Goal: Communication & Community: Answer question/provide support

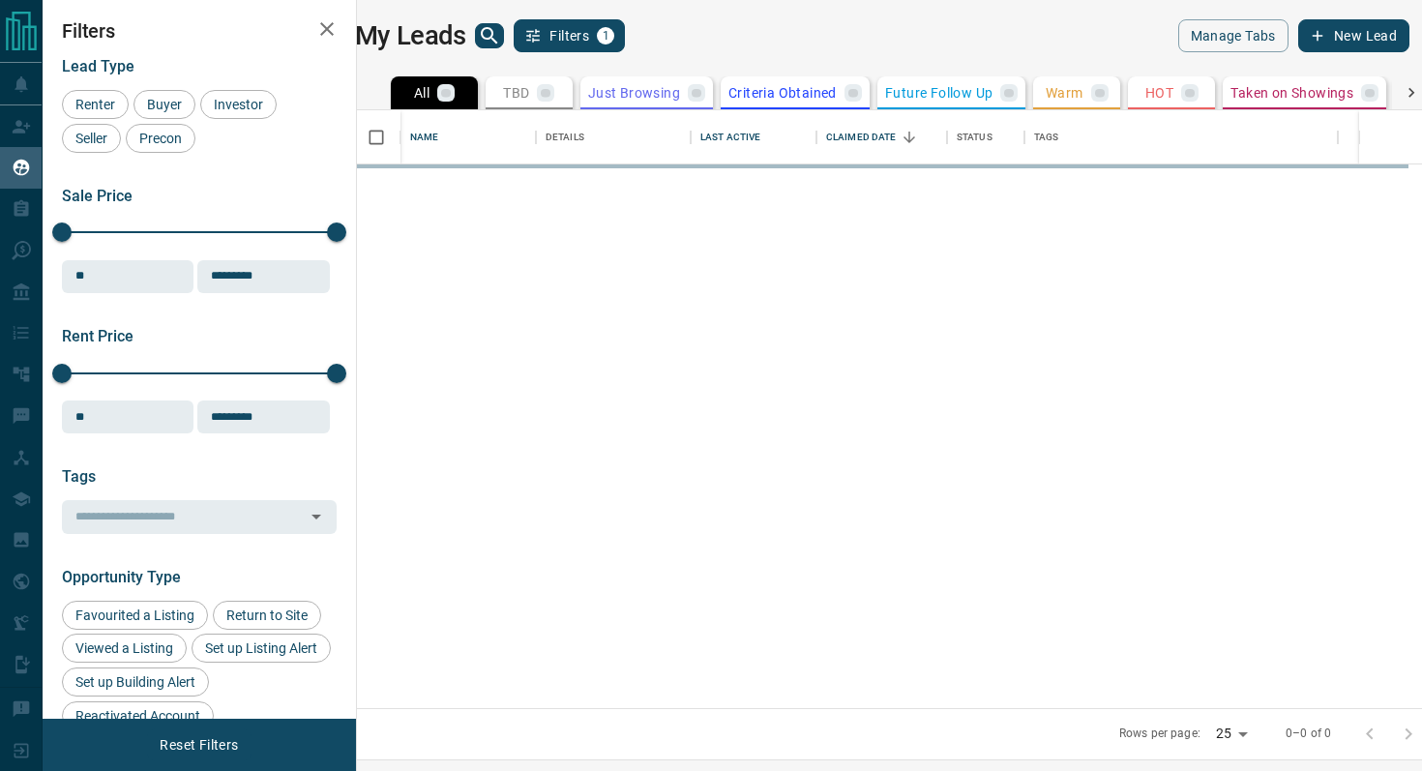
scroll to position [598, 1056]
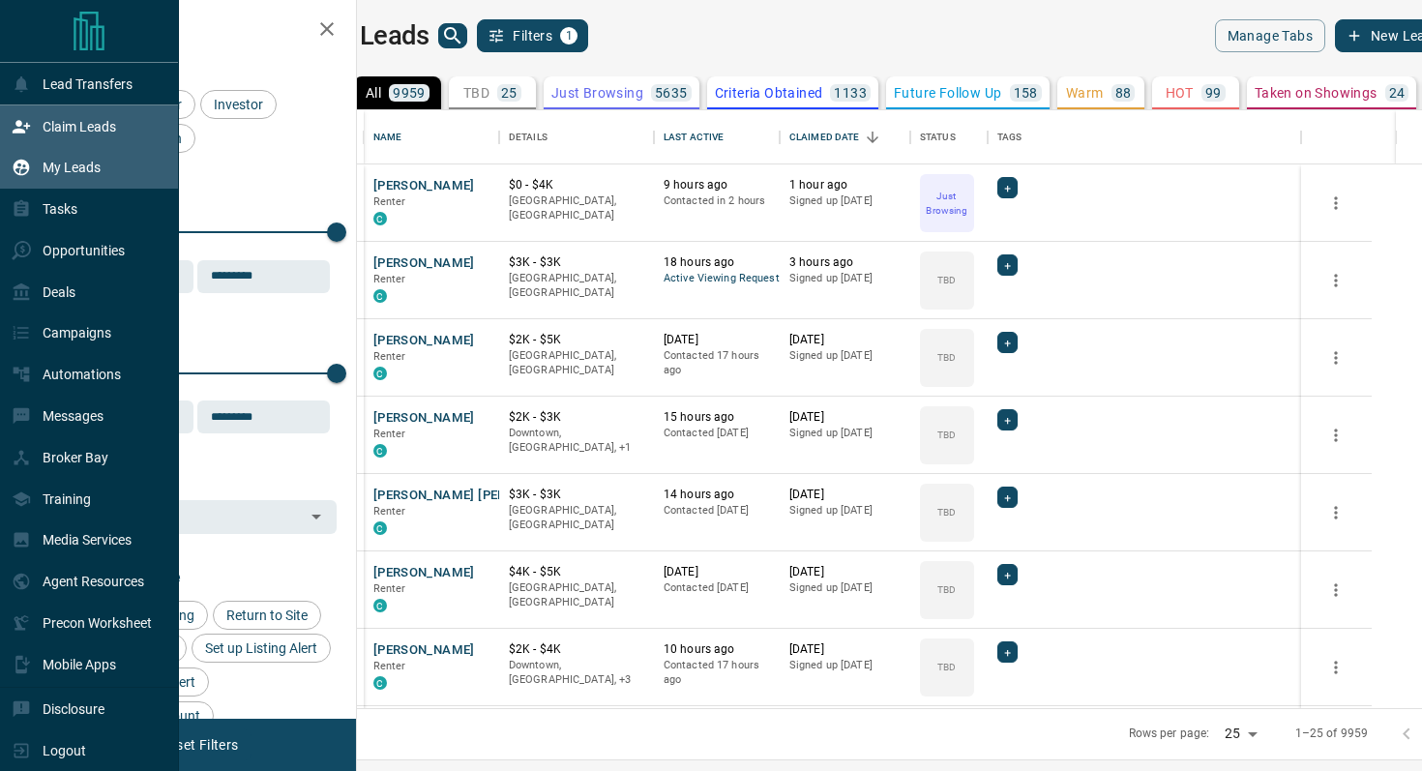
click at [96, 137] on div "Claim Leads" at bounding box center [64, 126] width 104 height 32
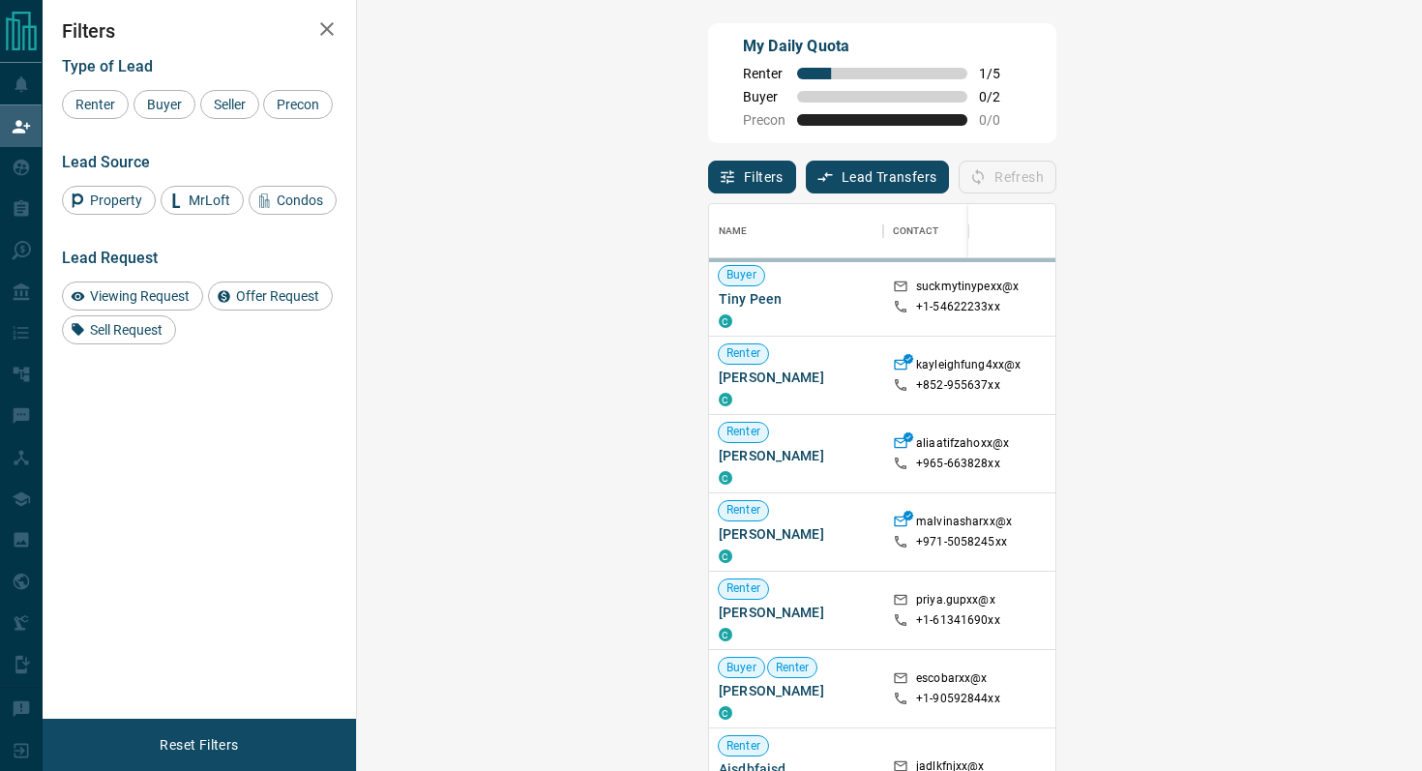
scroll to position [585, 1023]
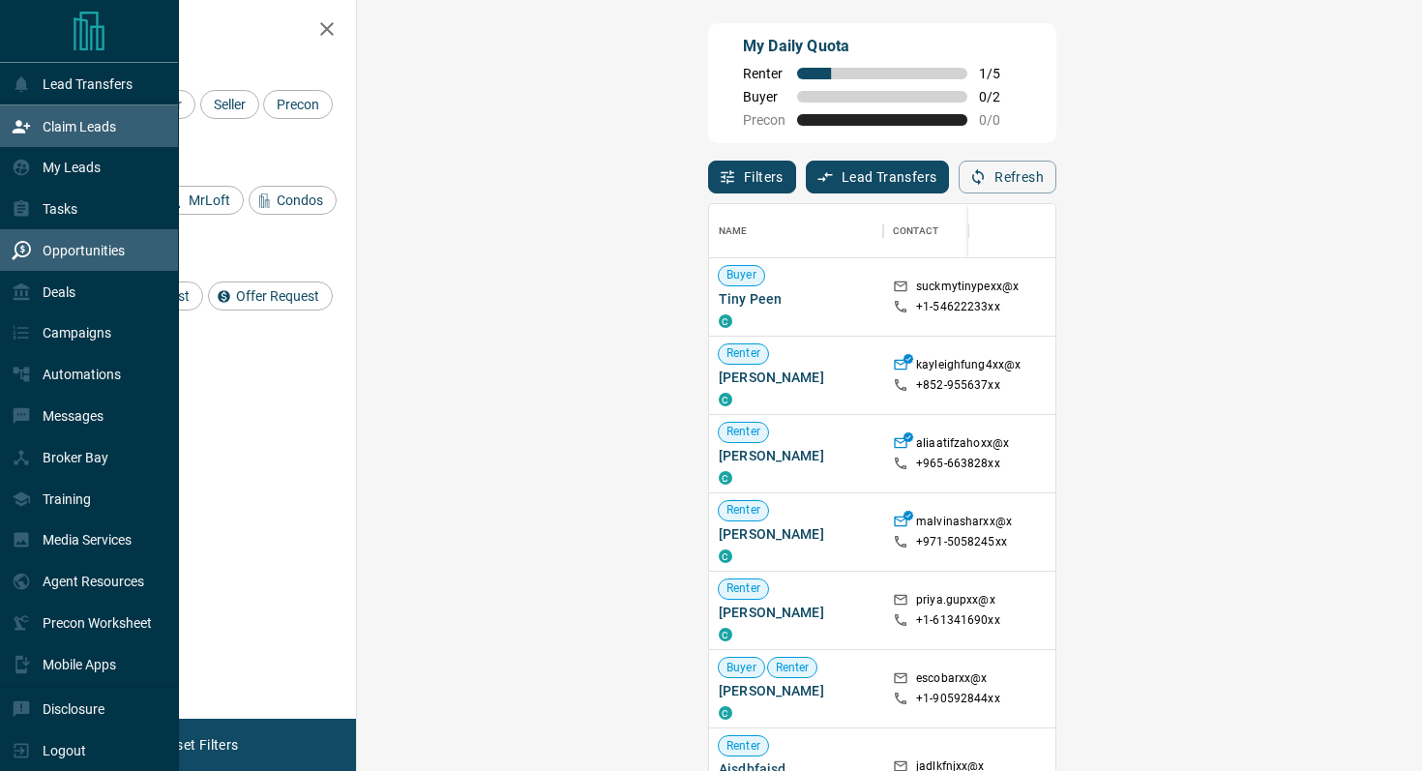
click at [84, 260] on div "Opportunities" at bounding box center [68, 250] width 113 height 32
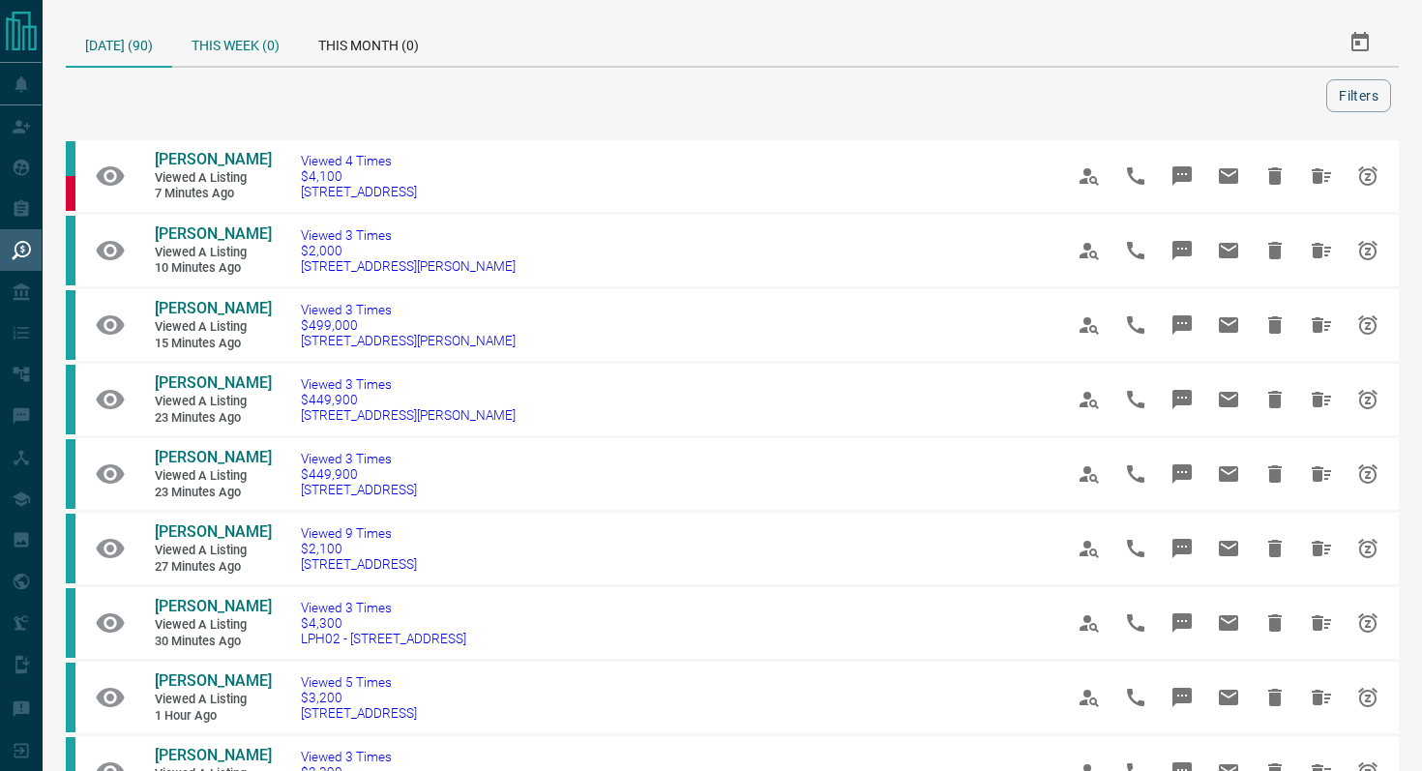
click at [227, 35] on div "This Week (0)" at bounding box center [235, 42] width 127 height 46
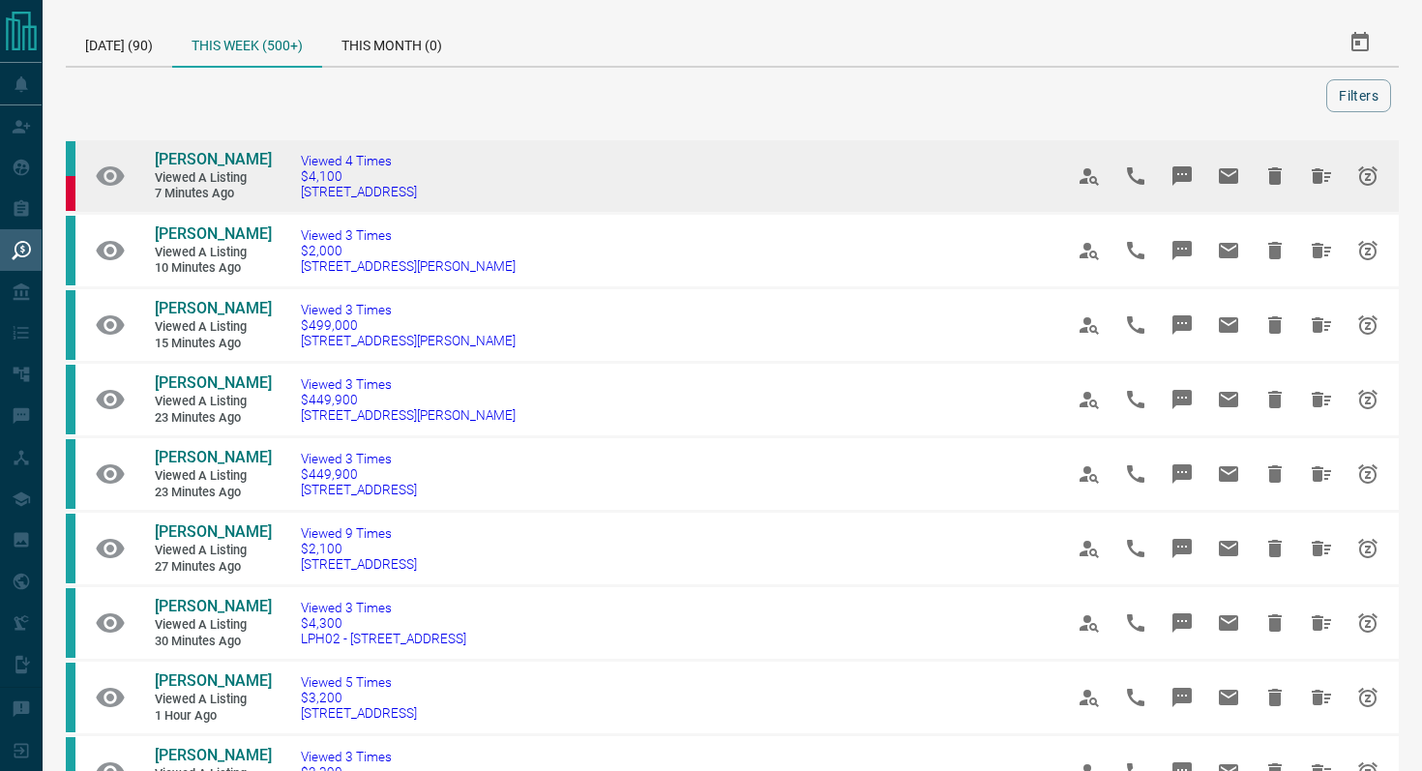
drag, startPoint x: 540, startPoint y: 191, endPoint x: 293, endPoint y: 196, distance: 246.7
click at [293, 196] on td "Viewed 4 Times $4,100 [STREET_ADDRESS]" at bounding box center [653, 176] width 762 height 74
copy span "[STREET_ADDRESS]"
click at [1178, 166] on icon "Message" at bounding box center [1181, 175] width 19 height 19
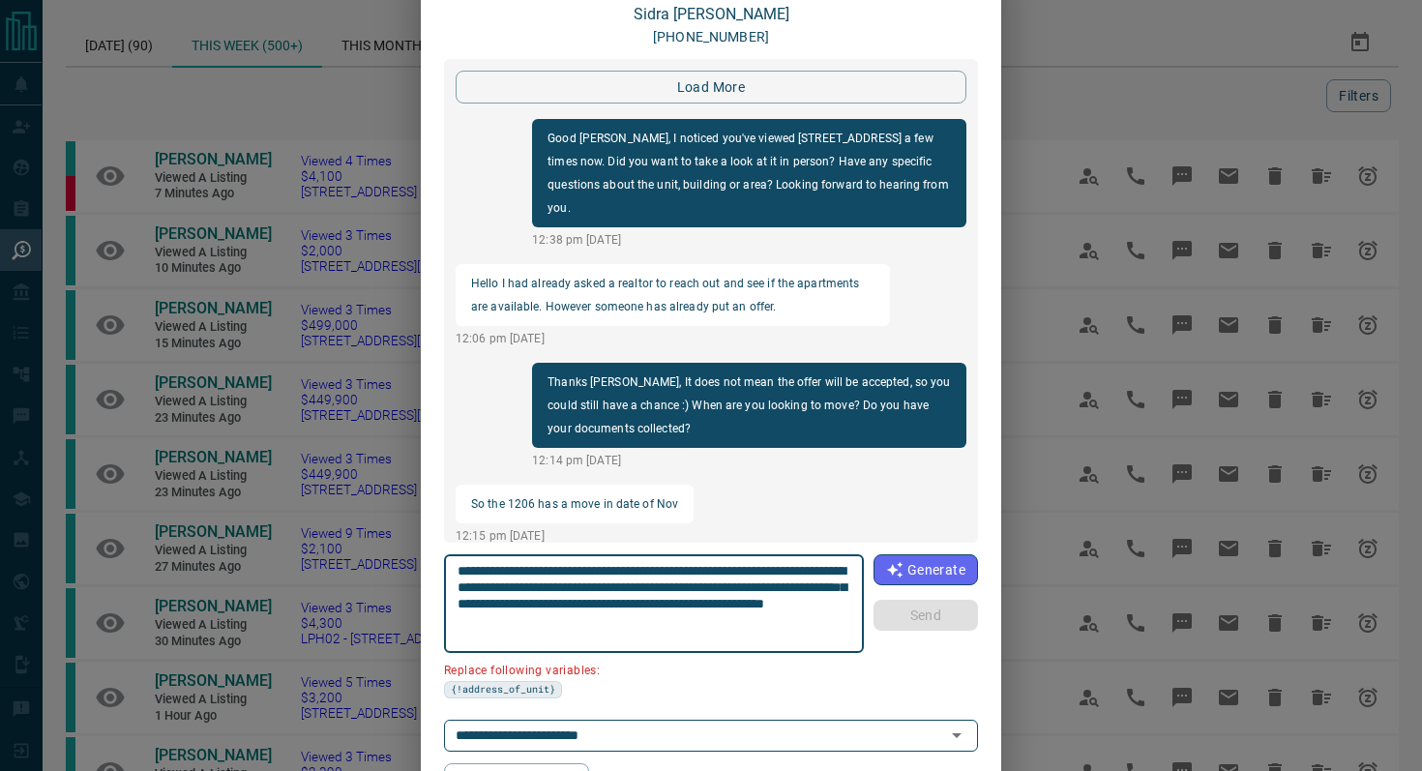
scroll to position [3275, 0]
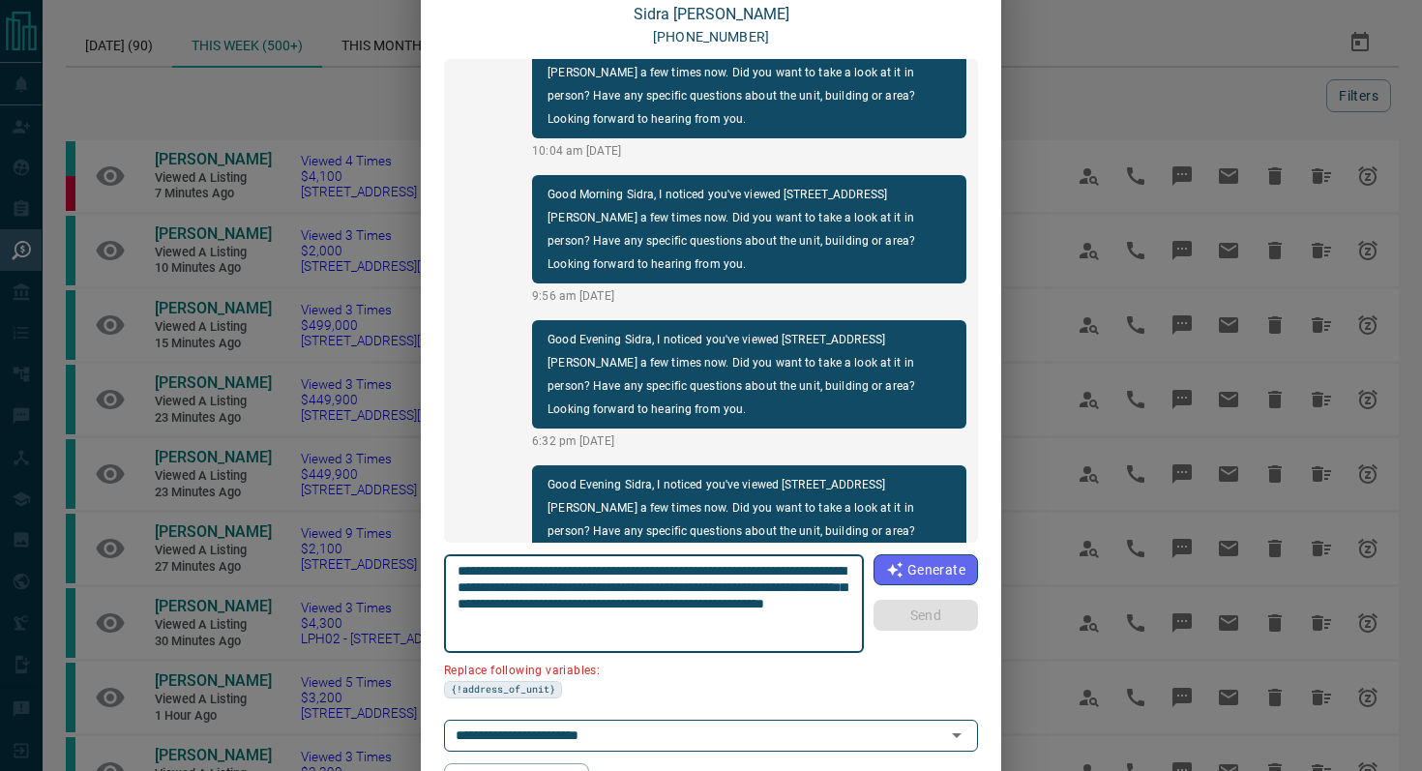
drag, startPoint x: 838, startPoint y: 571, endPoint x: 729, endPoint y: 563, distance: 109.6
click at [729, 563] on textarea "**********" at bounding box center [654, 604] width 394 height 82
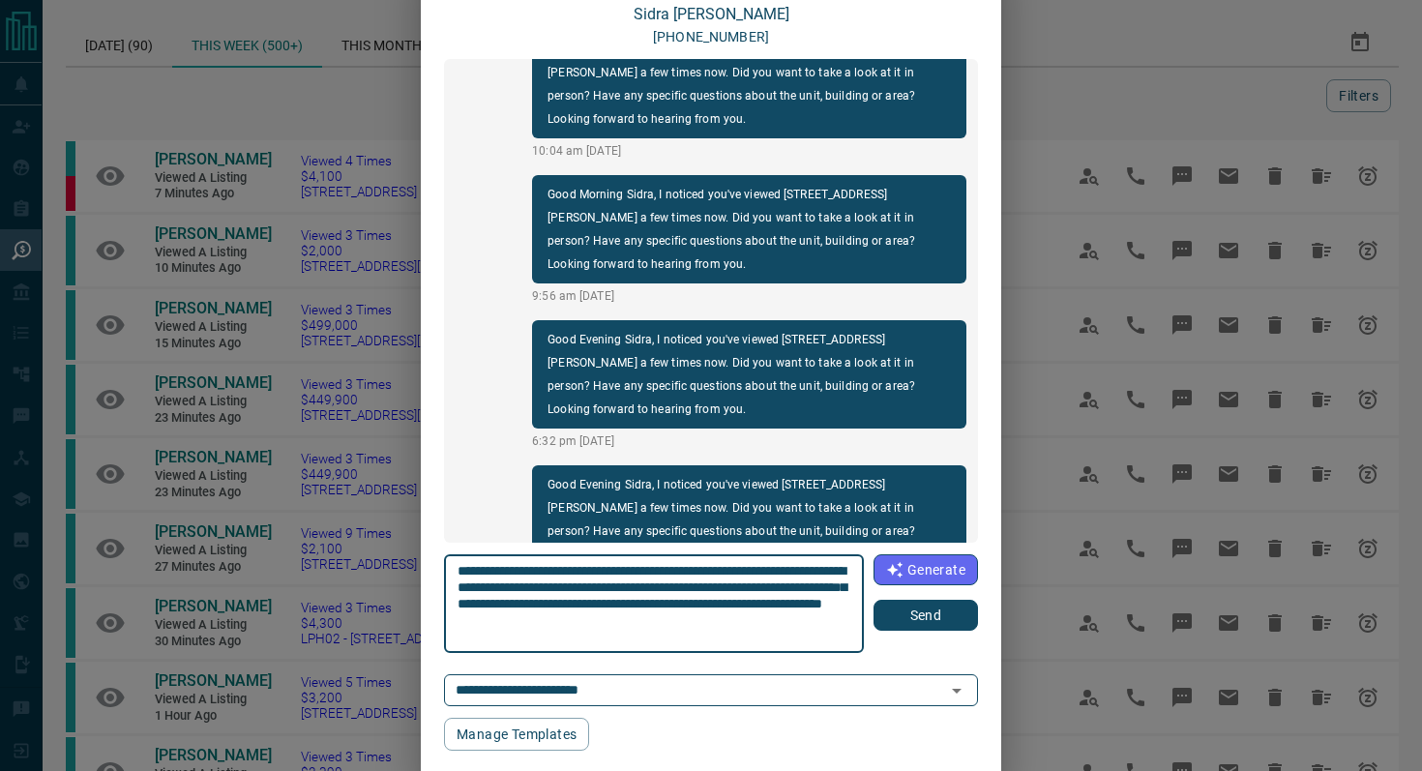
type textarea "**********"
click at [925, 623] on button "Send" at bounding box center [925, 615] width 104 height 31
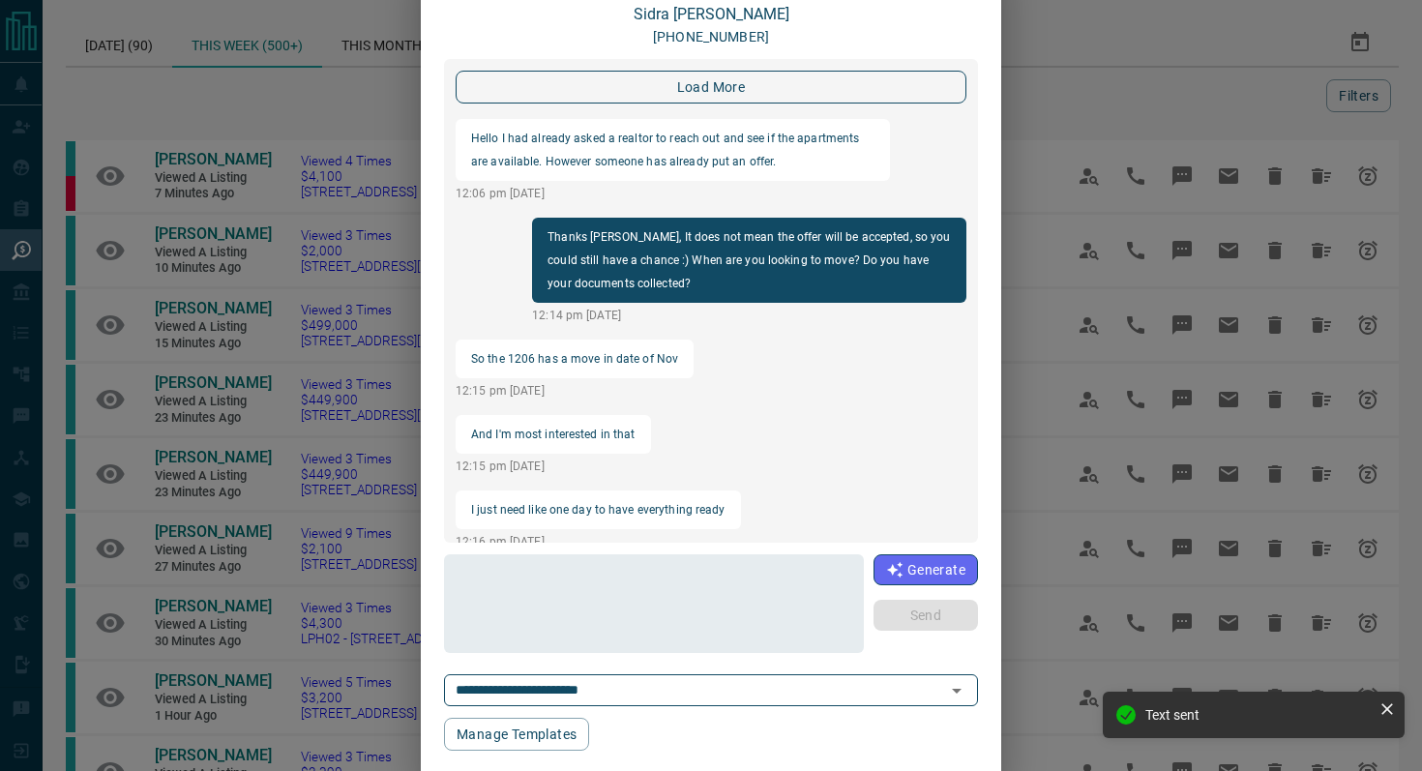
scroll to position [0, 0]
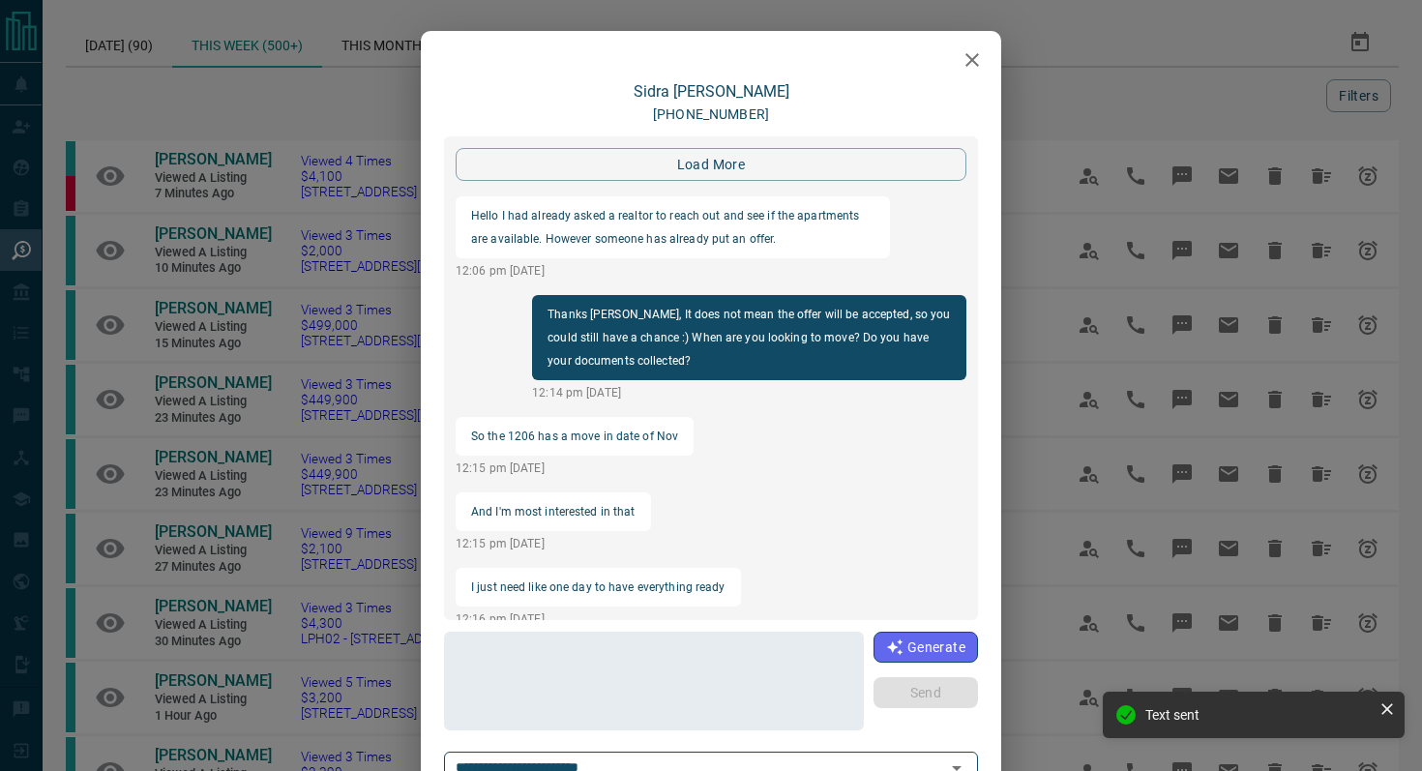
click at [967, 59] on icon "button" at bounding box center [971, 59] width 23 height 23
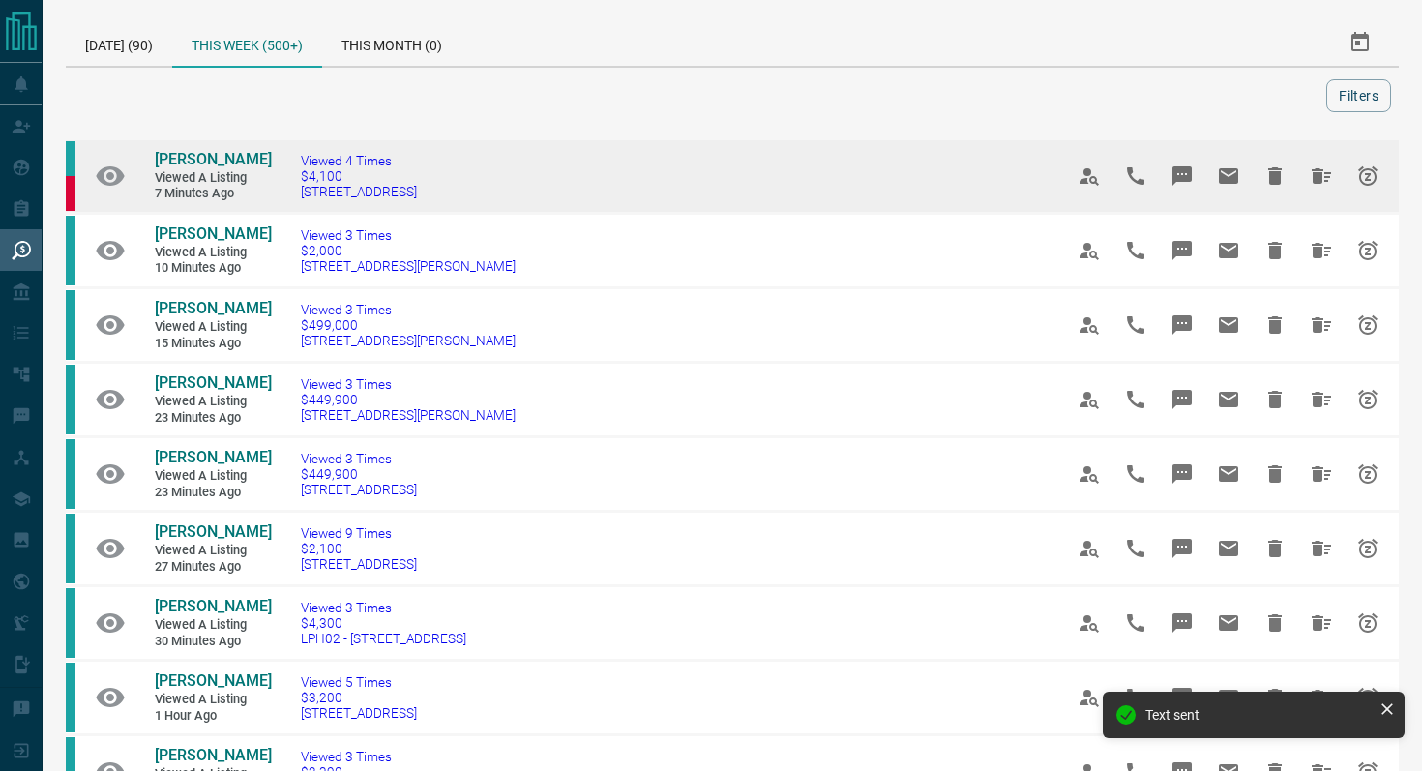
drag, startPoint x: 540, startPoint y: 197, endPoint x: 150, endPoint y: 158, distance: 391.8
click at [150, 158] on tr "[PERSON_NAME] Viewed a Listing 7 minutes ago Viewed 4 Times $4,100 [STREET_ADDR…" at bounding box center [732, 176] width 1333 height 74
copy tr "[PERSON_NAME] Viewed a Listing 7 minutes ago Viewed 4 Times $4,100 [STREET_ADDR…"
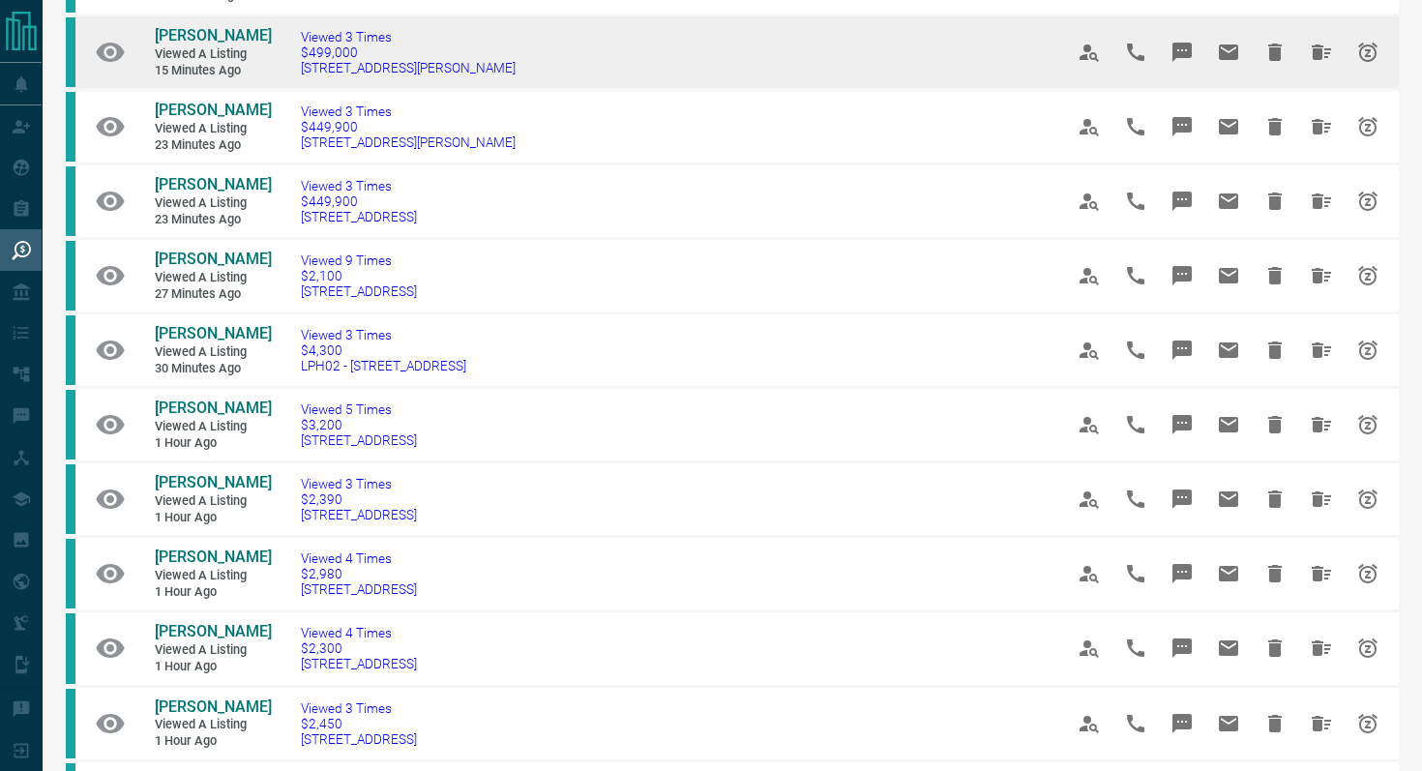
scroll to position [274, 0]
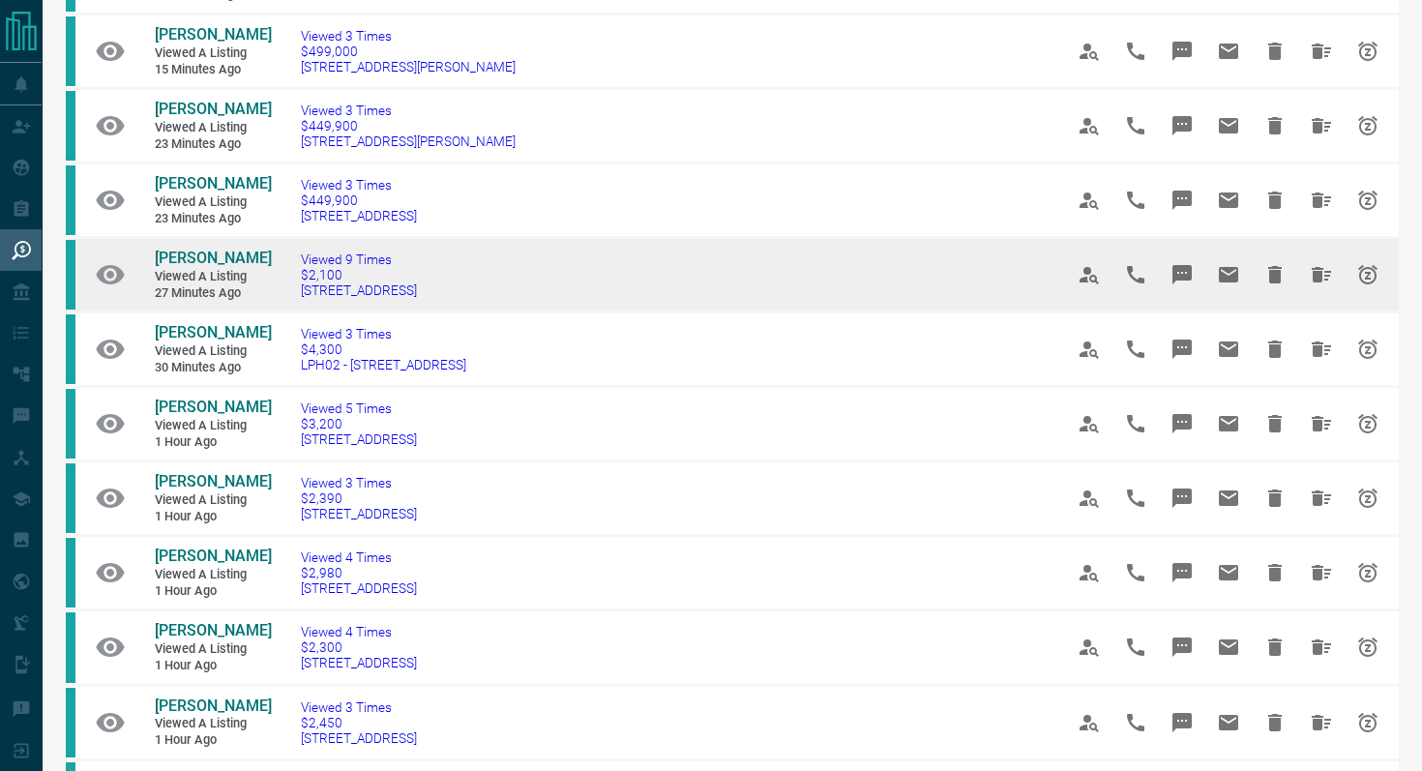
drag, startPoint x: 473, startPoint y: 296, endPoint x: 284, endPoint y: 292, distance: 188.6
click at [284, 292] on td "Viewed 9 Times $2,100 [STREET_ADDRESS]" at bounding box center [653, 275] width 762 height 74
copy span "[STREET_ADDRESS]"
click at [1161, 277] on button "Message" at bounding box center [1182, 274] width 46 height 46
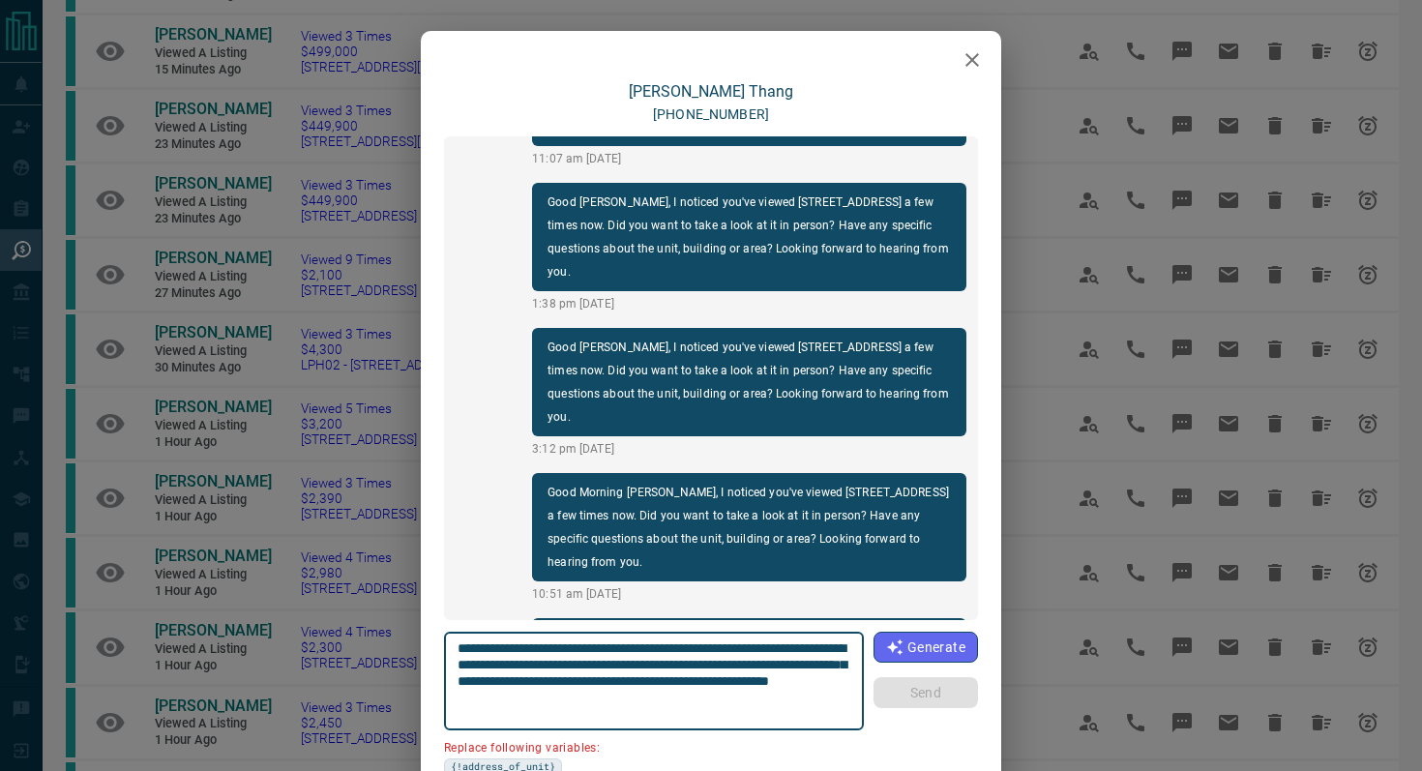
scroll to position [112, 0]
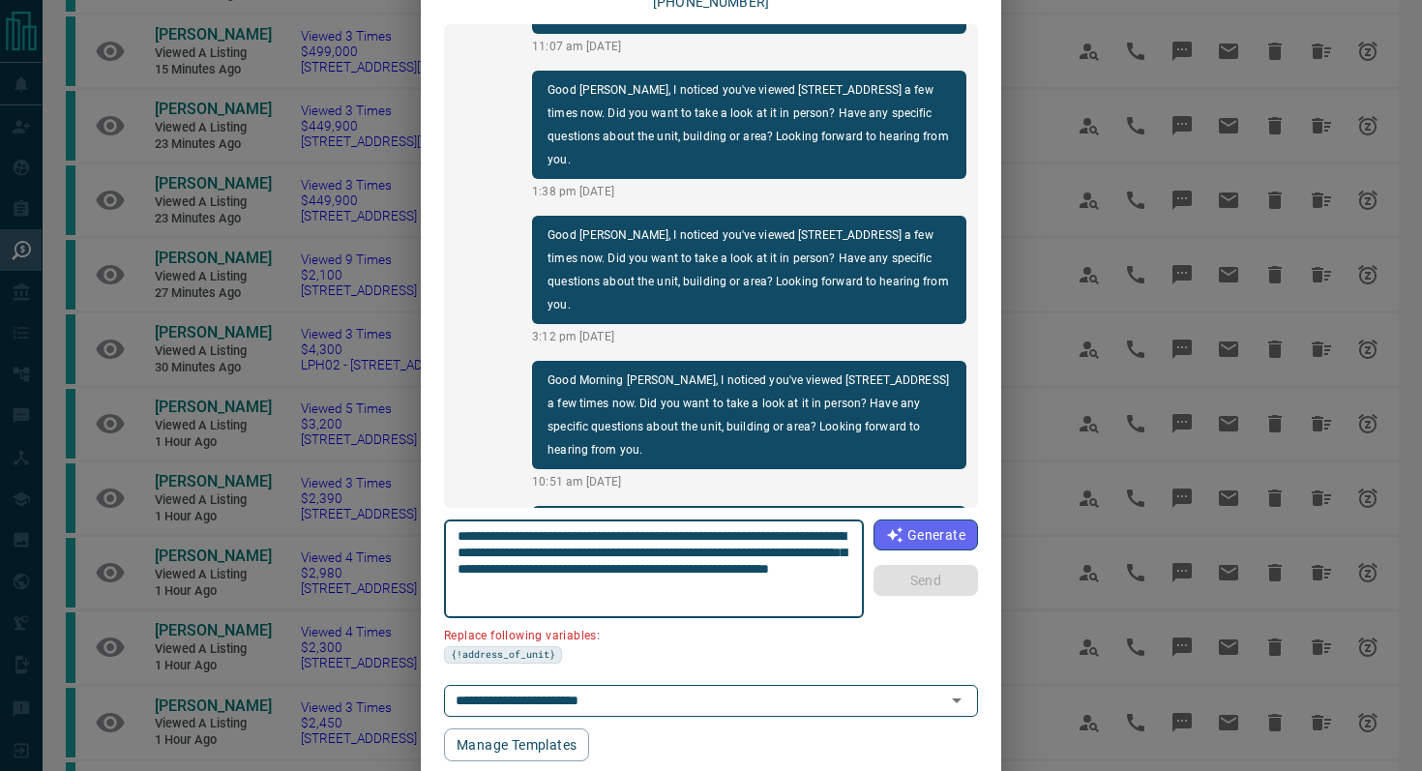
drag, startPoint x: 848, startPoint y: 531, endPoint x: 738, endPoint y: 529, distance: 110.3
click at [738, 529] on textarea "**********" at bounding box center [654, 569] width 394 height 82
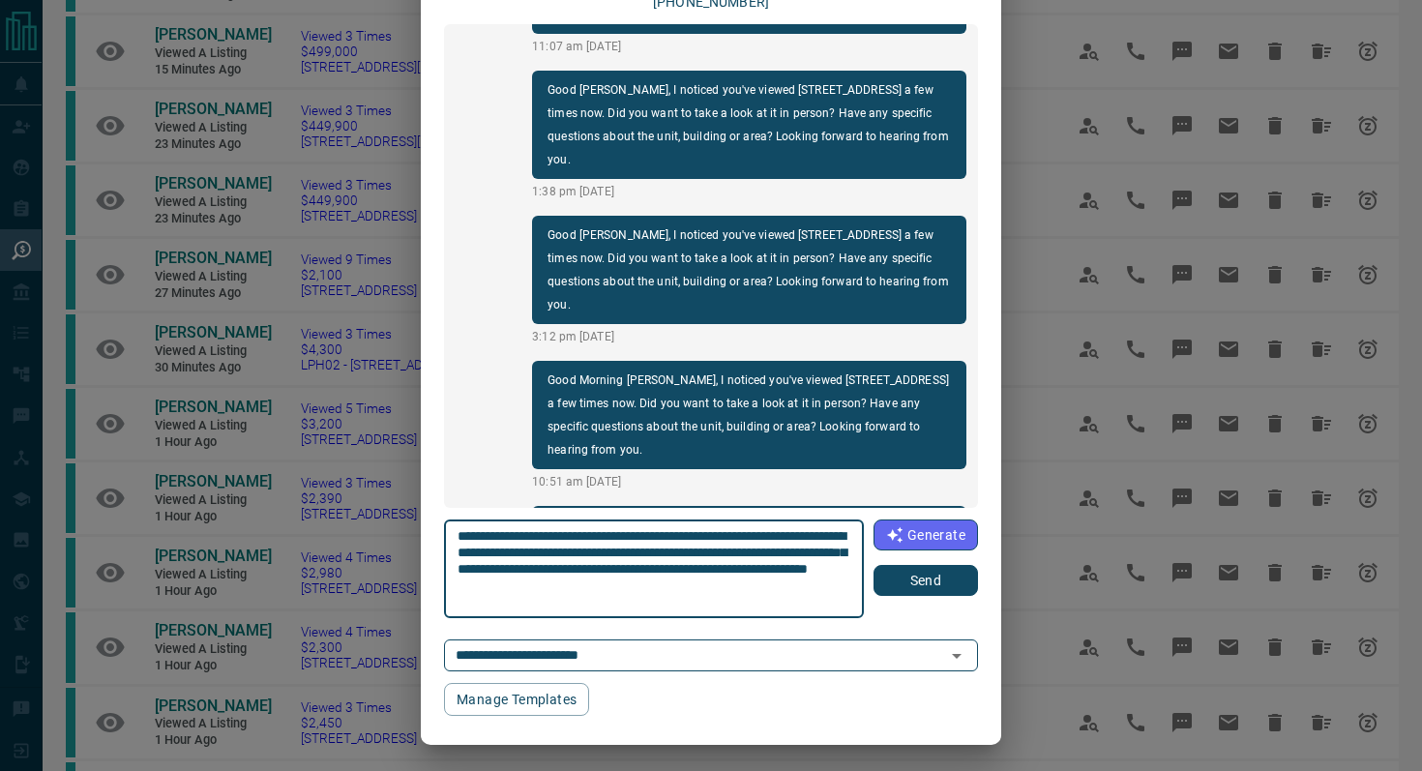
type textarea "**********"
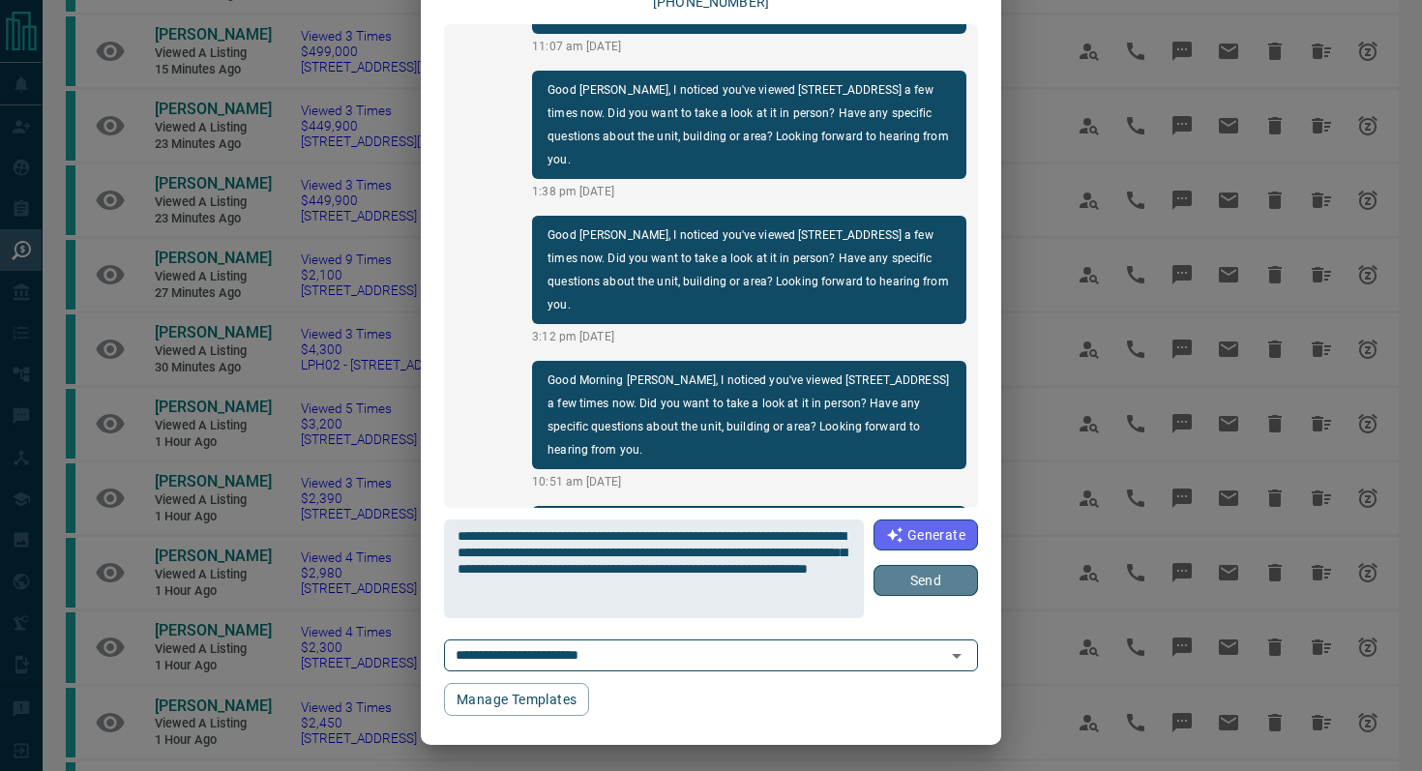
click at [959, 582] on button "Send" at bounding box center [925, 580] width 104 height 31
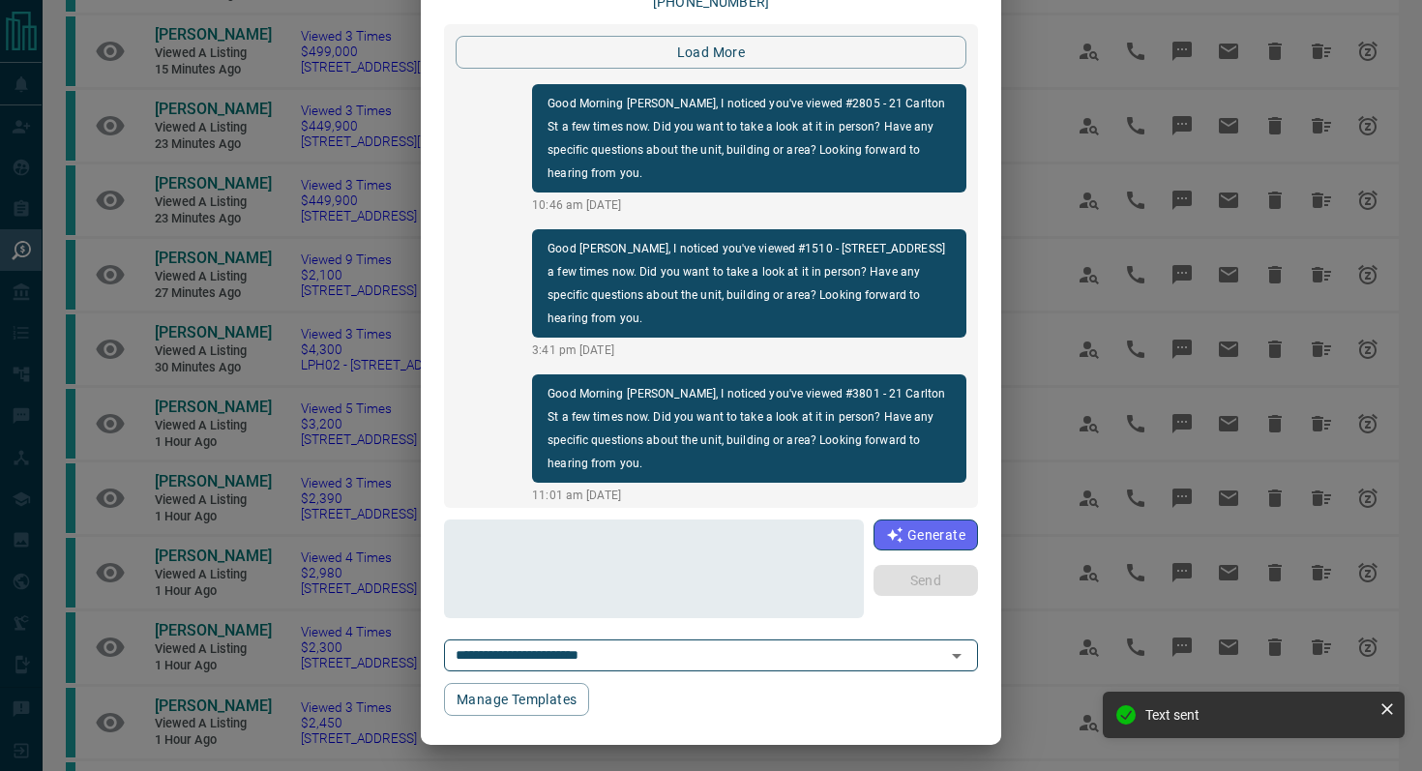
scroll to position [0, 0]
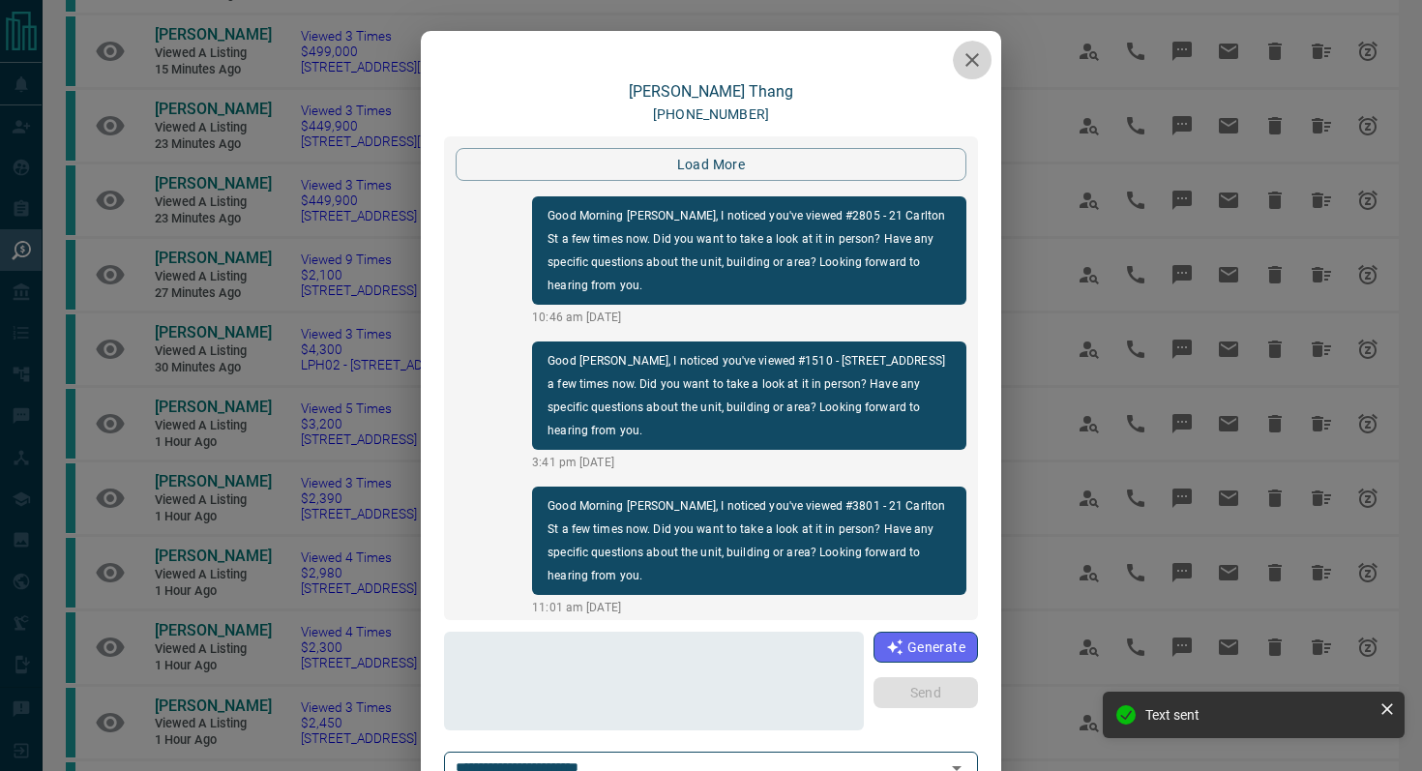
click at [980, 52] on icon "button" at bounding box center [971, 59] width 23 height 23
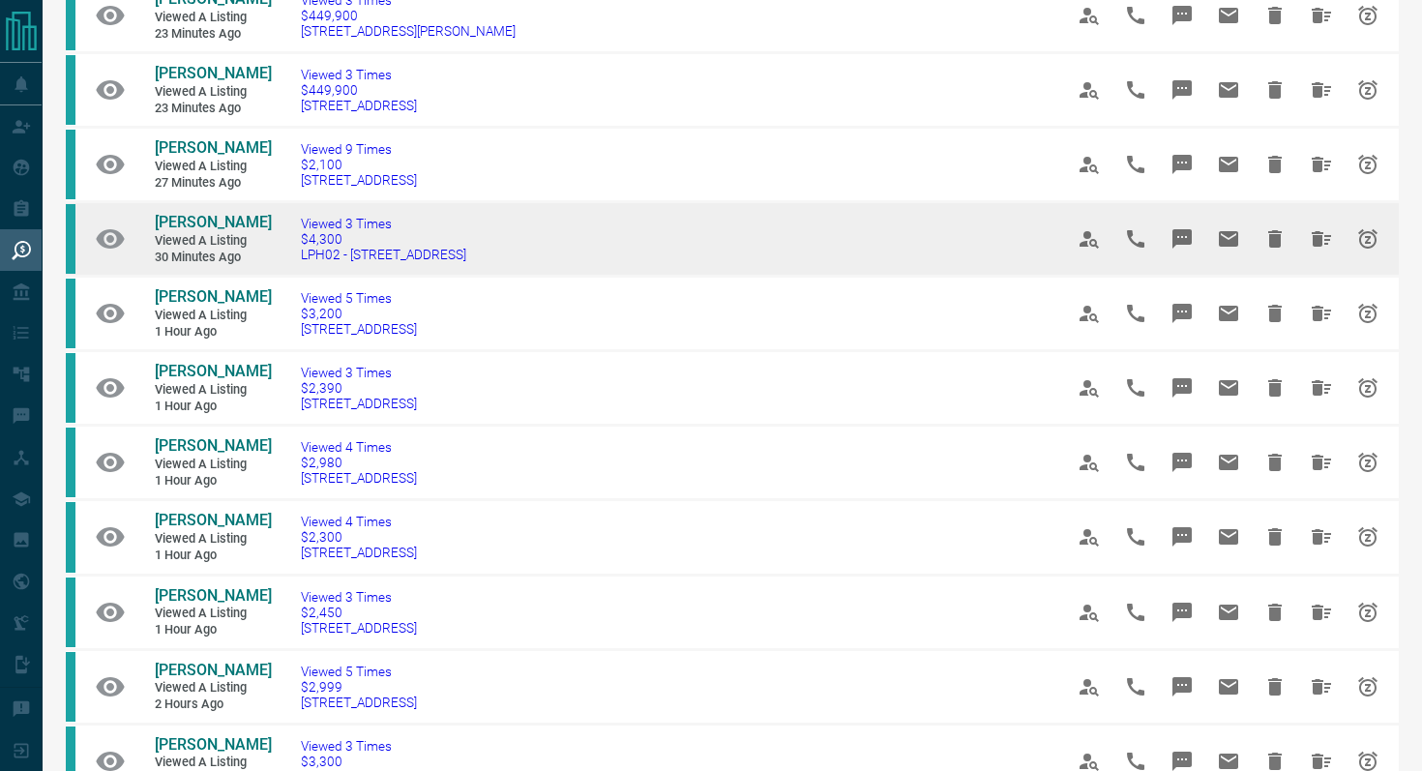
scroll to position [480, 0]
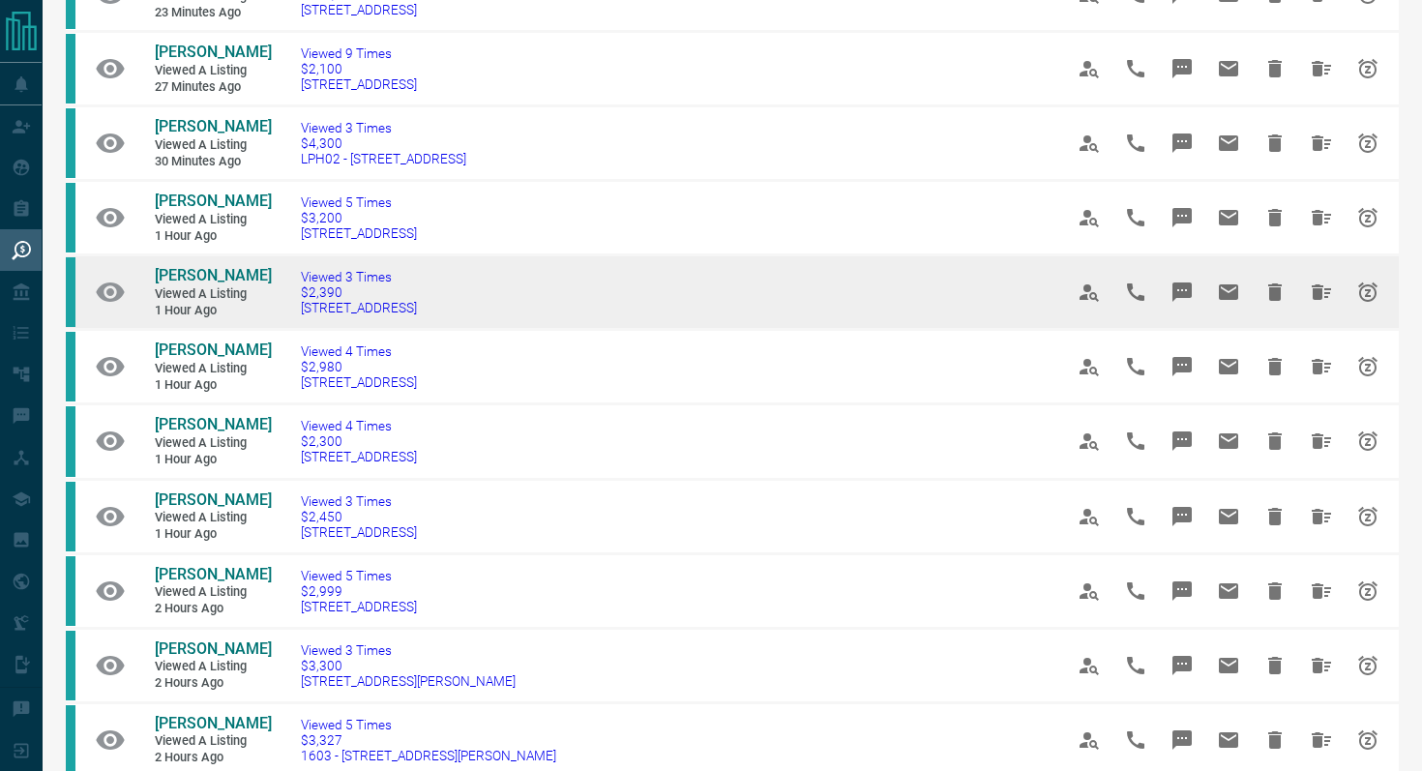
drag, startPoint x: 511, startPoint y: 309, endPoint x: 288, endPoint y: 309, distance: 222.4
click at [288, 309] on td "Viewed 3 Times $2,390 [STREET_ADDRESS]" at bounding box center [653, 292] width 762 height 74
copy span "[STREET_ADDRESS]"
click at [1186, 286] on icon "Message" at bounding box center [1181, 291] width 19 height 19
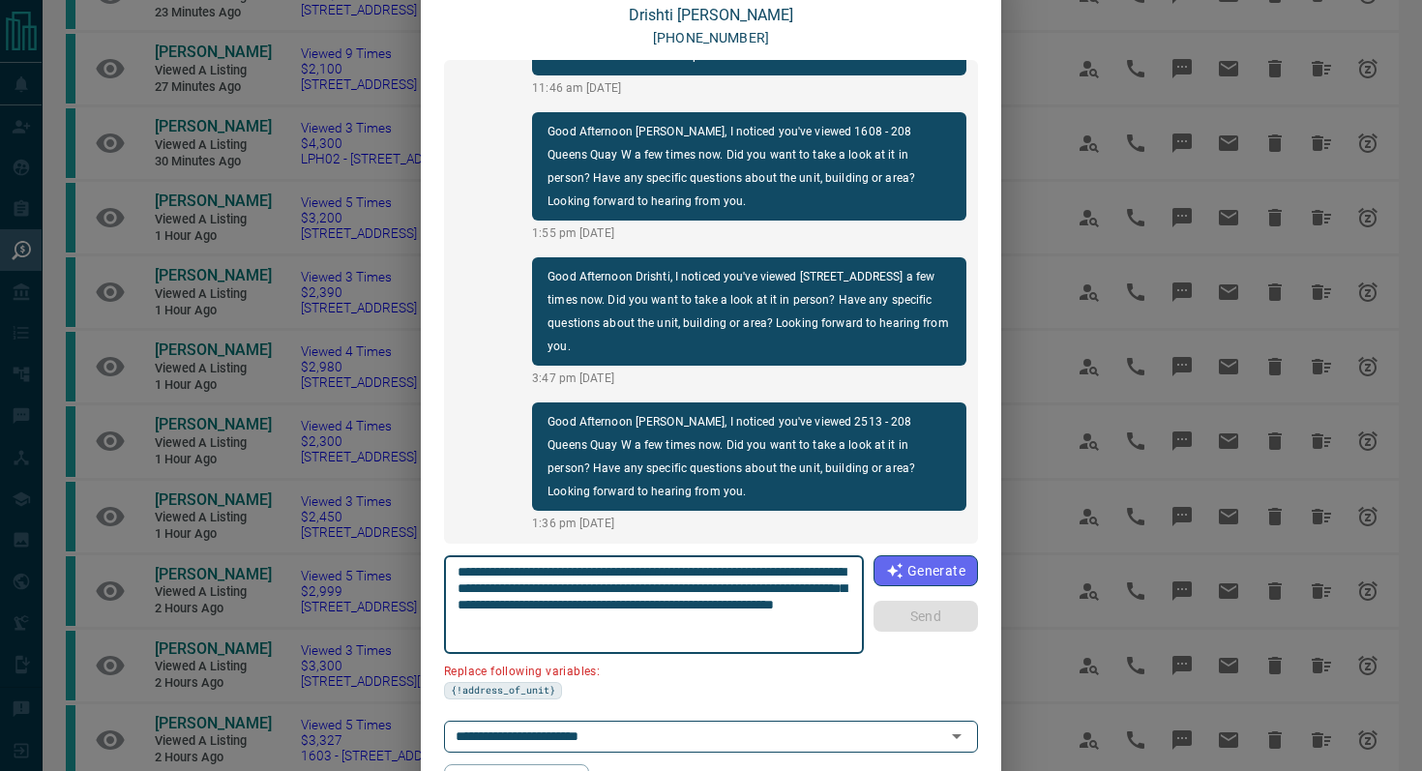
scroll to position [162, 0]
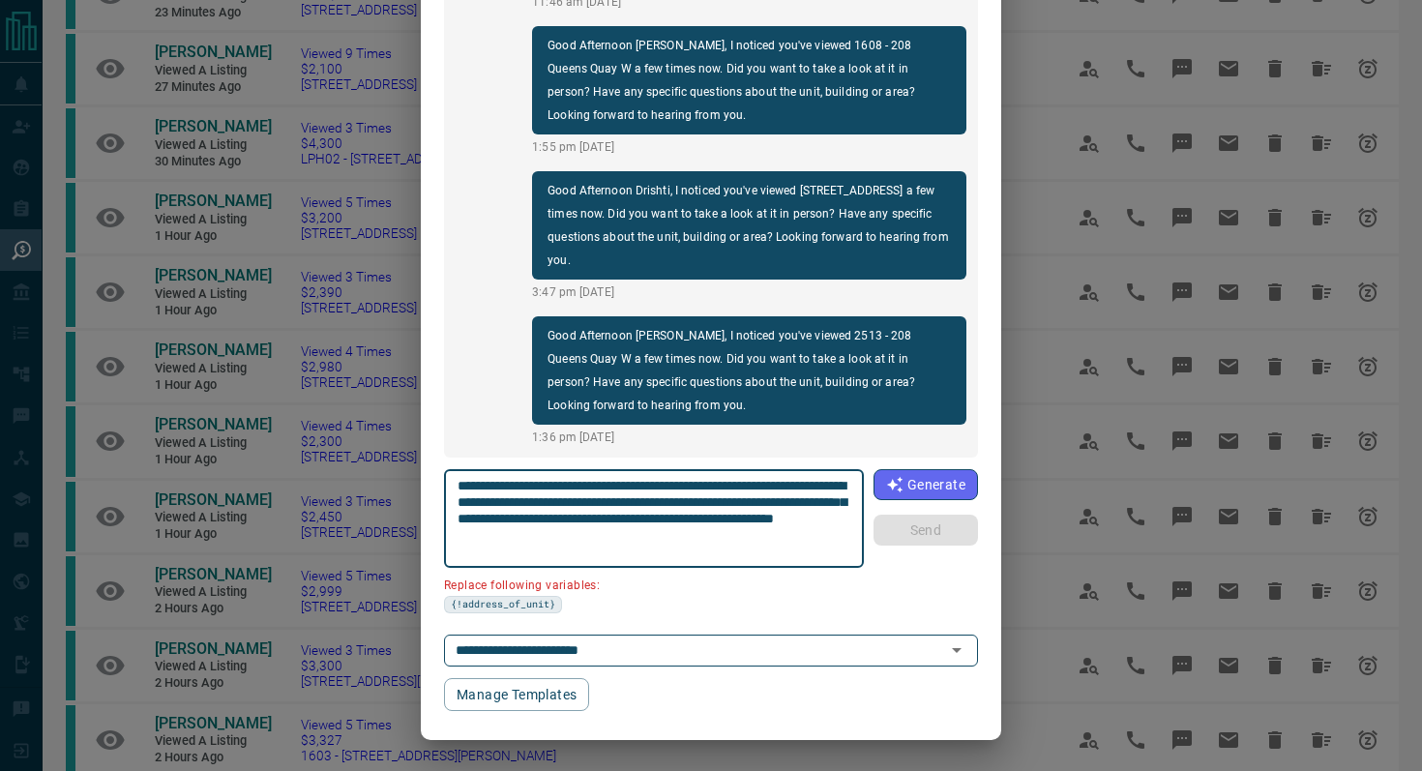
drag, startPoint x: 848, startPoint y: 484, endPoint x: 738, endPoint y: 478, distance: 110.4
click at [738, 478] on textarea "**********" at bounding box center [654, 519] width 394 height 82
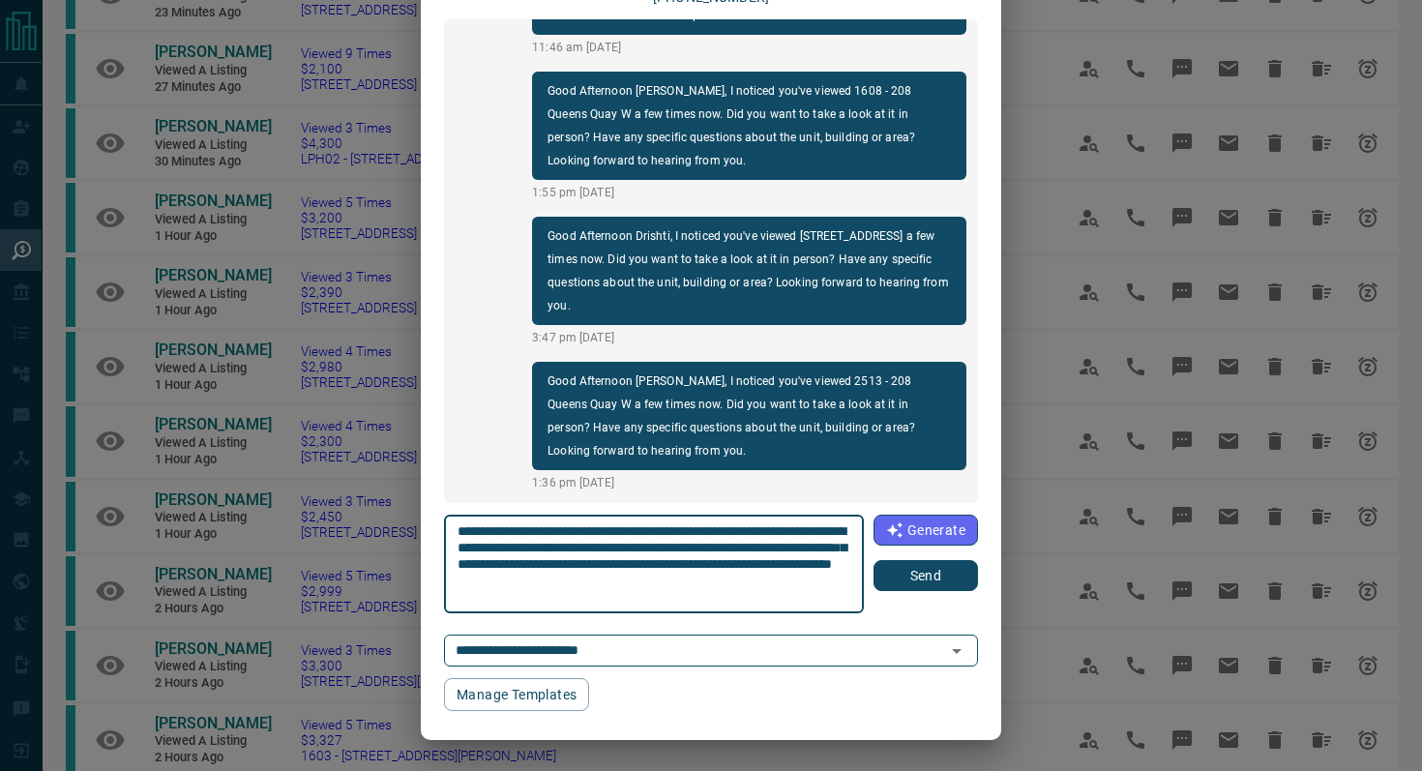
scroll to position [117, 0]
type textarea "**********"
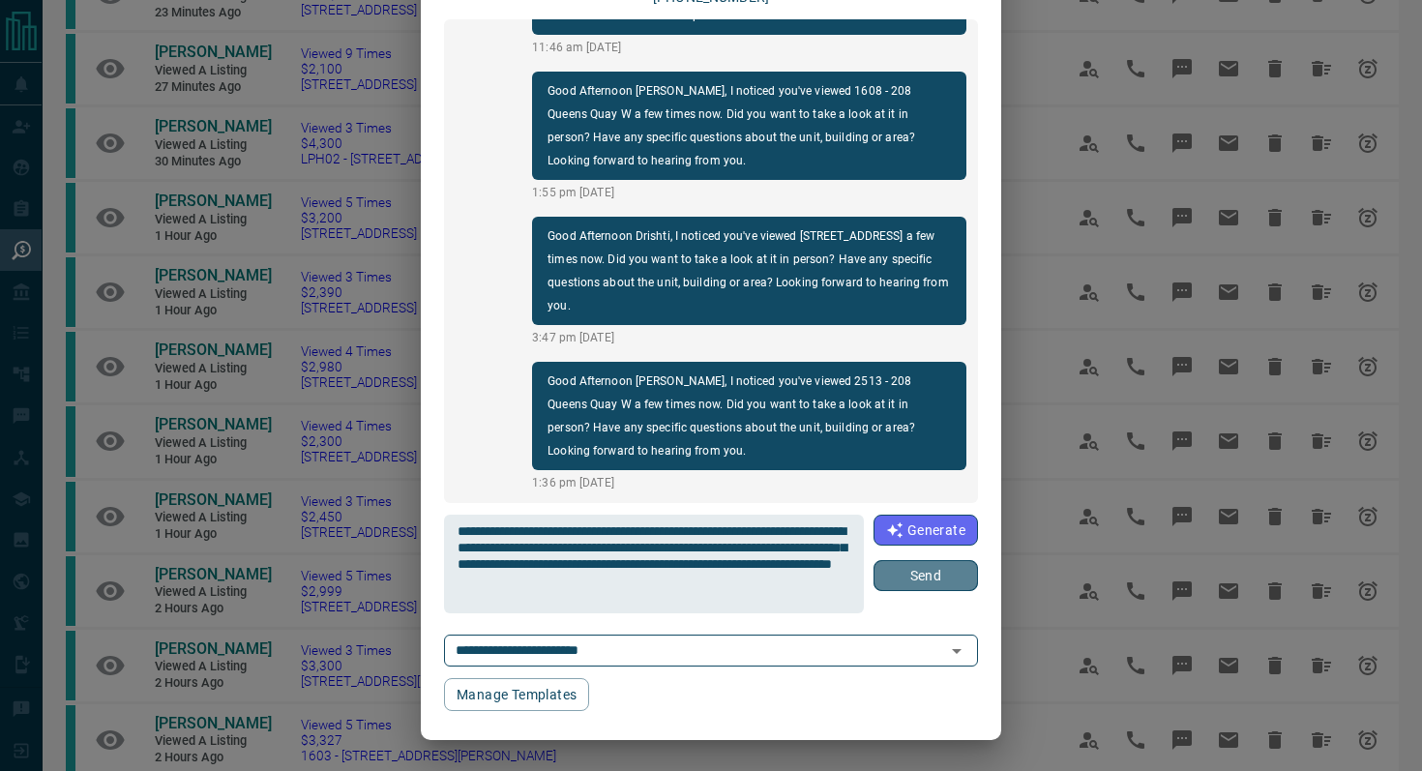
click at [924, 567] on button "Send" at bounding box center [925, 575] width 104 height 31
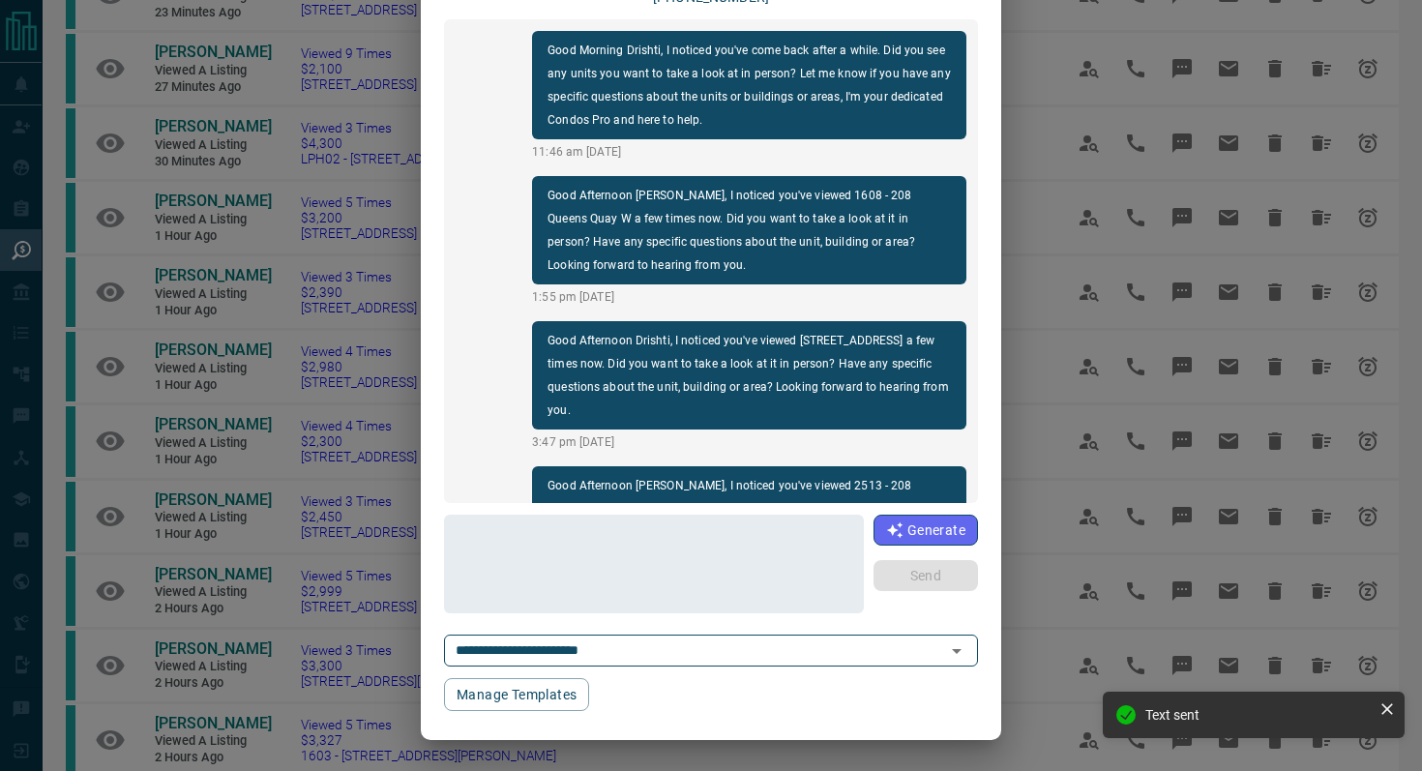
scroll to position [0, 0]
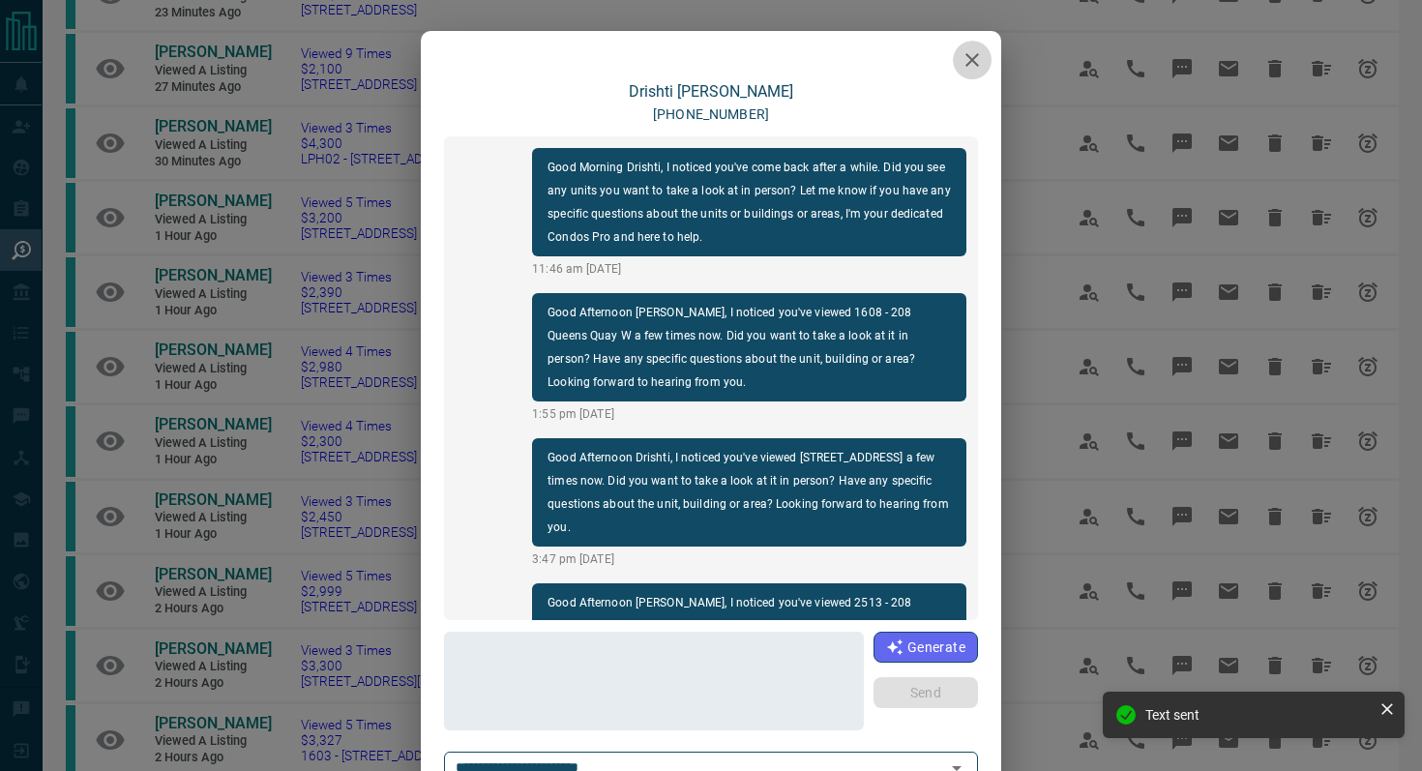
click at [986, 53] on button "button" at bounding box center [972, 60] width 39 height 39
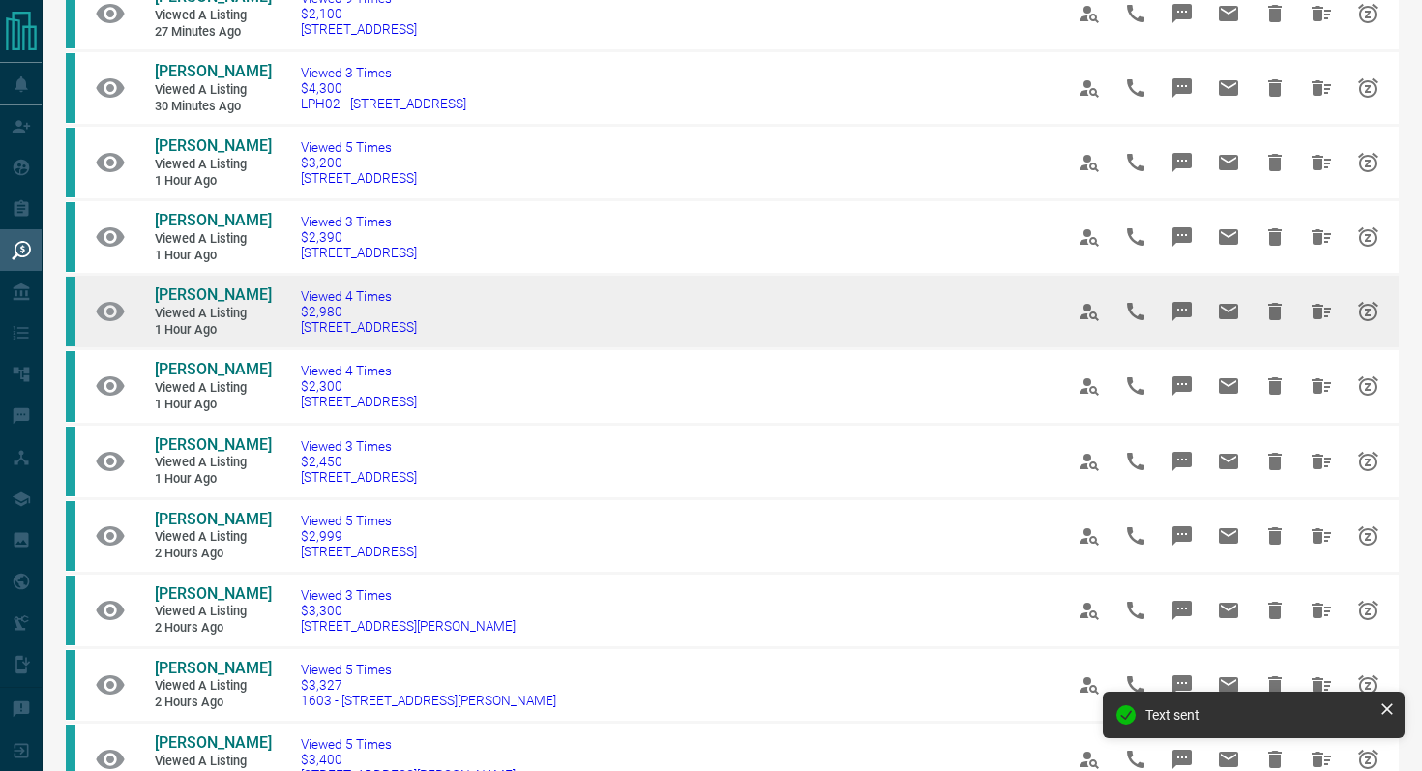
scroll to position [543, 0]
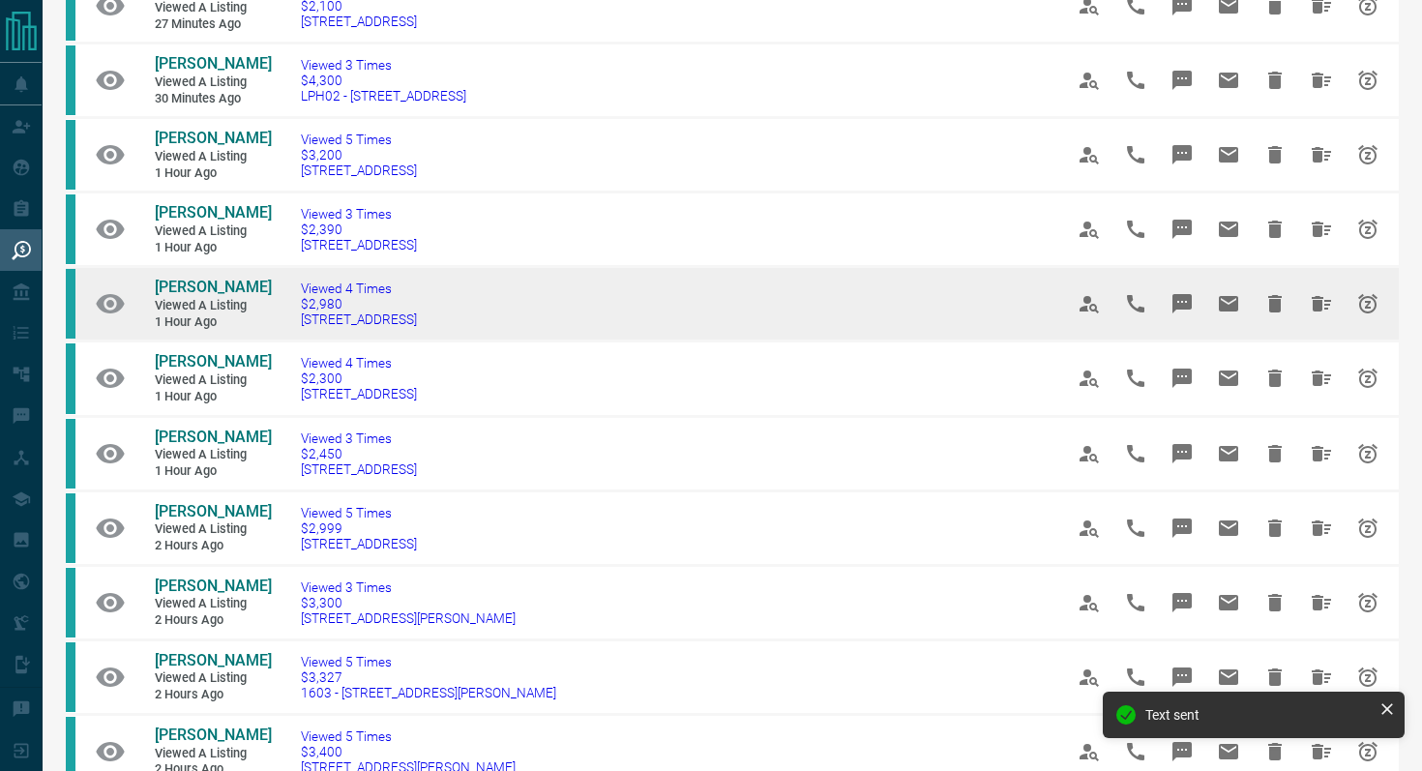
drag, startPoint x: 484, startPoint y: 320, endPoint x: 290, endPoint y: 321, distance: 193.4
click at [290, 321] on td "Viewed 4 Times $2,980 808 - [STREET_ADDRESS]" at bounding box center [653, 304] width 762 height 74
copy span "[STREET_ADDRESS]"
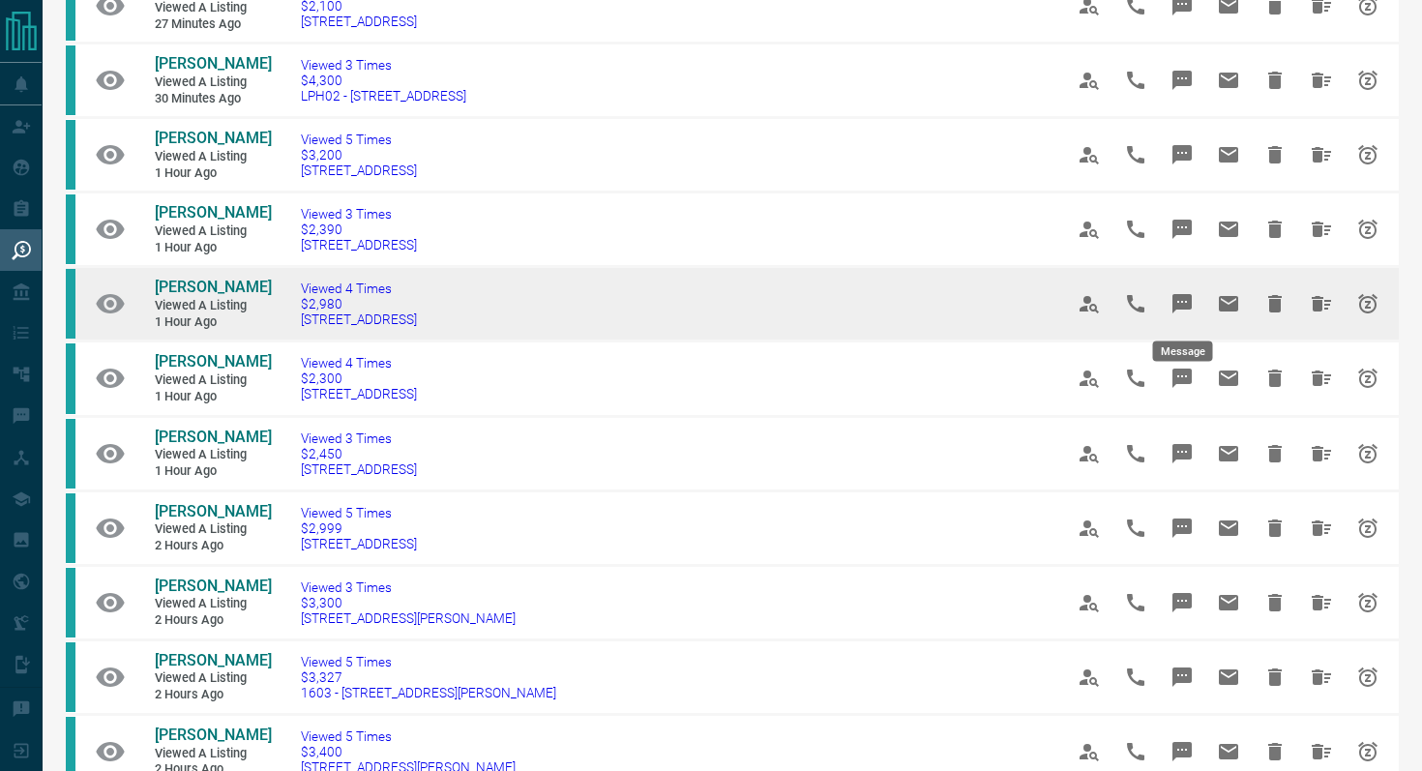
click at [1187, 296] on icon "Message" at bounding box center [1181, 303] width 19 height 19
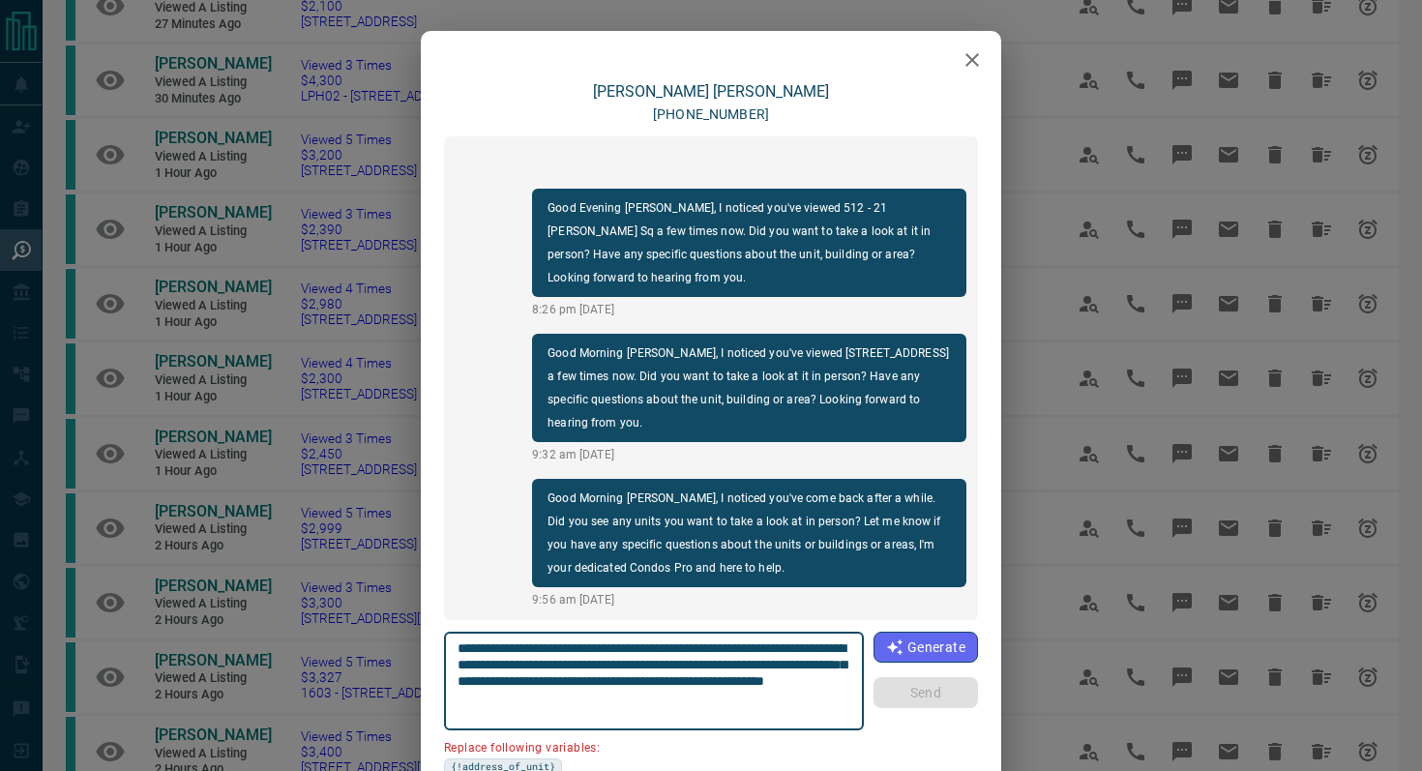
scroll to position [162, 0]
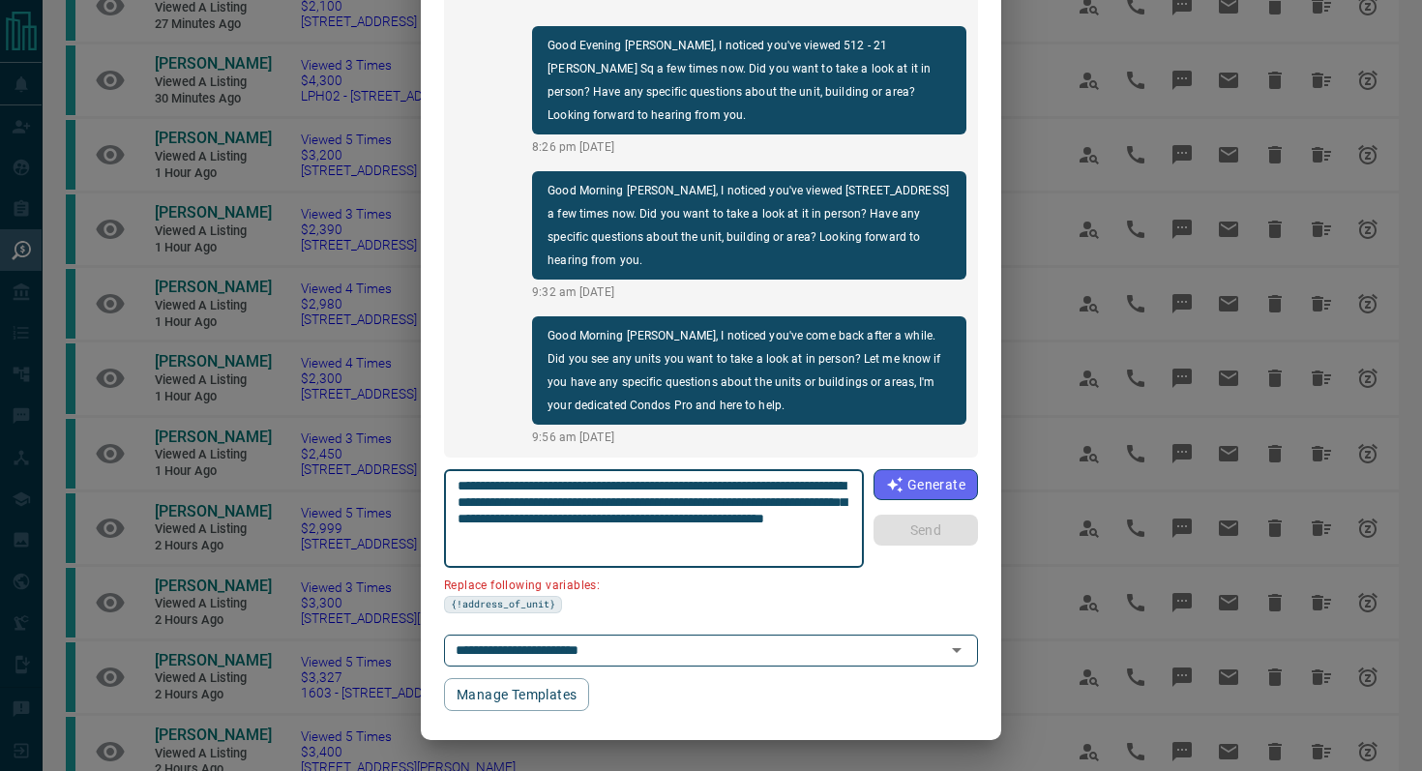
drag, startPoint x: 843, startPoint y: 482, endPoint x: 733, endPoint y: 478, distance: 110.3
click at [733, 478] on textarea "**********" at bounding box center [654, 519] width 394 height 82
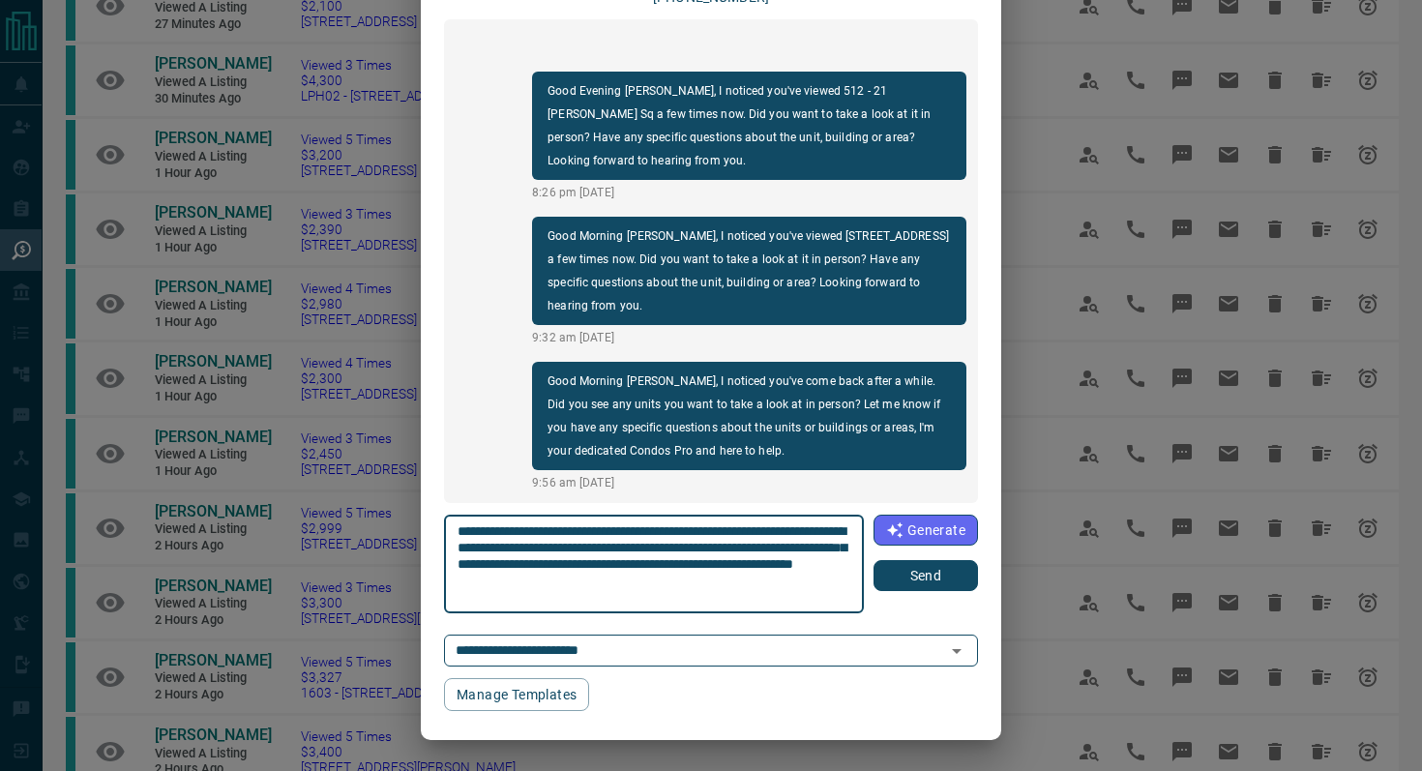
scroll to position [117, 0]
type textarea "**********"
click at [915, 573] on button "Send" at bounding box center [925, 575] width 104 height 31
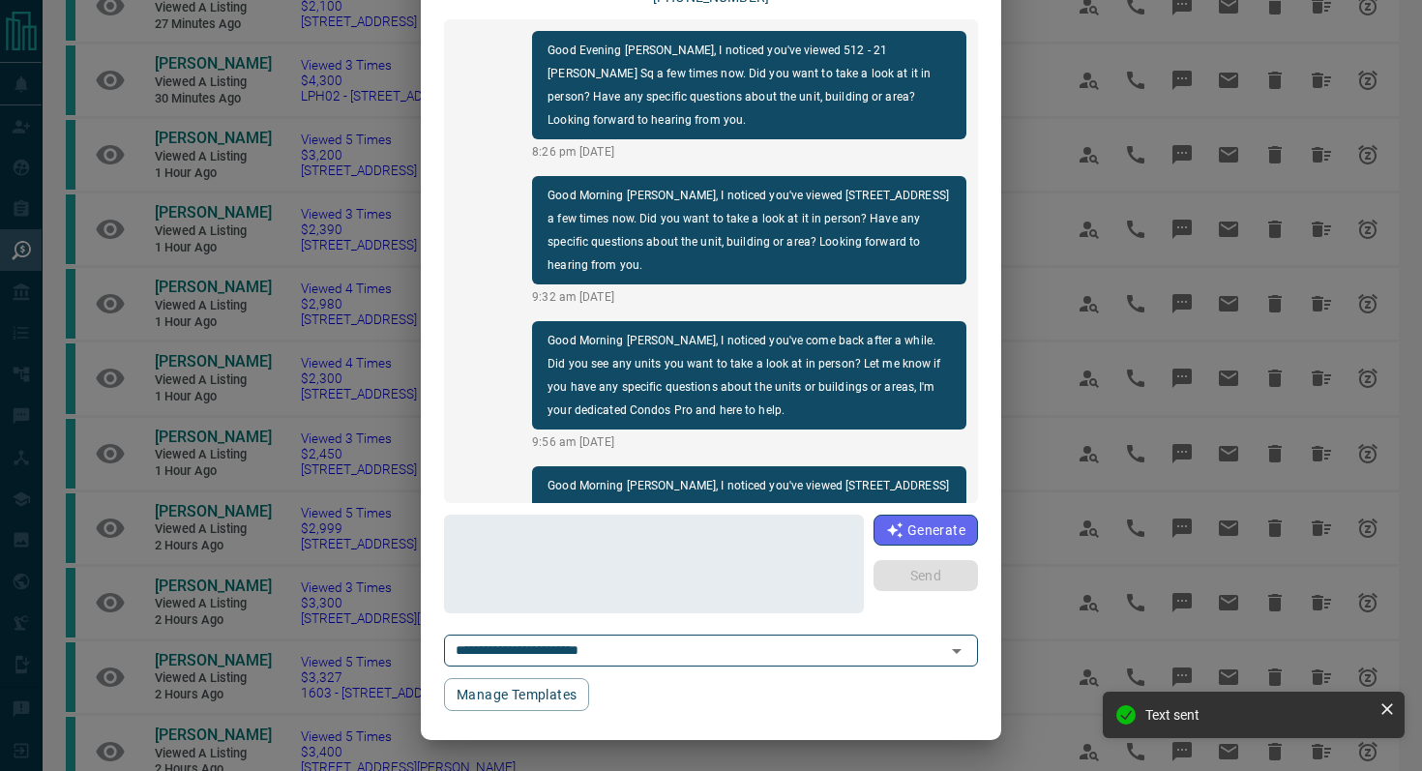
scroll to position [0, 0]
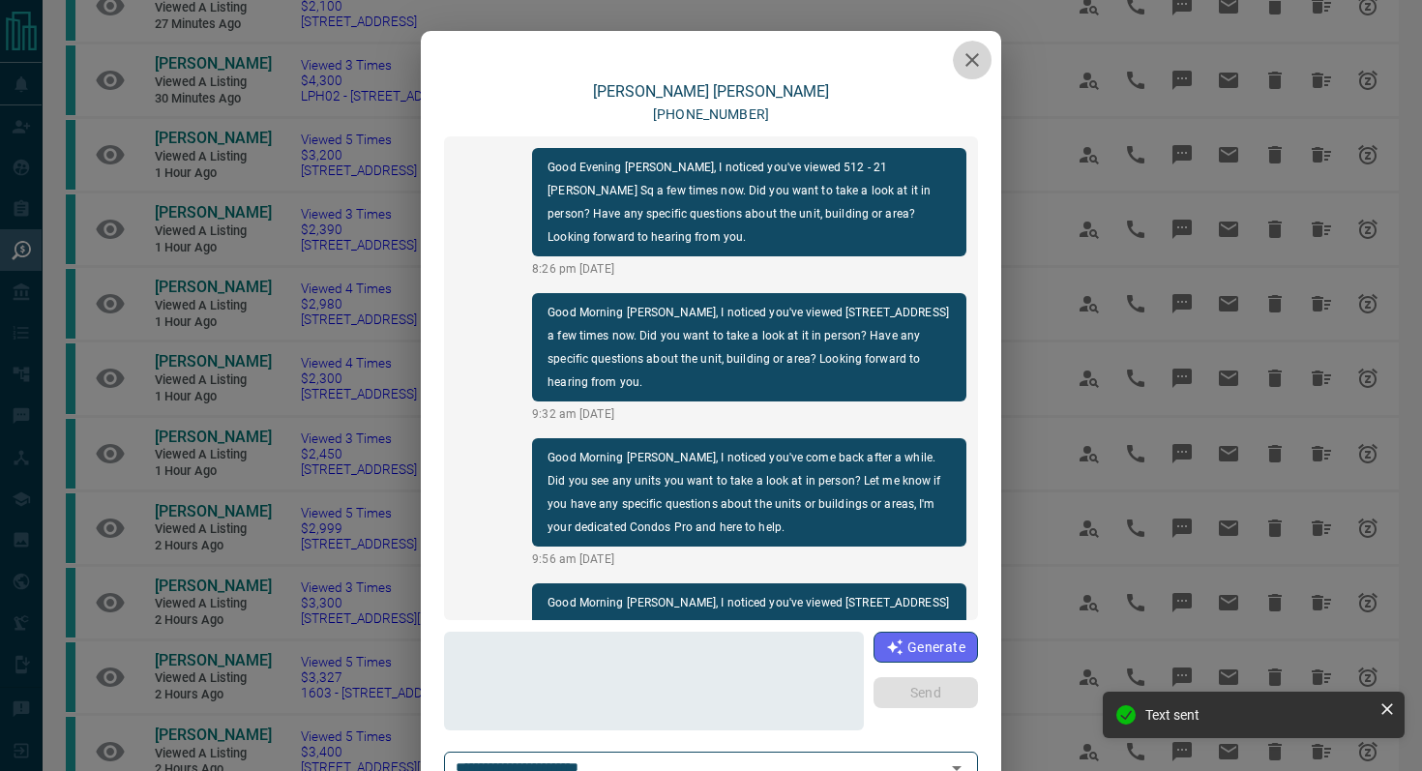
click at [976, 65] on icon "button" at bounding box center [972, 60] width 14 height 14
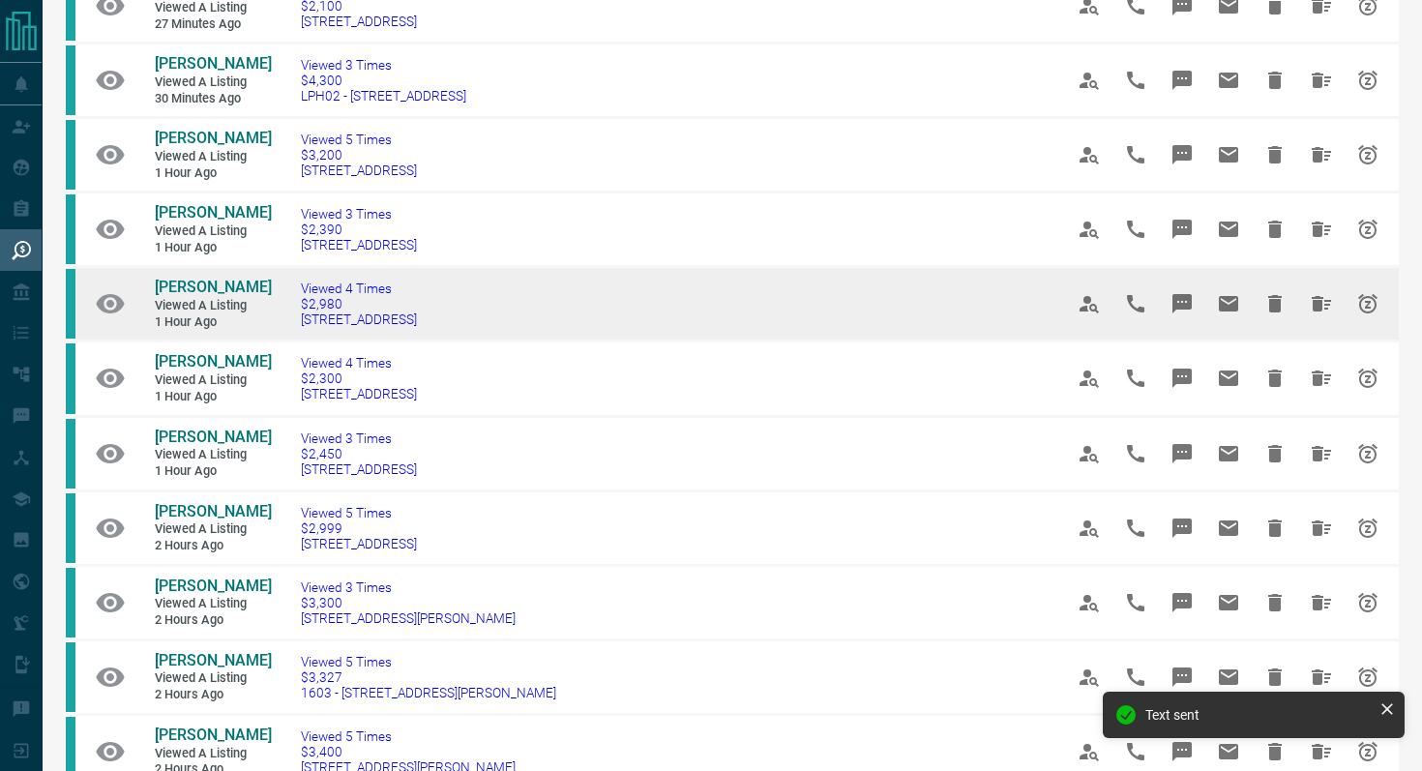
drag, startPoint x: 484, startPoint y: 329, endPoint x: 110, endPoint y: 297, distance: 374.7
click at [110, 297] on tr "[PERSON_NAME] Viewed a Listing 1 hour ago Viewed 4 Times $2,980 808 - [STREET_A…" at bounding box center [732, 304] width 1333 height 74
copy tr "[PERSON_NAME] Viewed a Listing 1 hour ago Viewed 4 Times $2,980 808 - [STREET_A…"
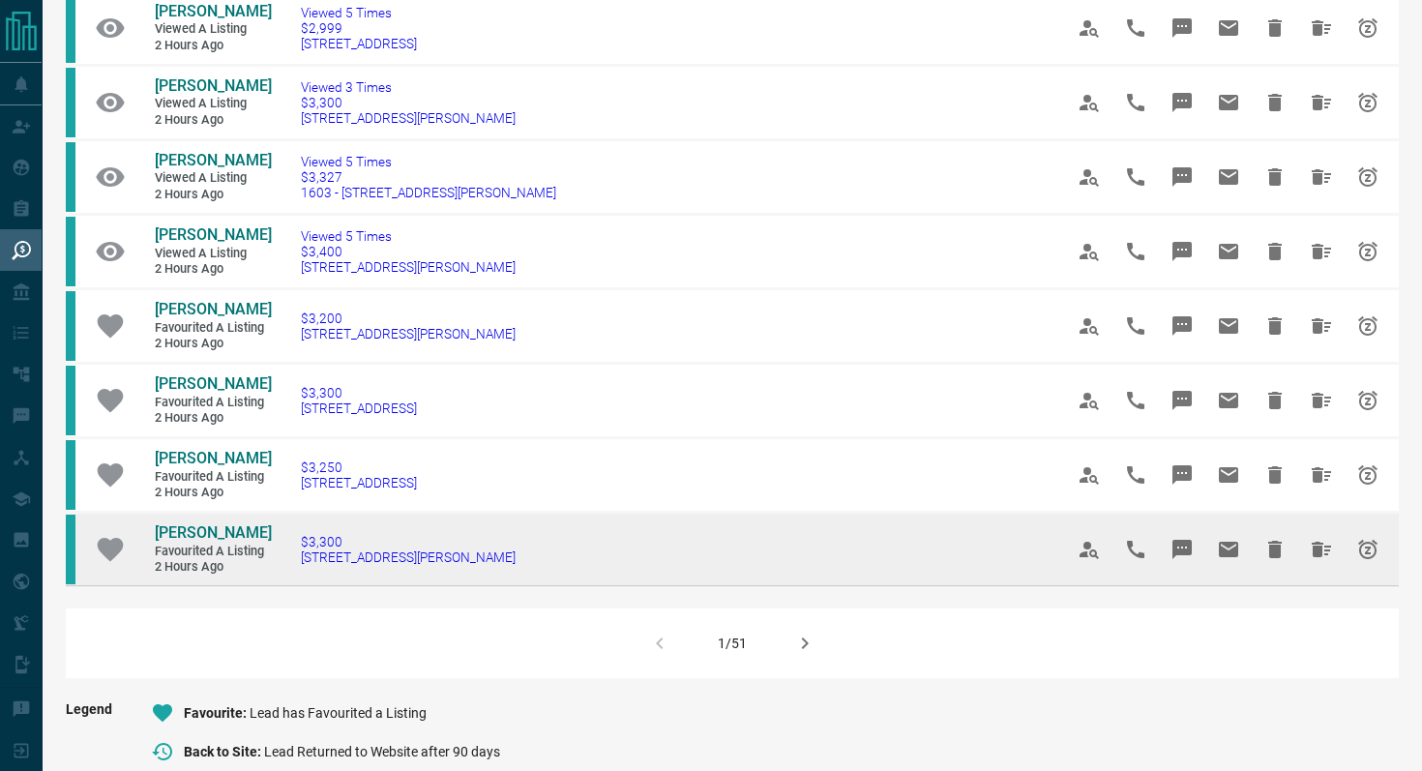
scroll to position [1053, 0]
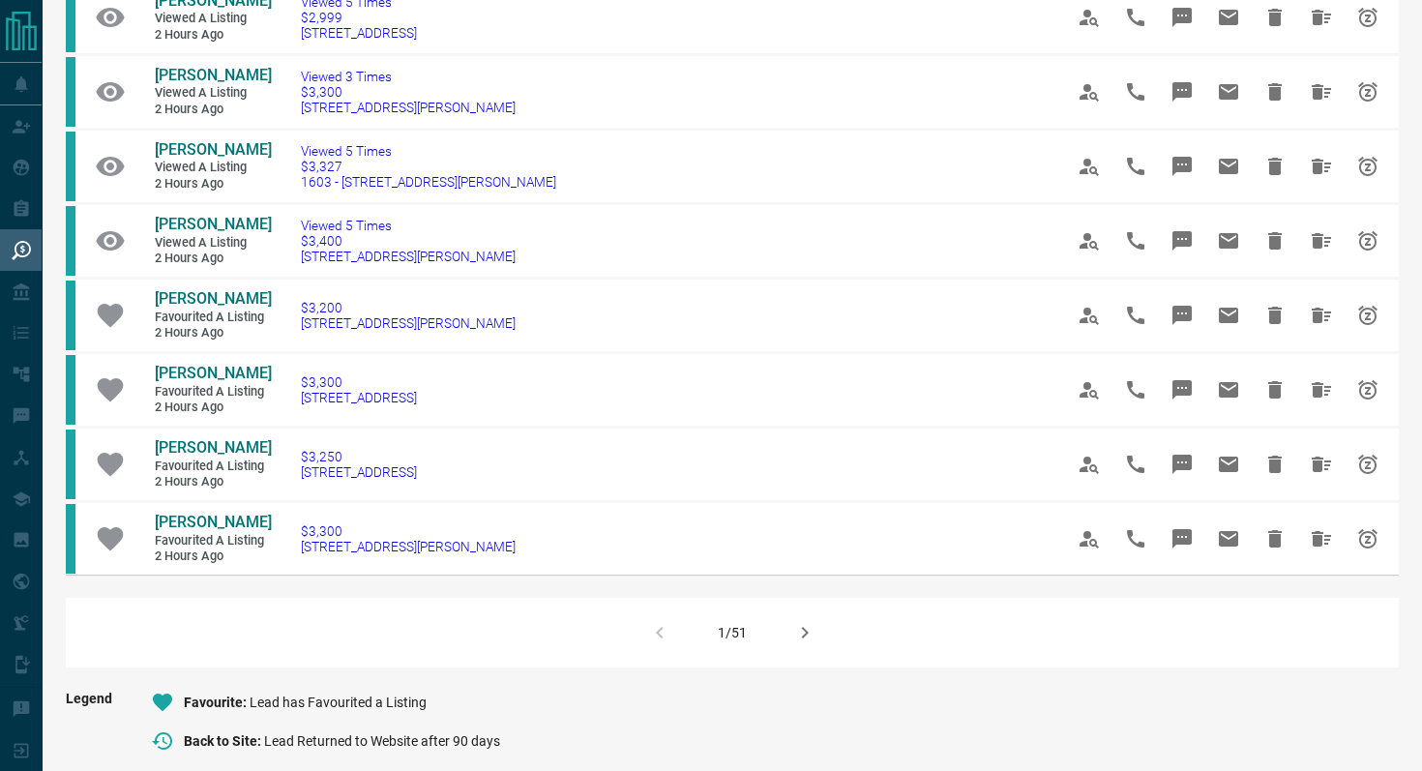
click at [801, 637] on icon "button" at bounding box center [804, 632] width 23 height 23
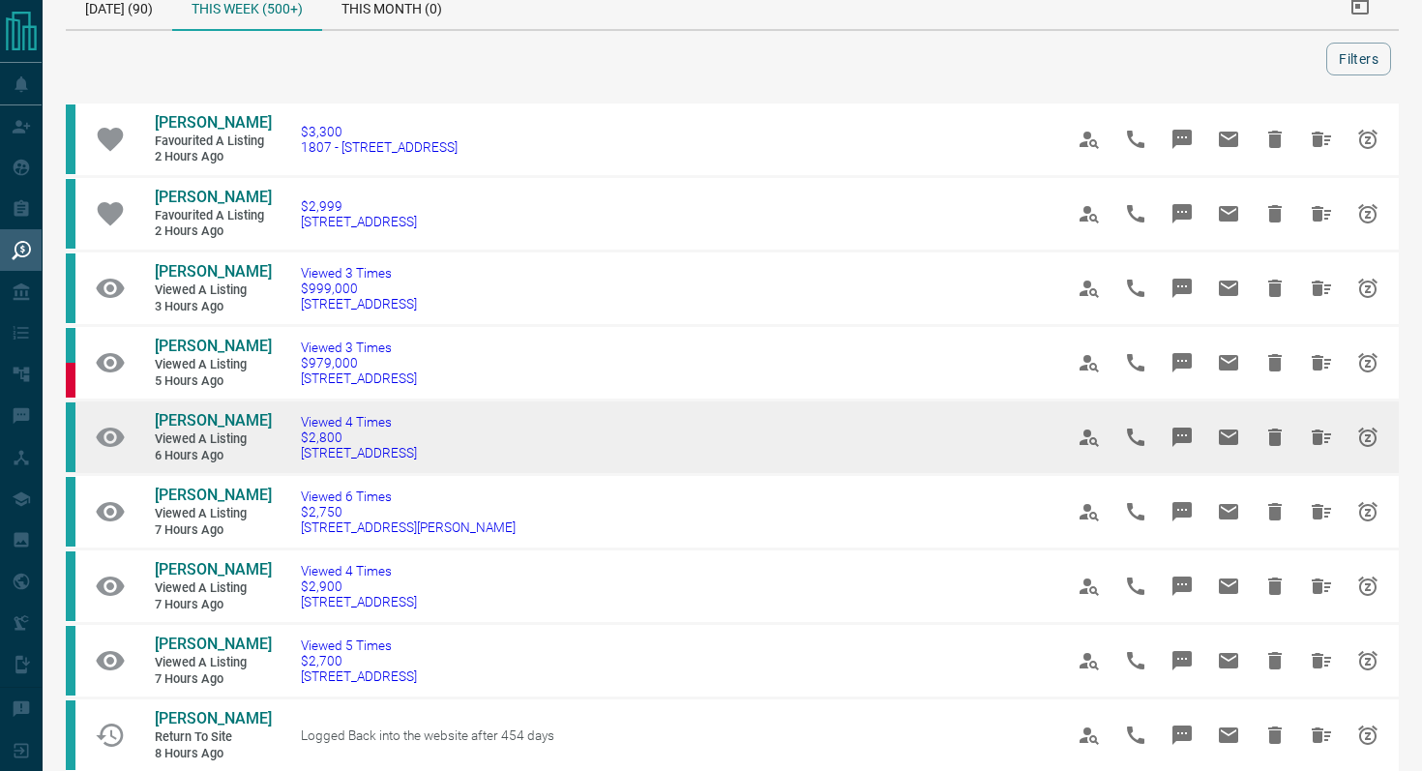
scroll to position [46, 0]
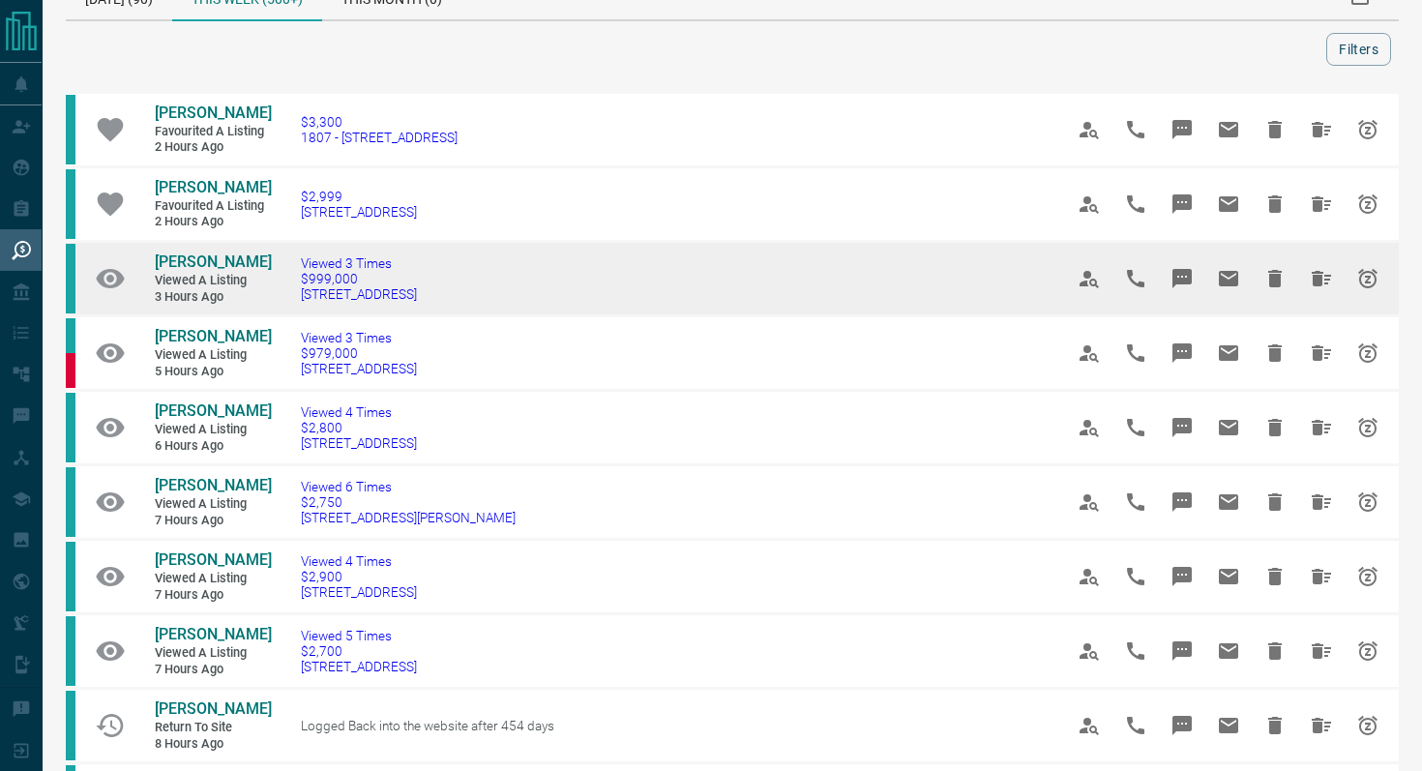
drag, startPoint x: 544, startPoint y: 291, endPoint x: 289, endPoint y: 294, distance: 255.3
click at [289, 294] on td "Viewed 3 Times $999,000 [STREET_ADDRESS]" at bounding box center [653, 279] width 762 height 74
copy span "[STREET_ADDRESS]"
click at [1191, 273] on icon "Message" at bounding box center [1181, 278] width 23 height 23
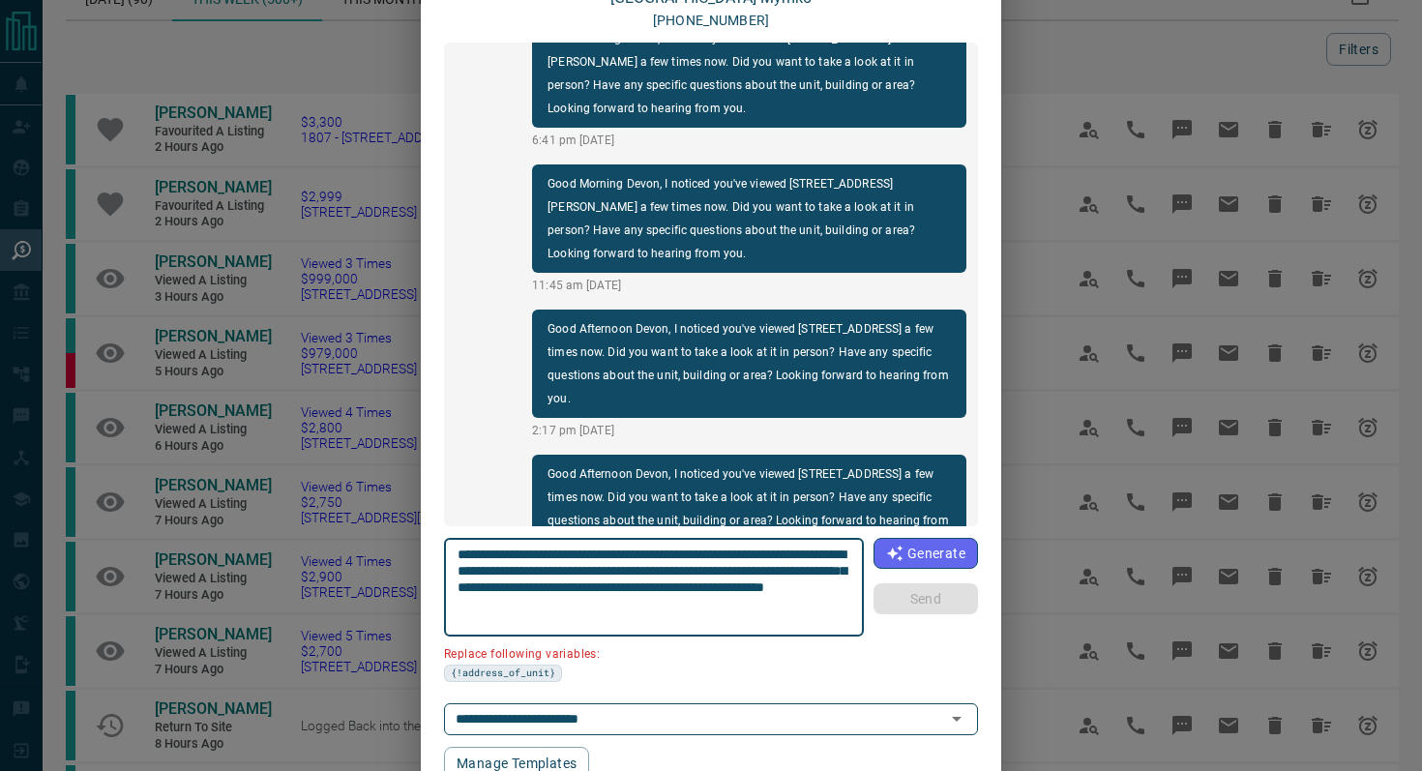
scroll to position [162, 0]
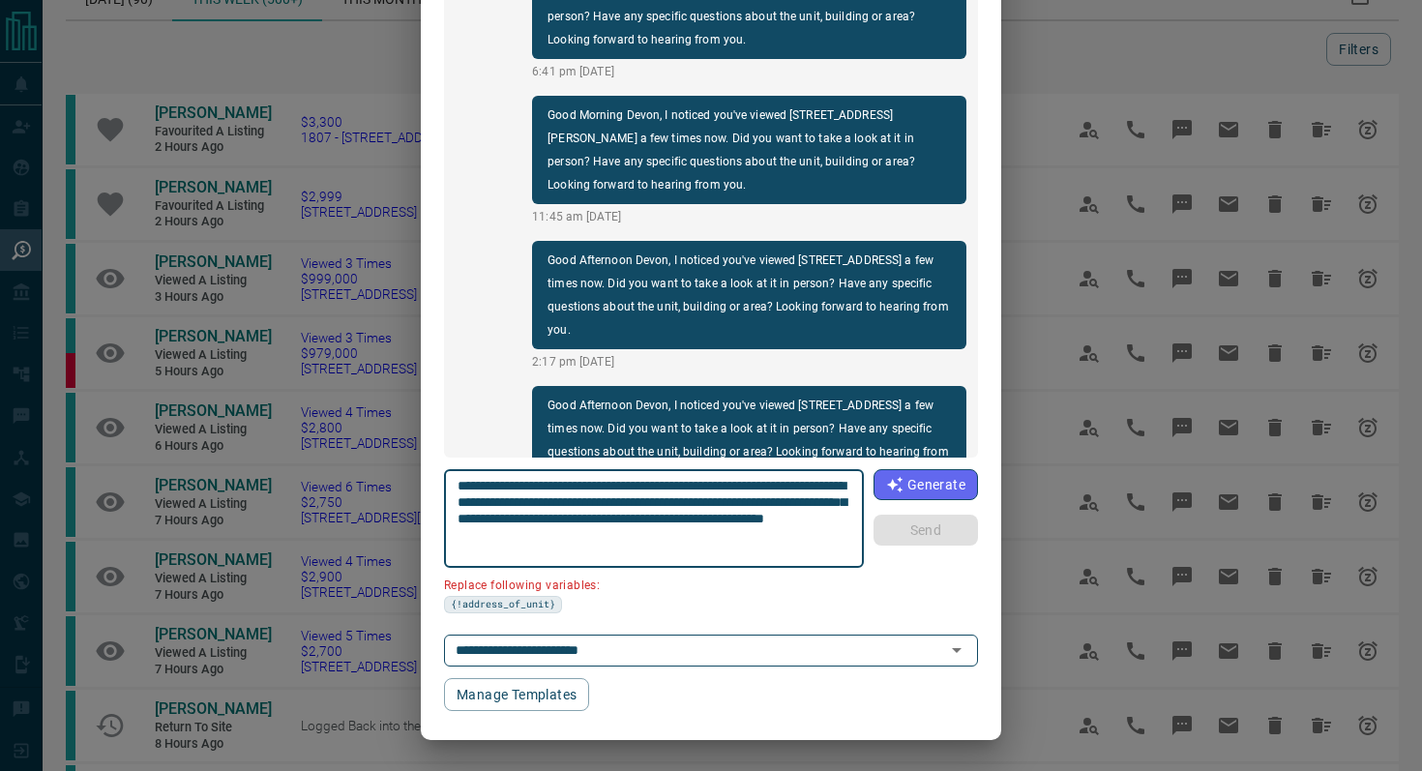
drag, startPoint x: 848, startPoint y: 482, endPoint x: 736, endPoint y: 481, distance: 112.2
click at [736, 481] on textarea "**********" at bounding box center [654, 519] width 394 height 82
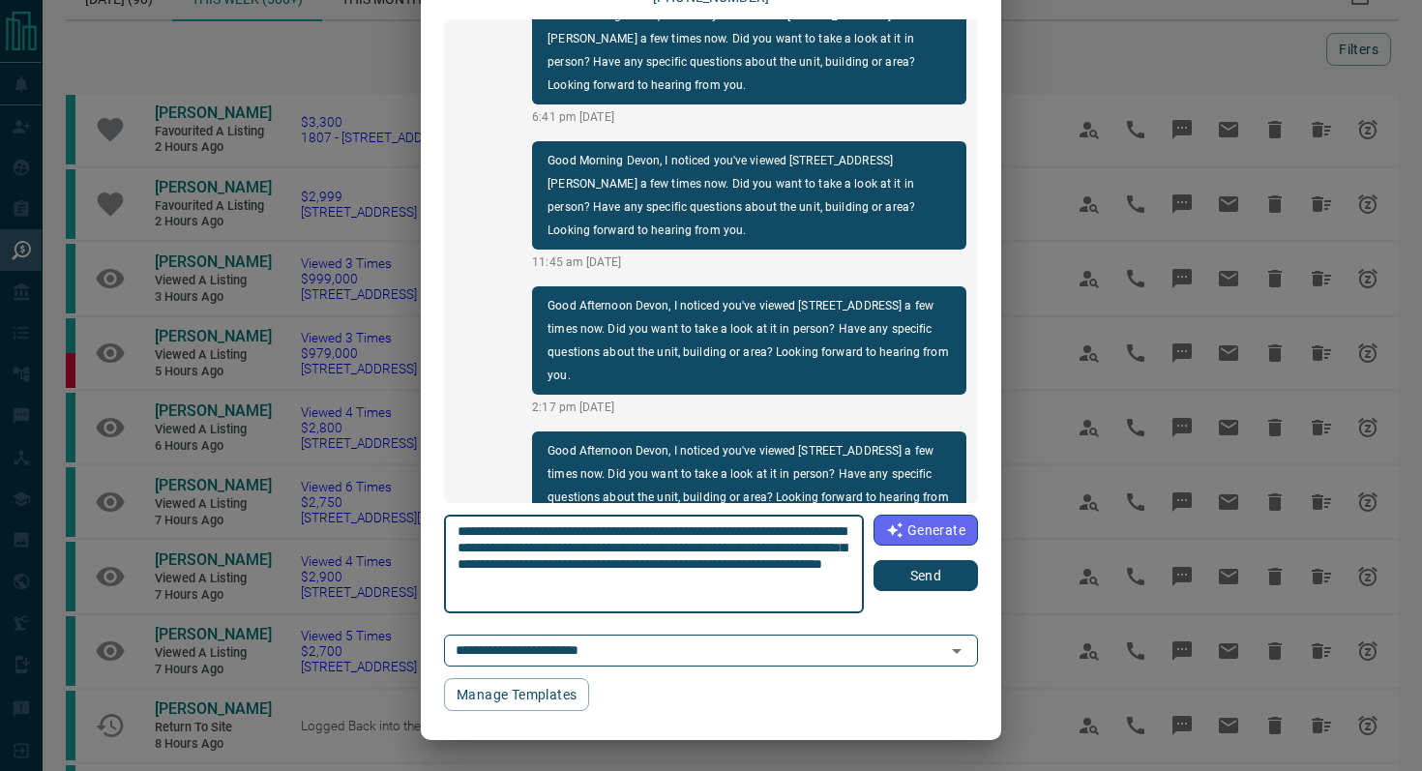
type textarea "**********"
click at [939, 576] on button "Send" at bounding box center [925, 575] width 104 height 31
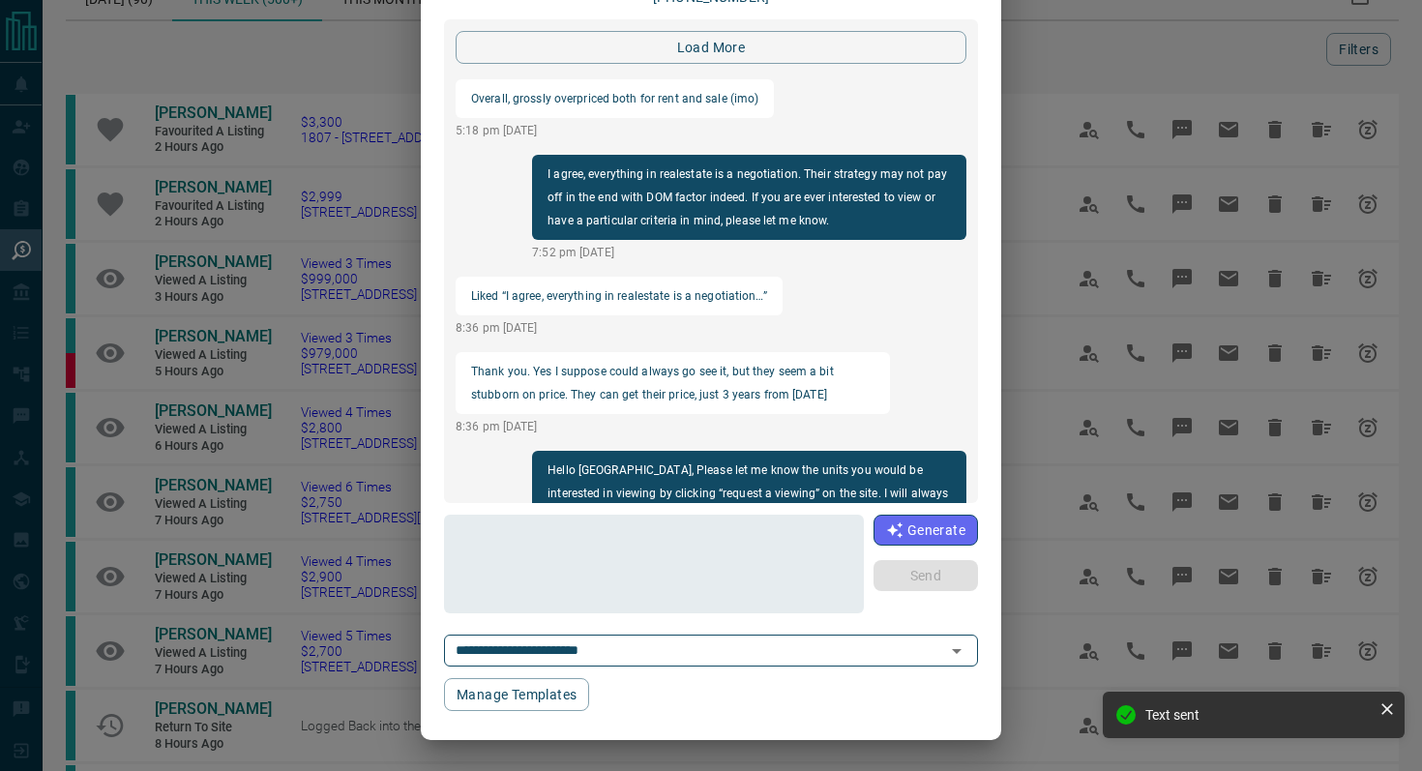
scroll to position [0, 0]
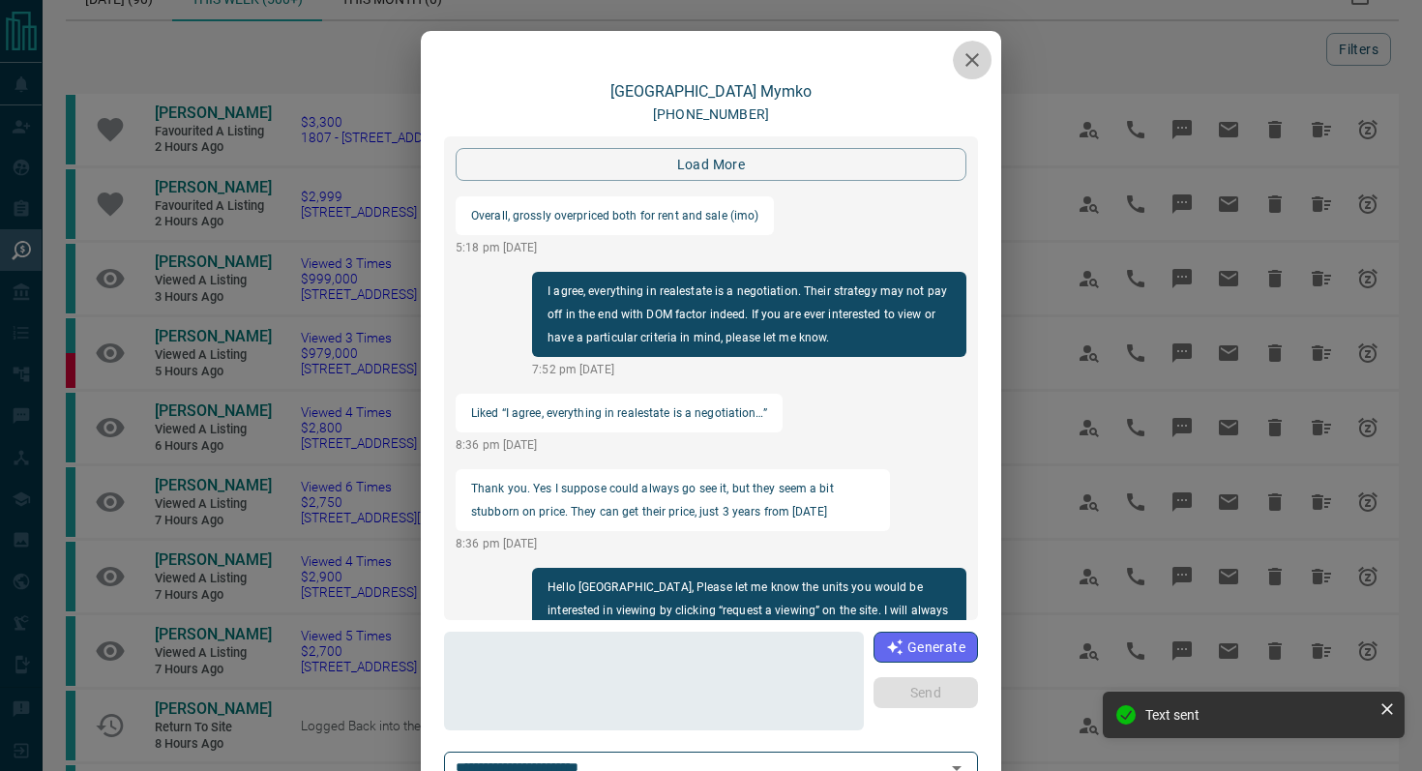
click at [966, 56] on icon "button" at bounding box center [971, 59] width 23 height 23
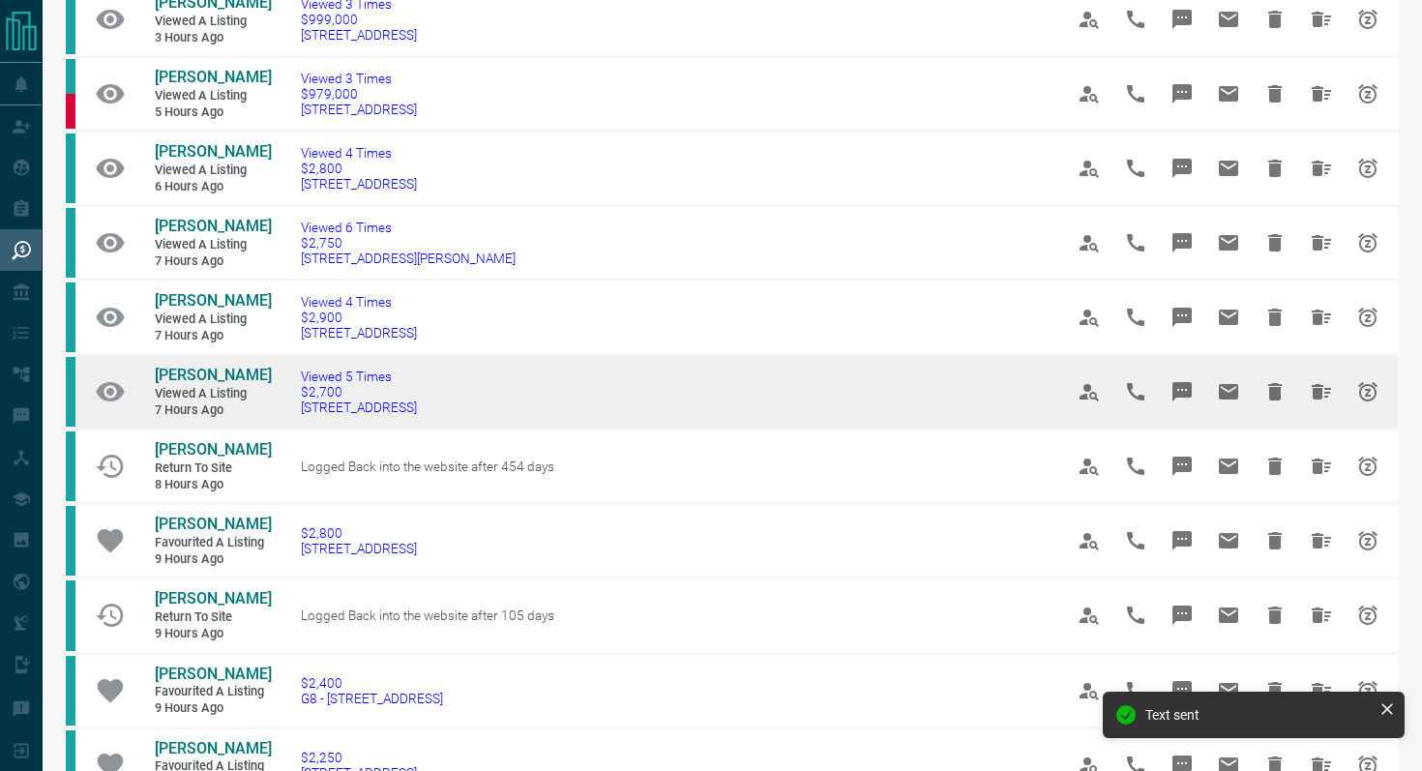
scroll to position [312, 0]
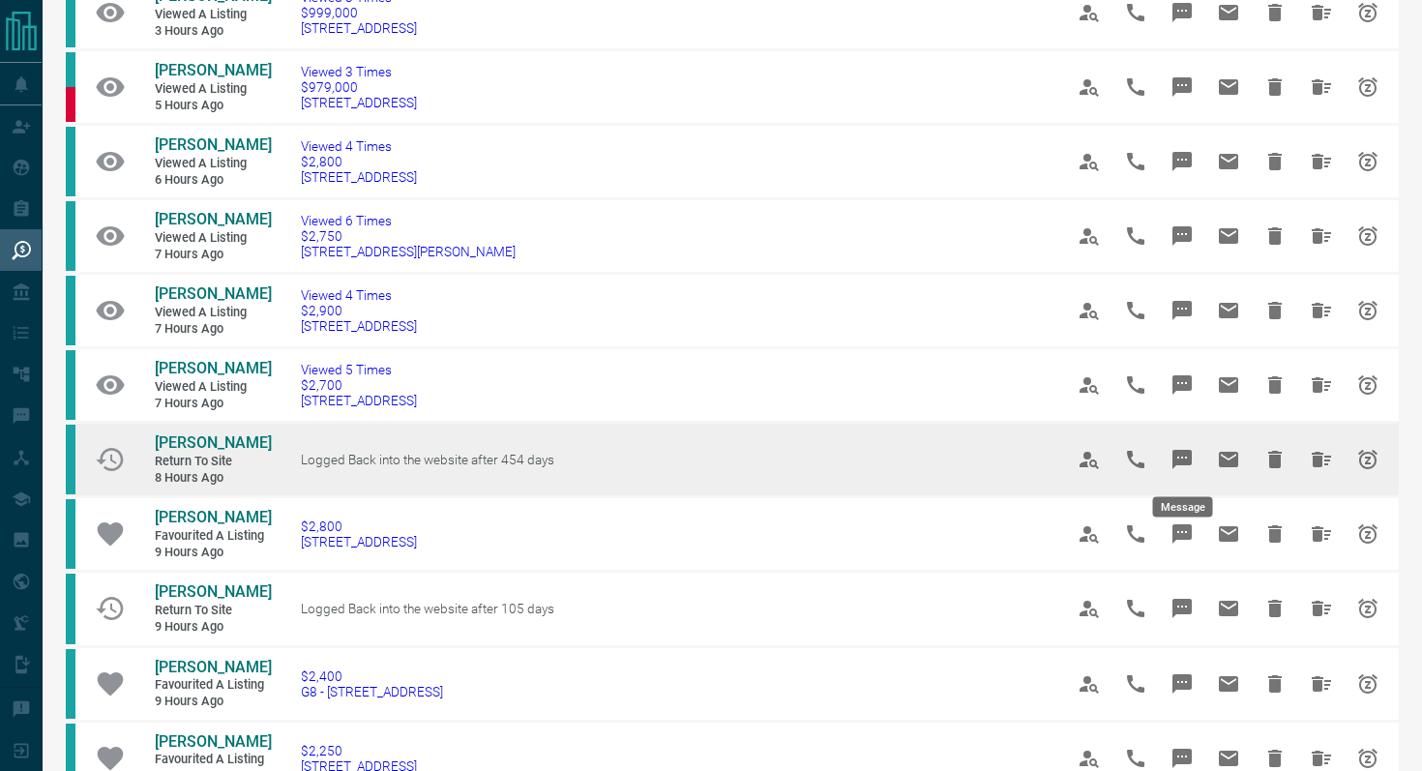
click at [1182, 459] on icon "Message" at bounding box center [1181, 459] width 19 height 19
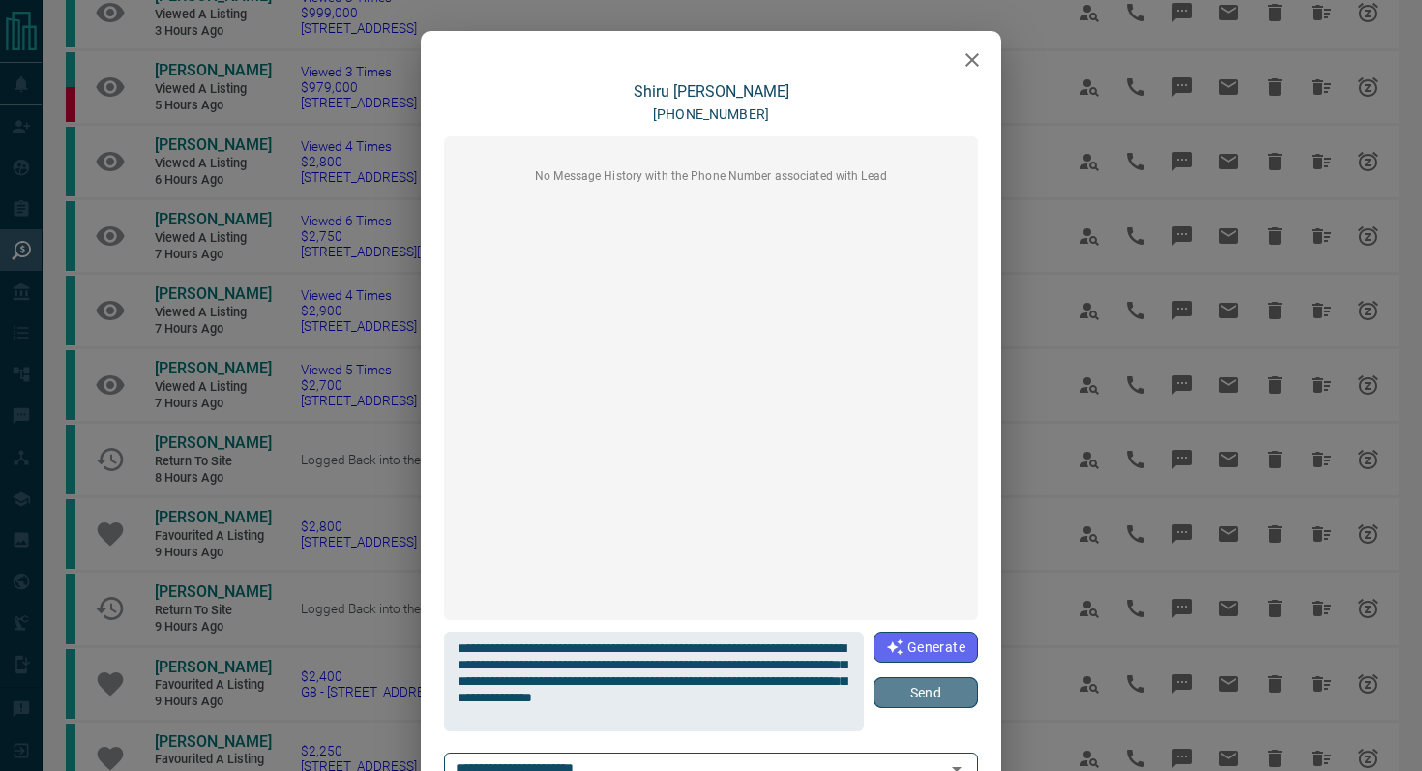
click at [930, 705] on button "Send" at bounding box center [925, 692] width 104 height 31
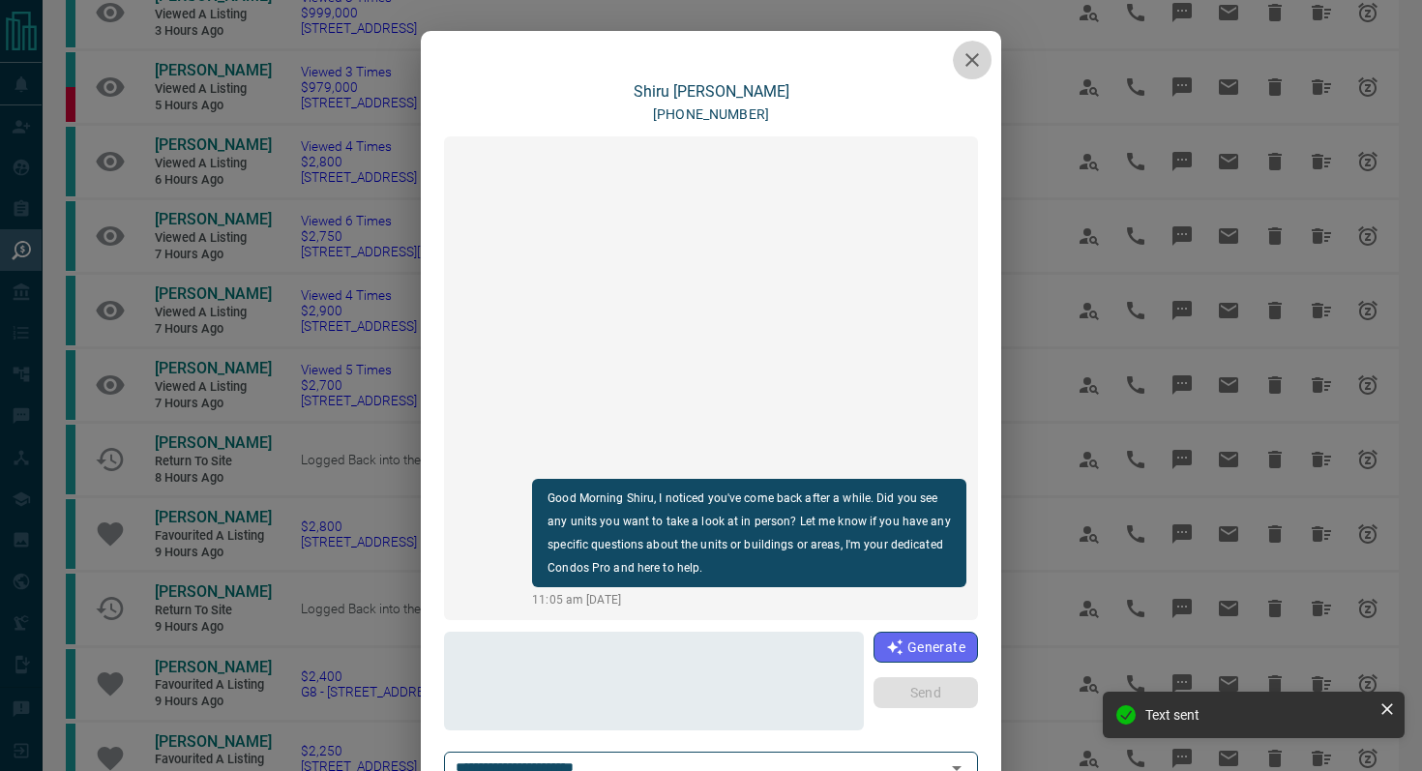
click at [975, 59] on icon "button" at bounding box center [971, 59] width 23 height 23
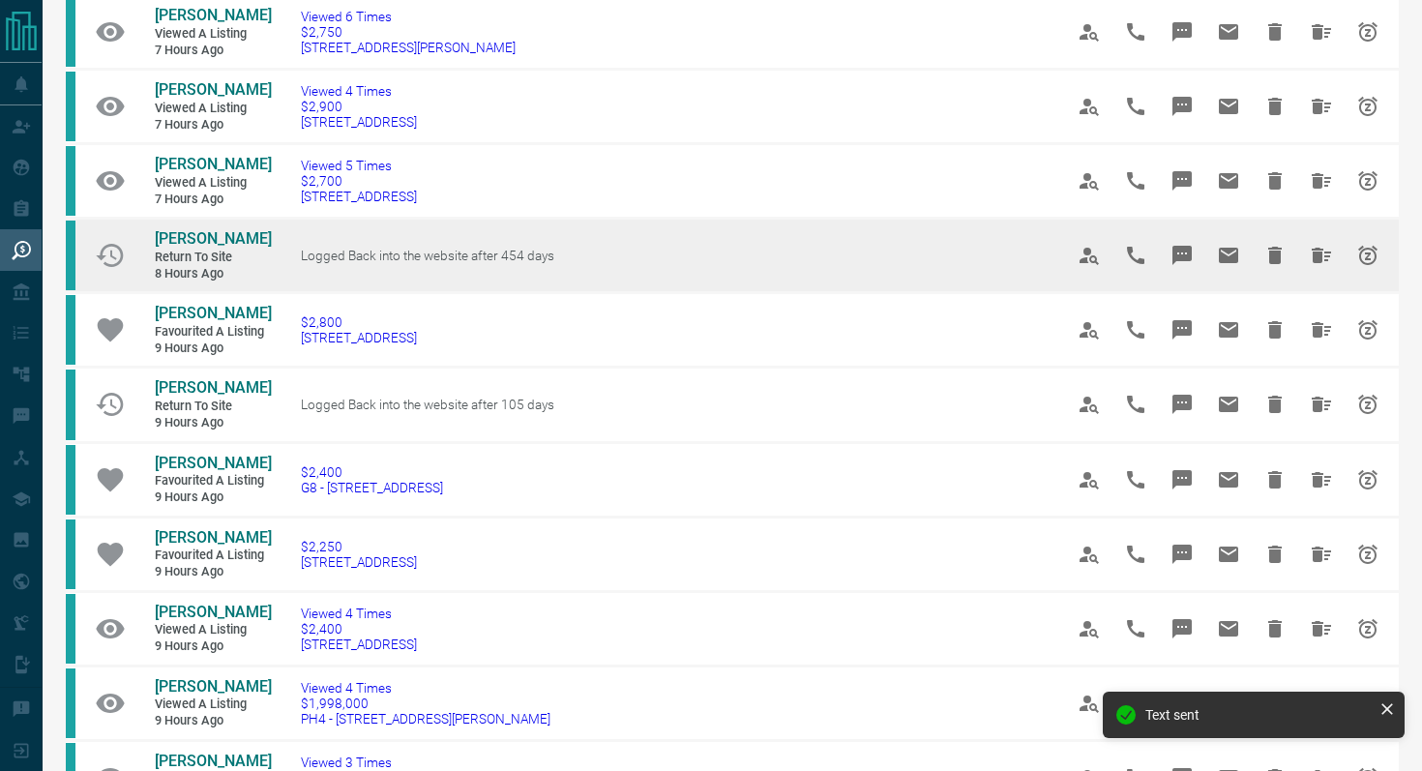
scroll to position [531, 0]
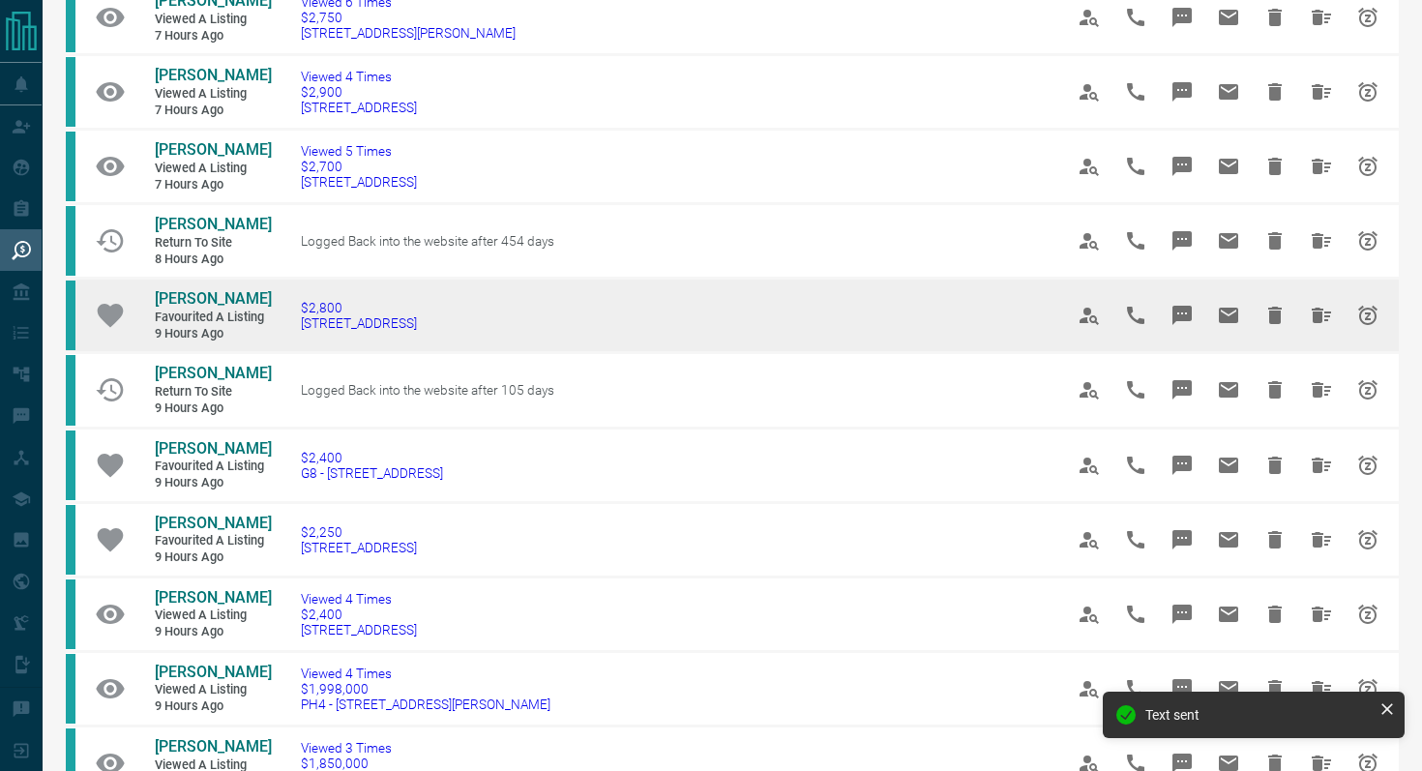
drag, startPoint x: 495, startPoint y: 334, endPoint x: 294, endPoint y: 325, distance: 201.3
click at [294, 325] on td "$2,800 [STREET_ADDRESS]" at bounding box center [653, 316] width 762 height 74
copy span "[STREET_ADDRESS]"
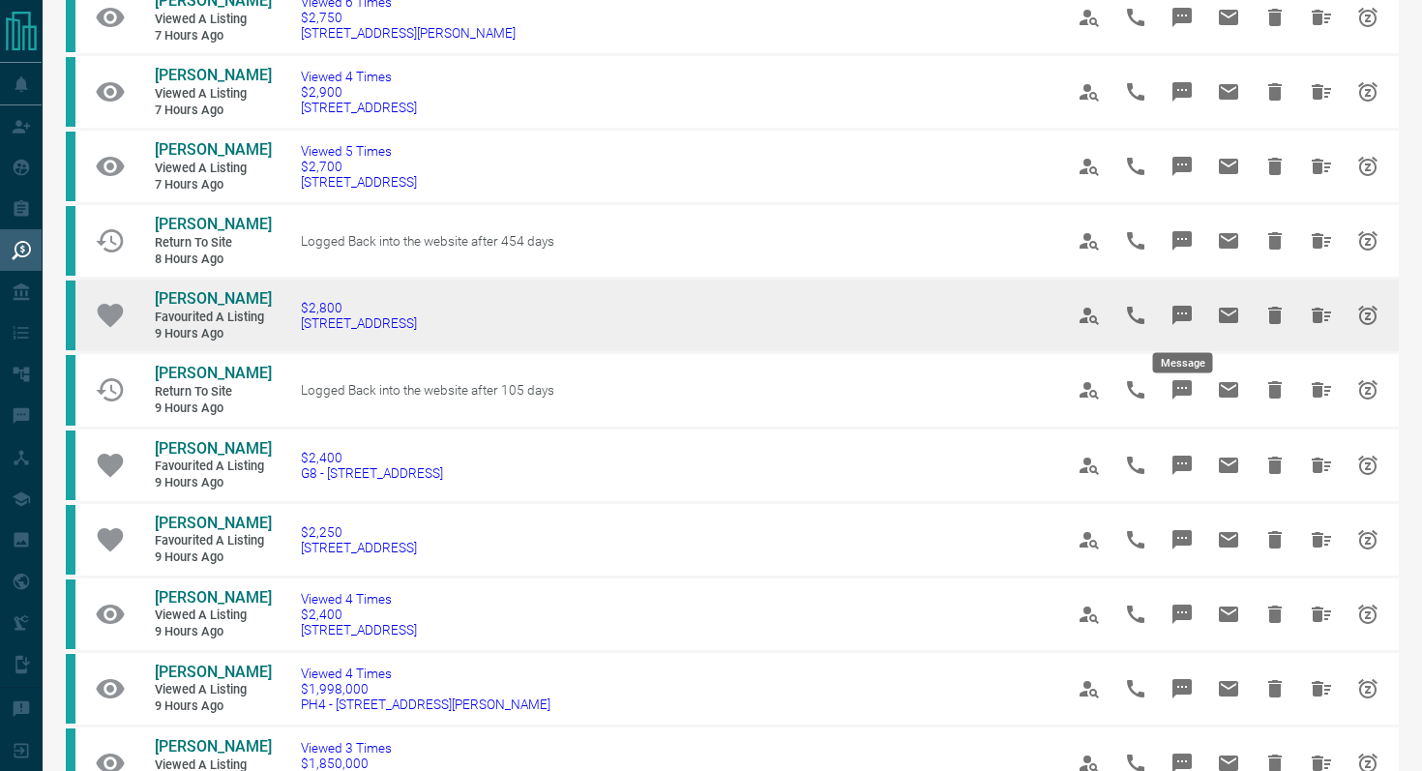
click at [1183, 303] on button "Message" at bounding box center [1182, 315] width 46 height 46
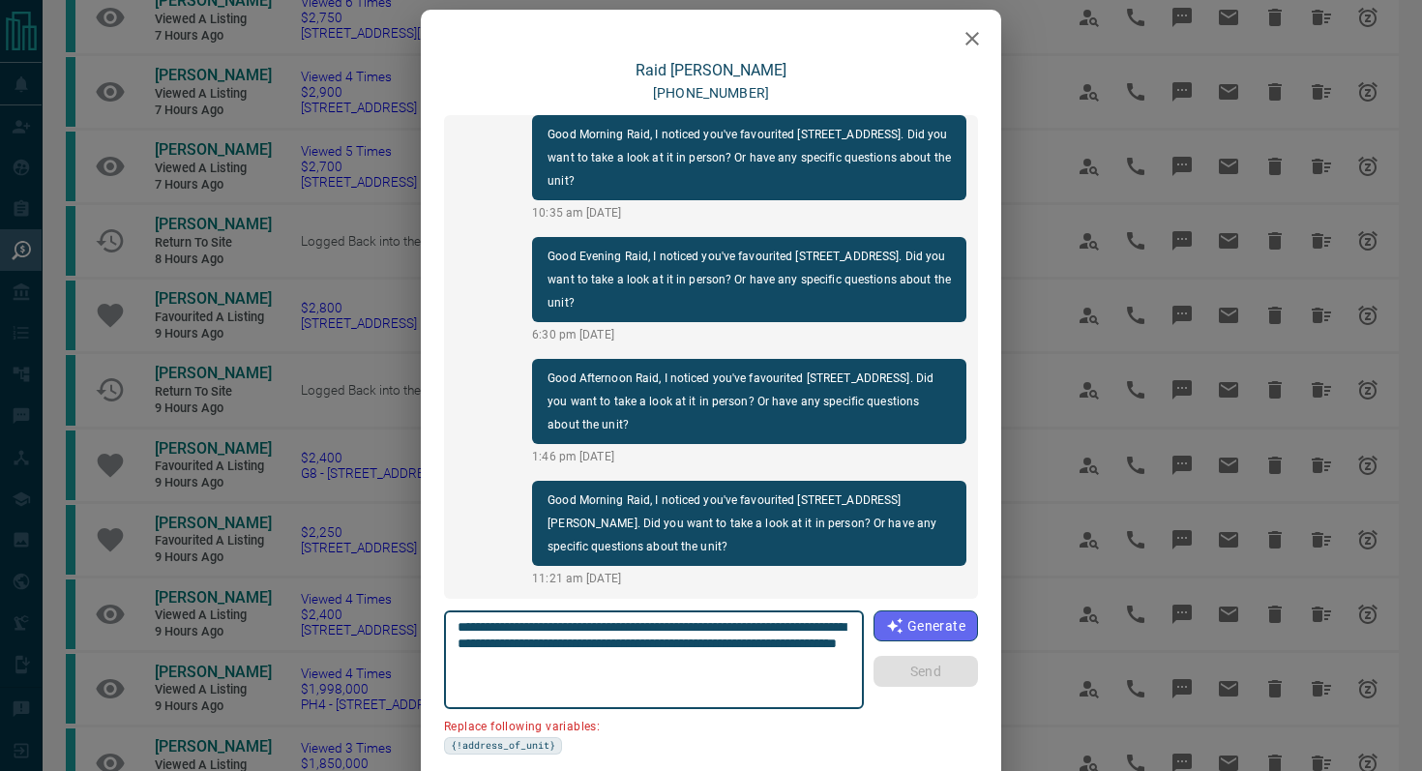
scroll to position [40, 0]
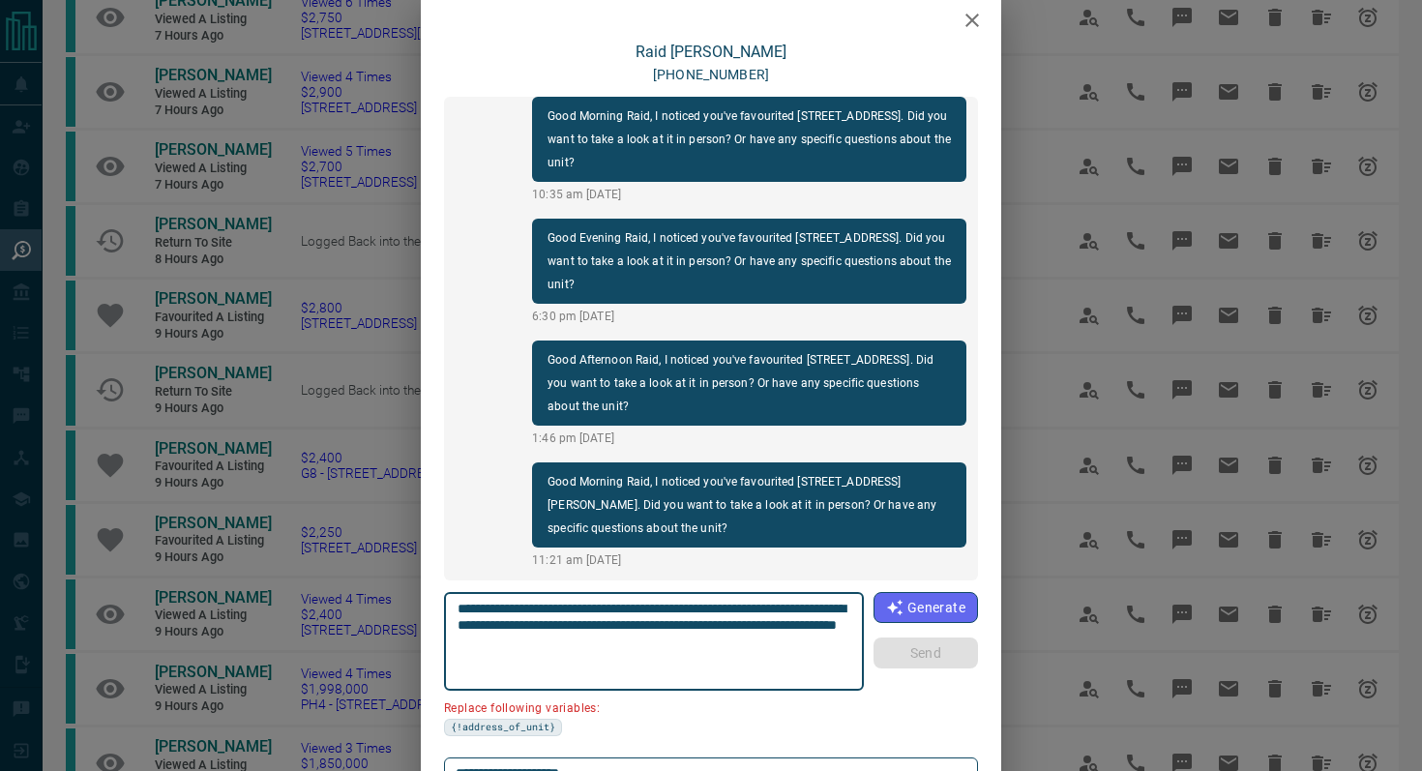
drag, startPoint x: 567, startPoint y: 625, endPoint x: 330, endPoint y: 625, distance: 236.9
click at [330, 625] on div "[PERSON_NAME] [PHONE_NUMBER] Hi Raid, this is [PERSON_NAME] with [DOMAIN_NAME].…" at bounding box center [711, 385] width 1422 height 771
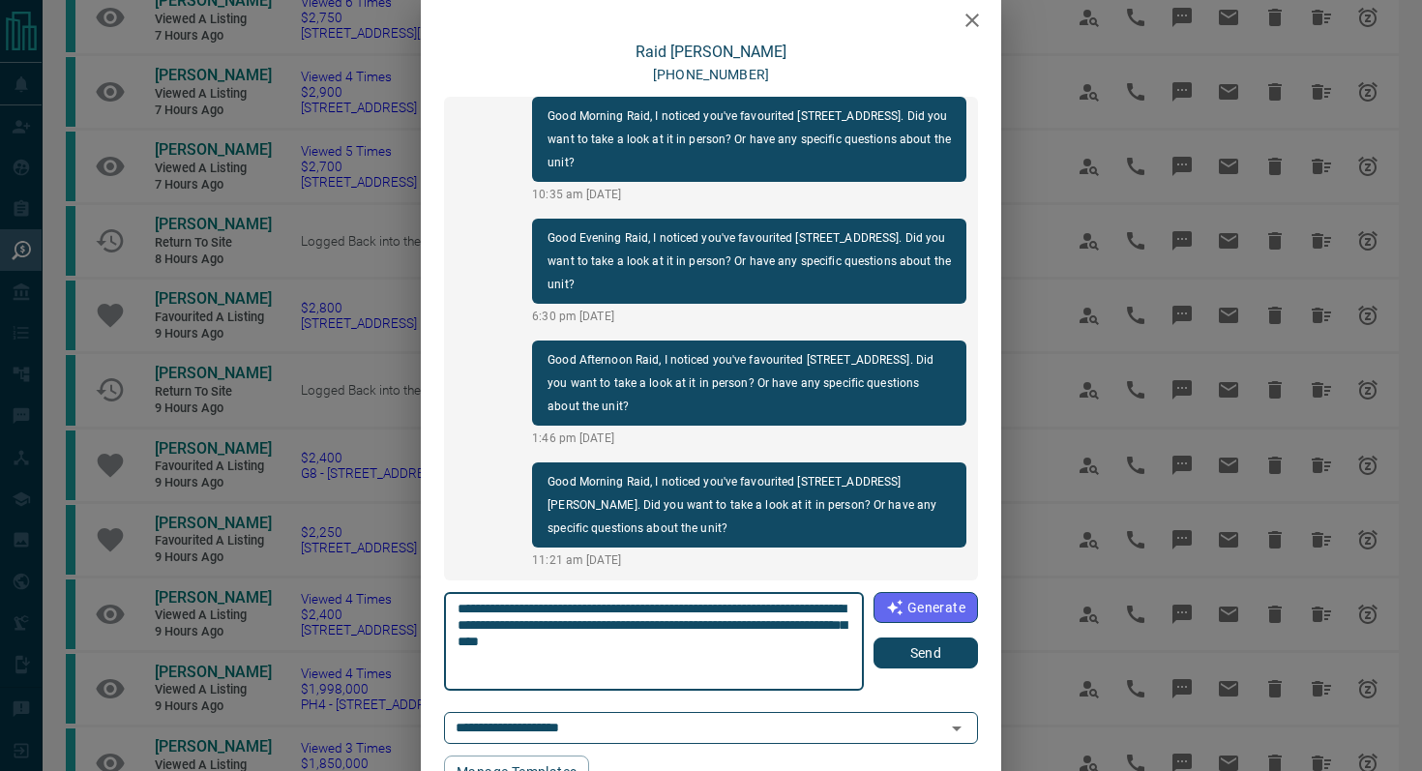
type textarea "**********"
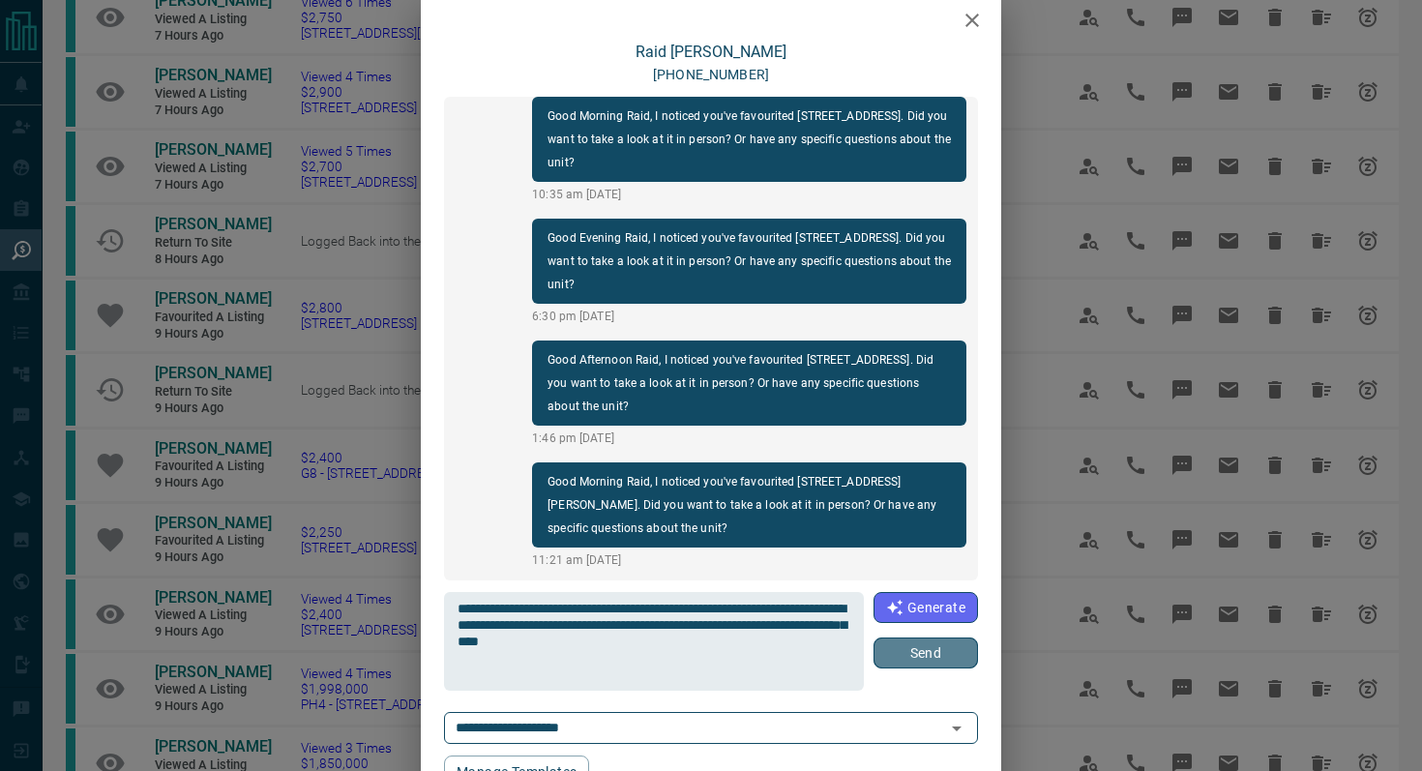
click at [942, 651] on button "Send" at bounding box center [925, 652] width 104 height 31
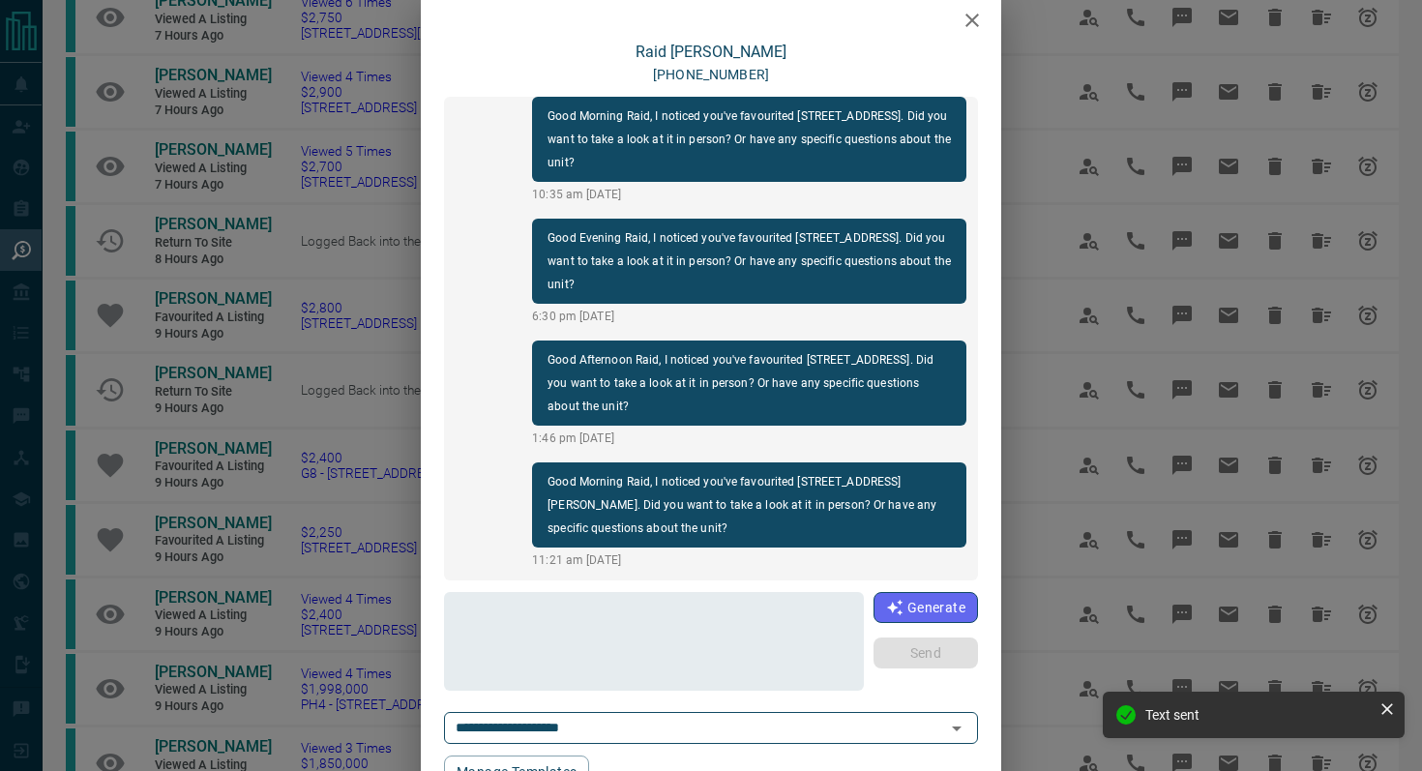
scroll to position [499, 0]
click at [963, 38] on div at bounding box center [711, 15] width 580 height 48
click at [964, 33] on button "button" at bounding box center [972, 20] width 39 height 39
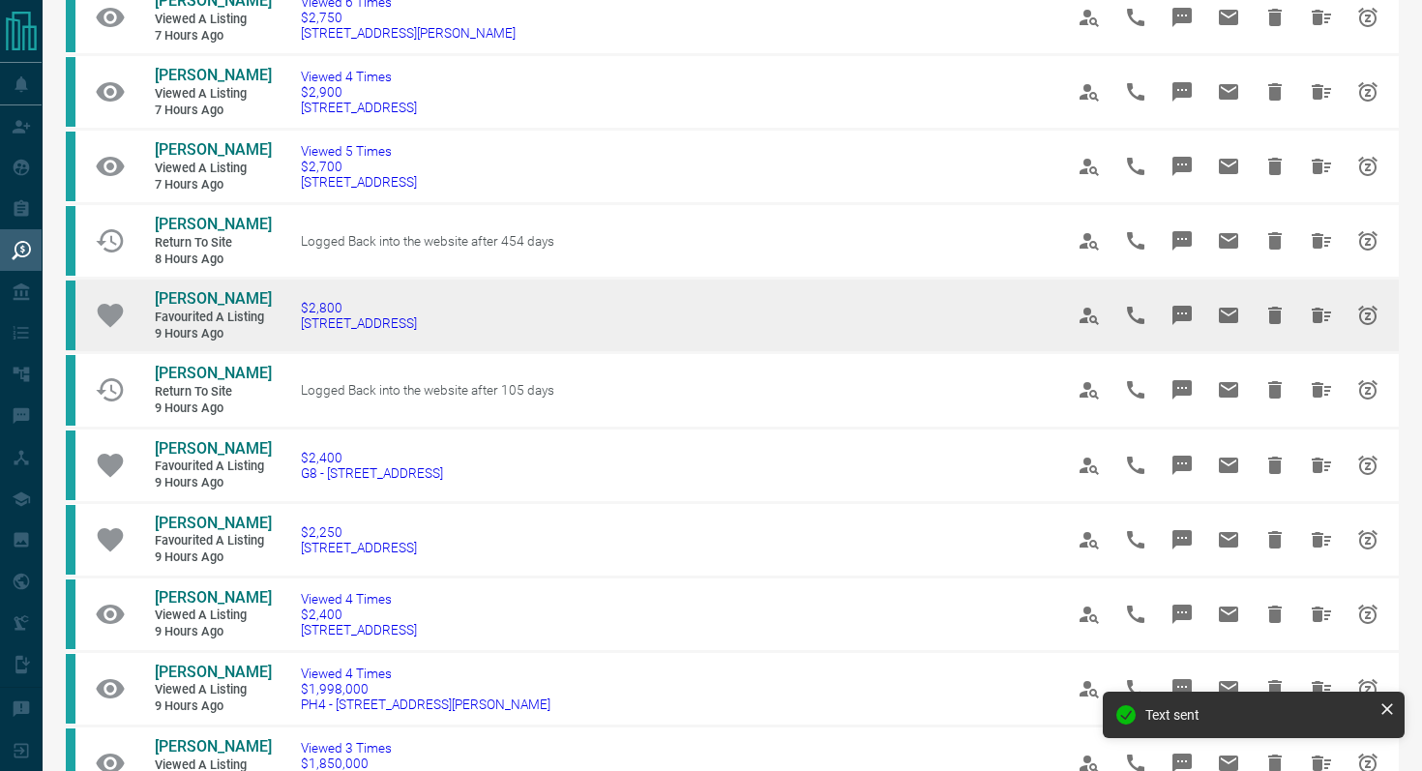
drag, startPoint x: 508, startPoint y: 334, endPoint x: 127, endPoint y: 305, distance: 382.1
click at [127, 305] on tr "Raid [PERSON_NAME] Favourited a Listing 9 hours ago $2,800 [STREET_ADDRESS]" at bounding box center [732, 316] width 1333 height 74
copy tr "Raid [PERSON_NAME] Favourited a Listing 9 hours ago $2,800 [STREET_ADDRESS]"
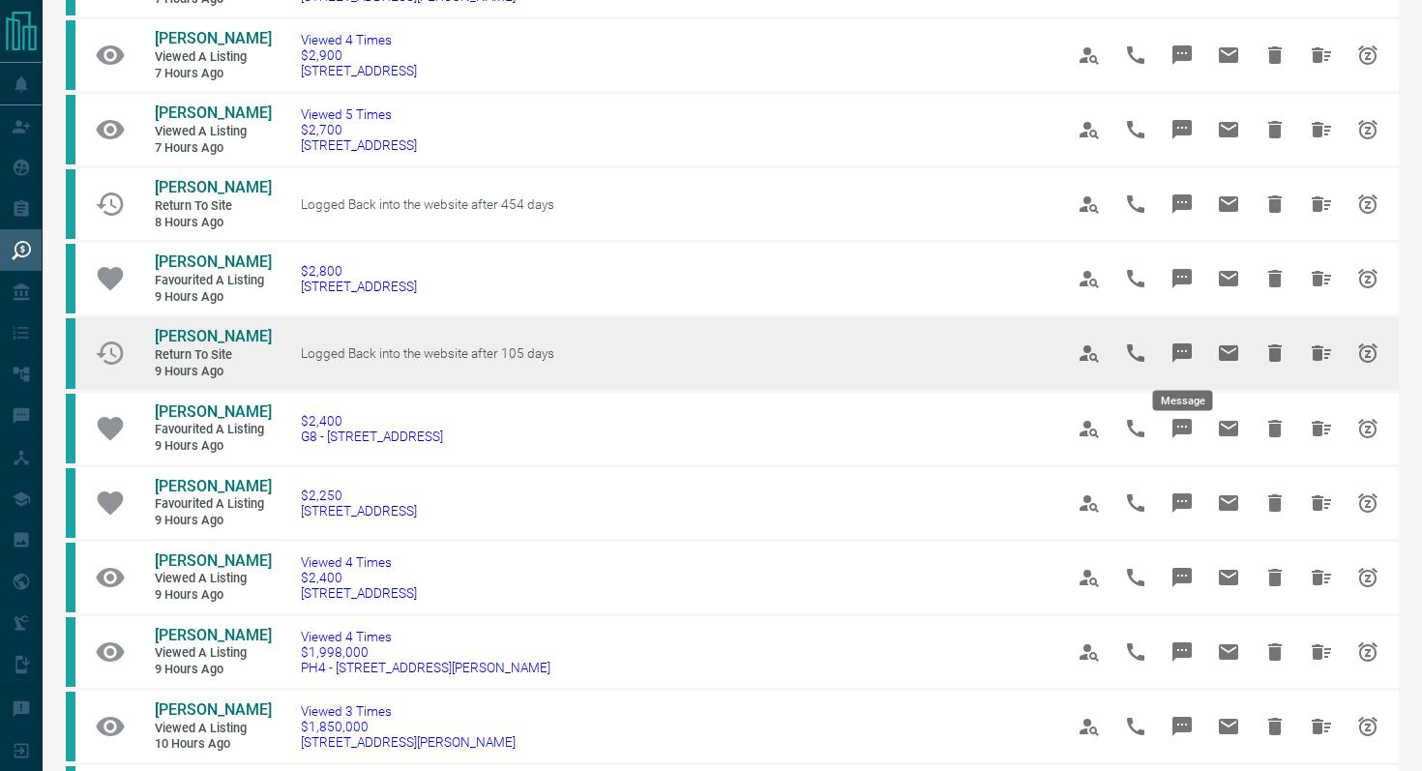
click at [1188, 347] on icon "Message" at bounding box center [1181, 352] width 19 height 19
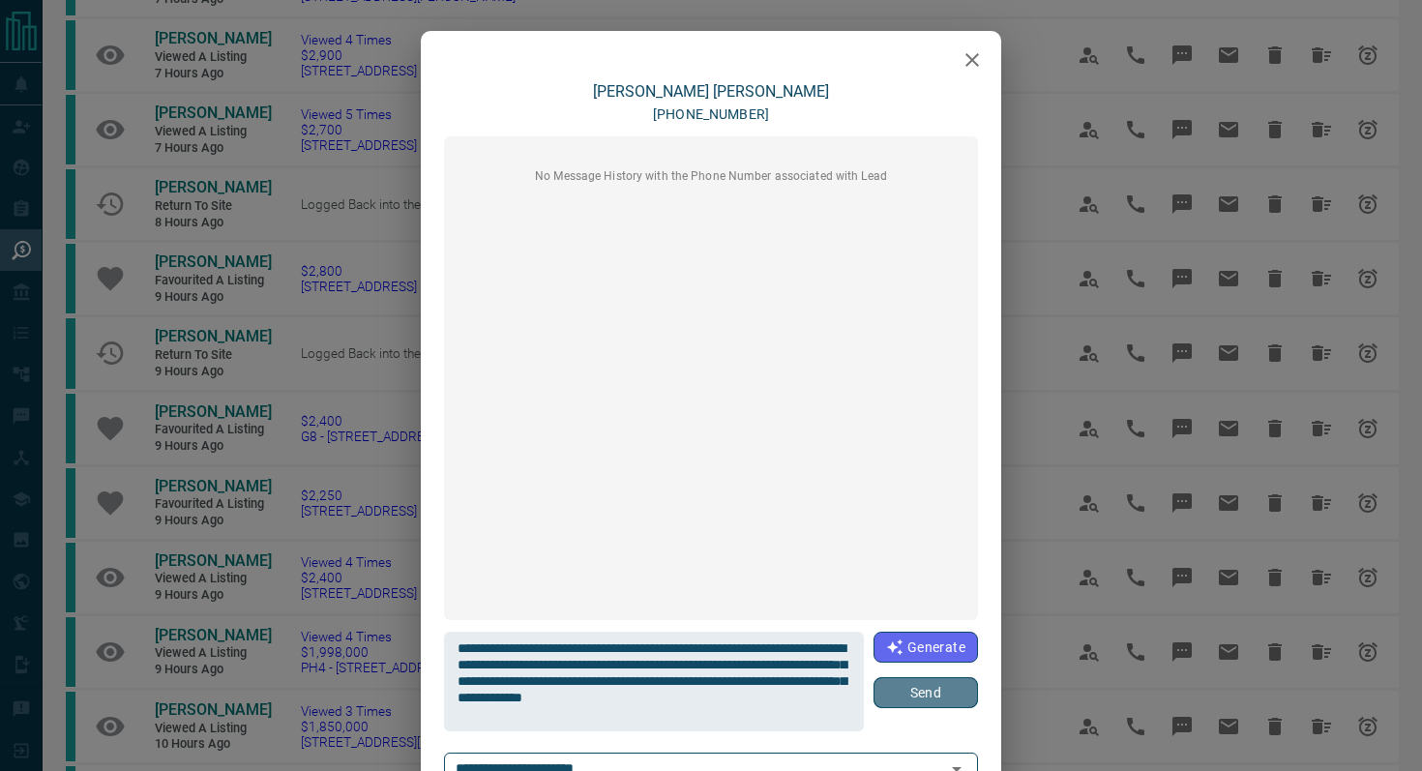
click at [947, 691] on button "Send" at bounding box center [925, 692] width 104 height 31
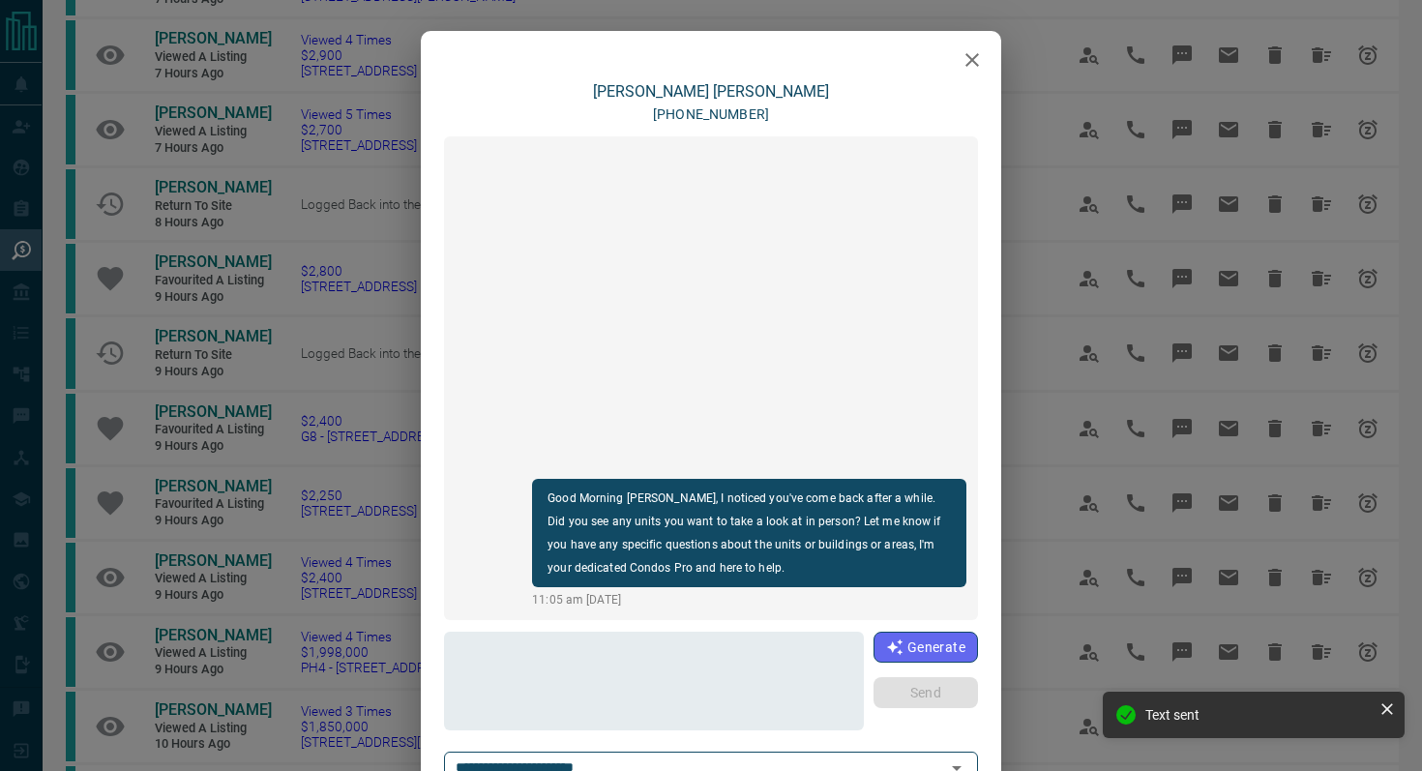
click at [972, 67] on icon "button" at bounding box center [971, 59] width 23 height 23
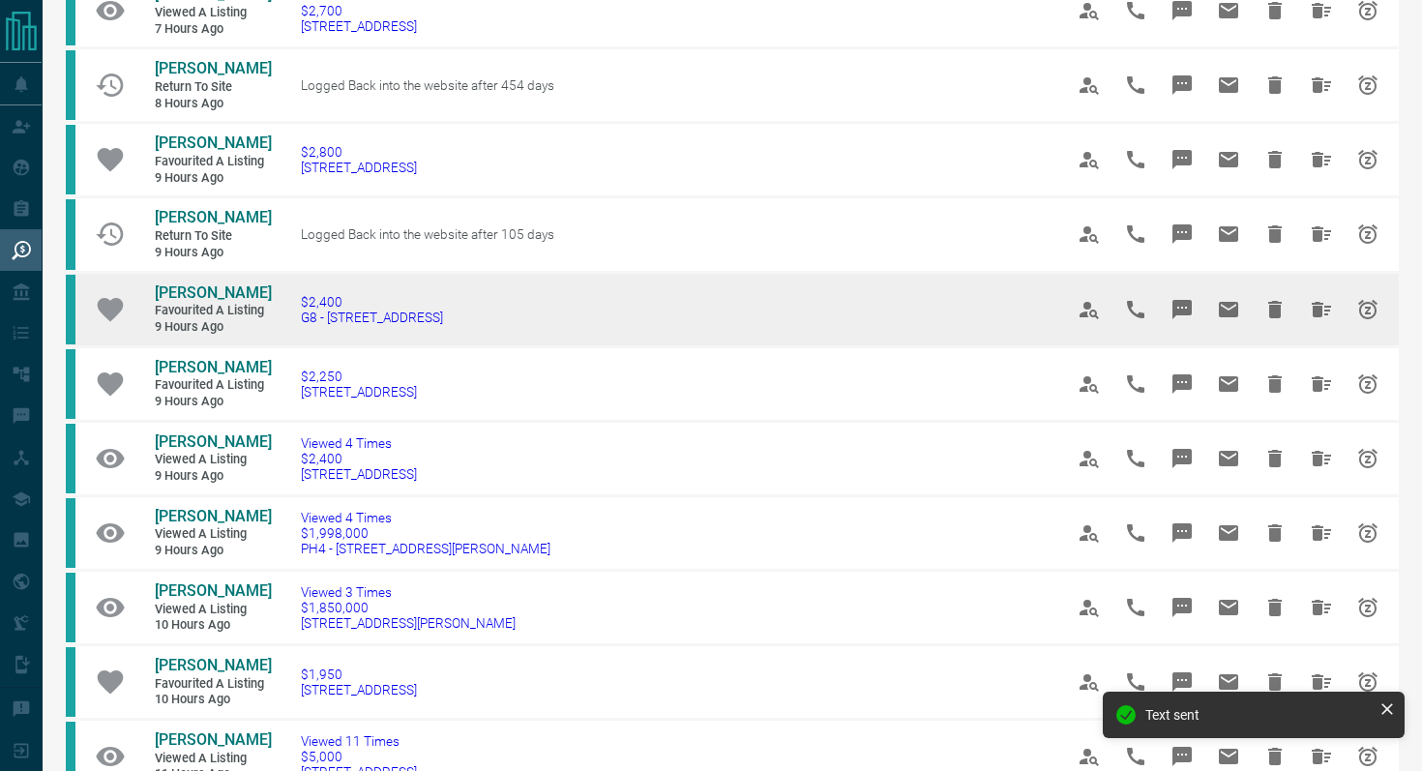
scroll to position [718, 0]
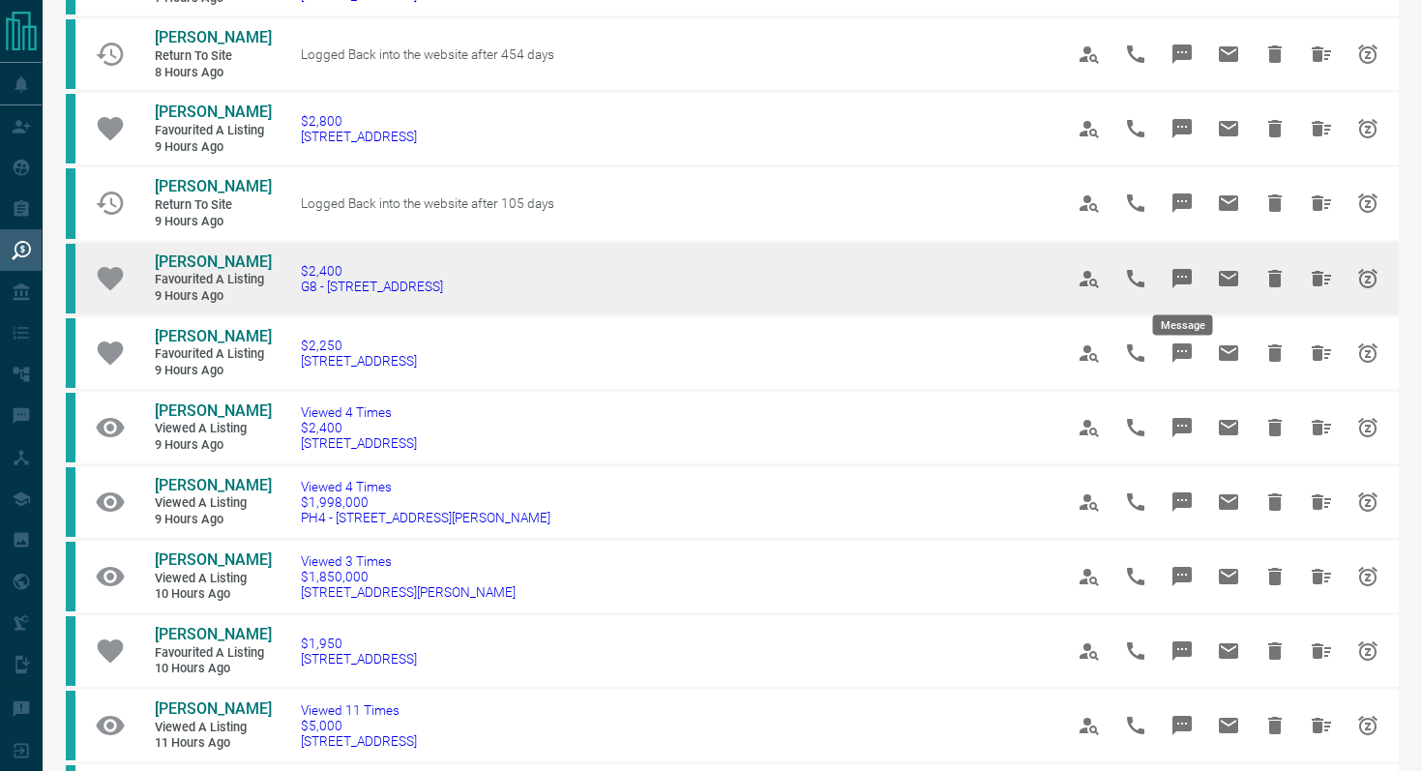
click at [1189, 270] on icon "Message" at bounding box center [1181, 278] width 19 height 19
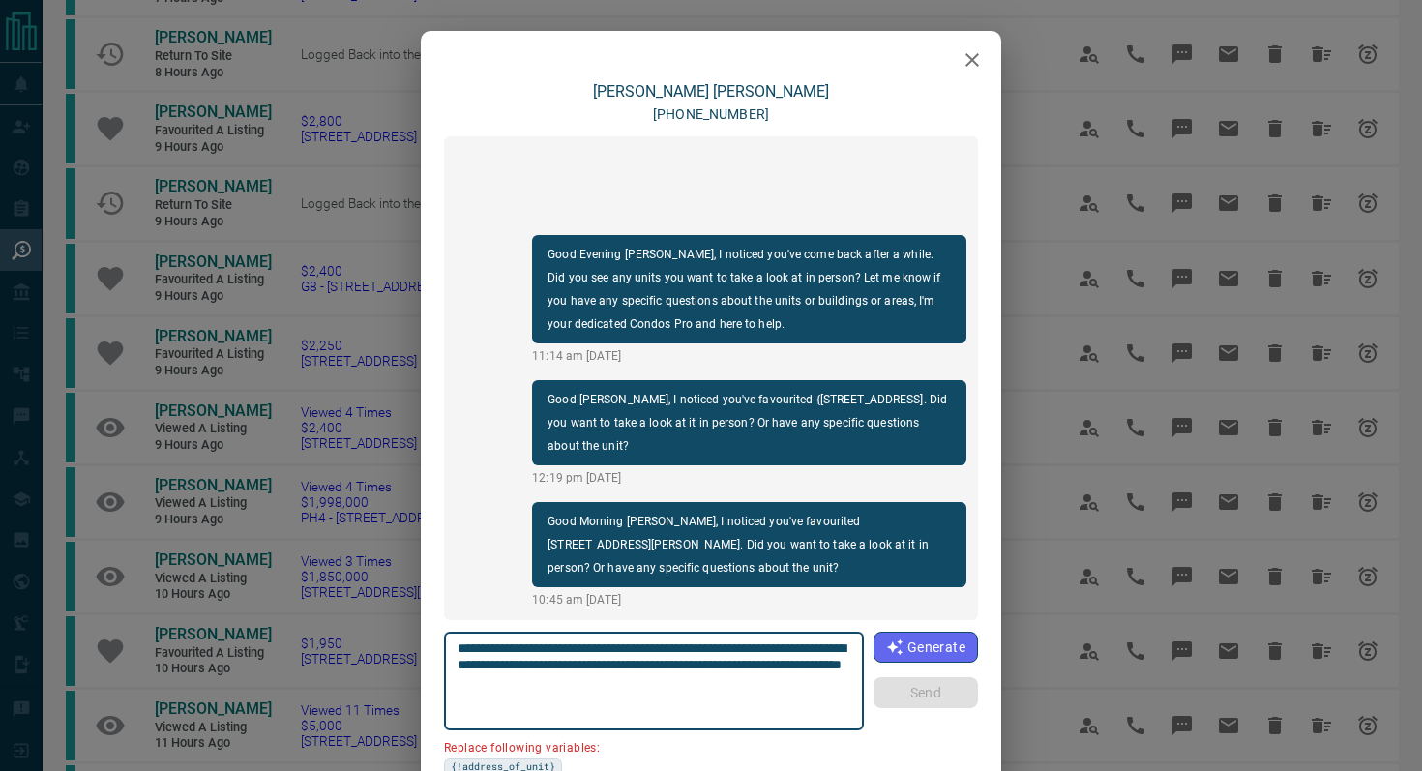
click at [974, 63] on icon "button" at bounding box center [972, 60] width 14 height 14
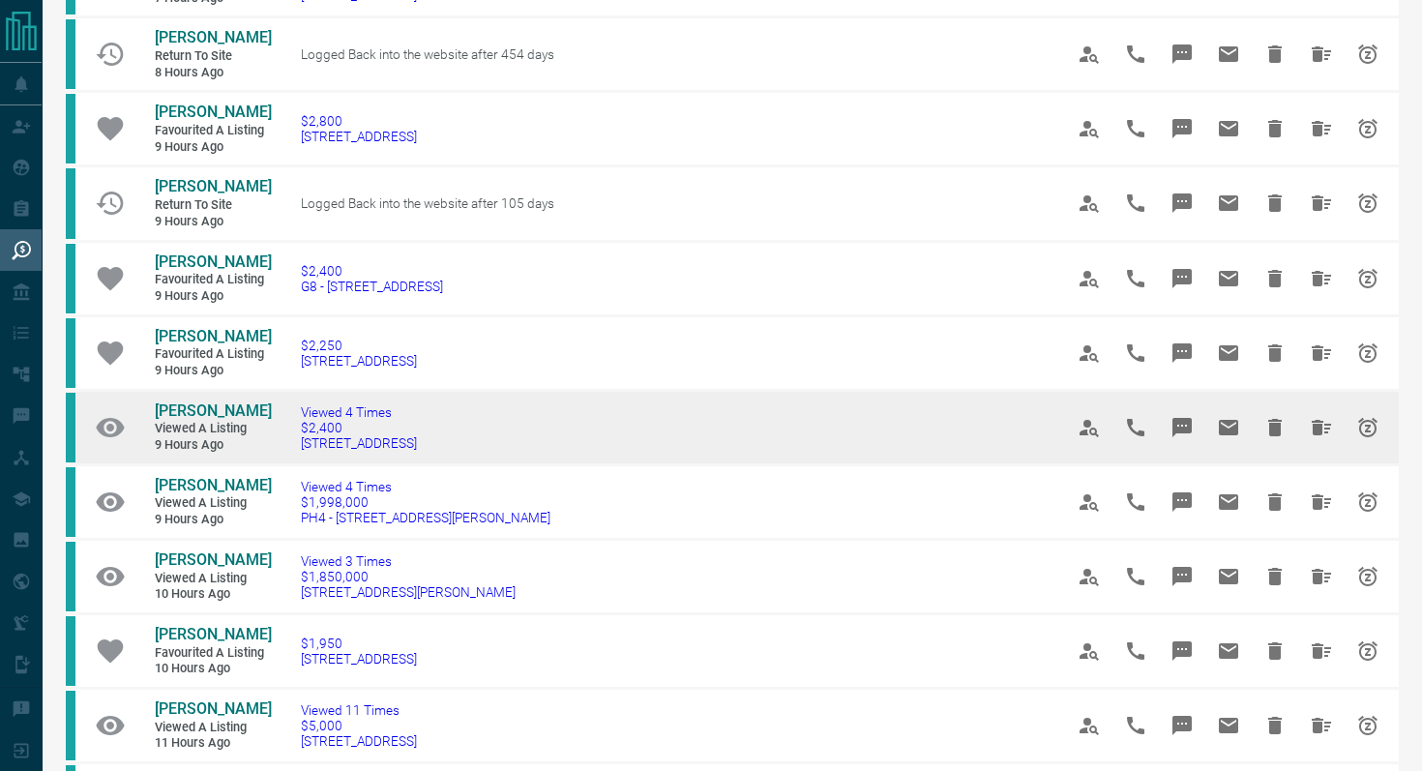
drag, startPoint x: 502, startPoint y: 451, endPoint x: 285, endPoint y: 441, distance: 216.8
click at [285, 441] on td "Viewed 4 Times $2,400 [STREET_ADDRESS]" at bounding box center [653, 427] width 762 height 74
copy span "[STREET_ADDRESS]"
click at [1182, 428] on icon "Message" at bounding box center [1181, 427] width 19 height 19
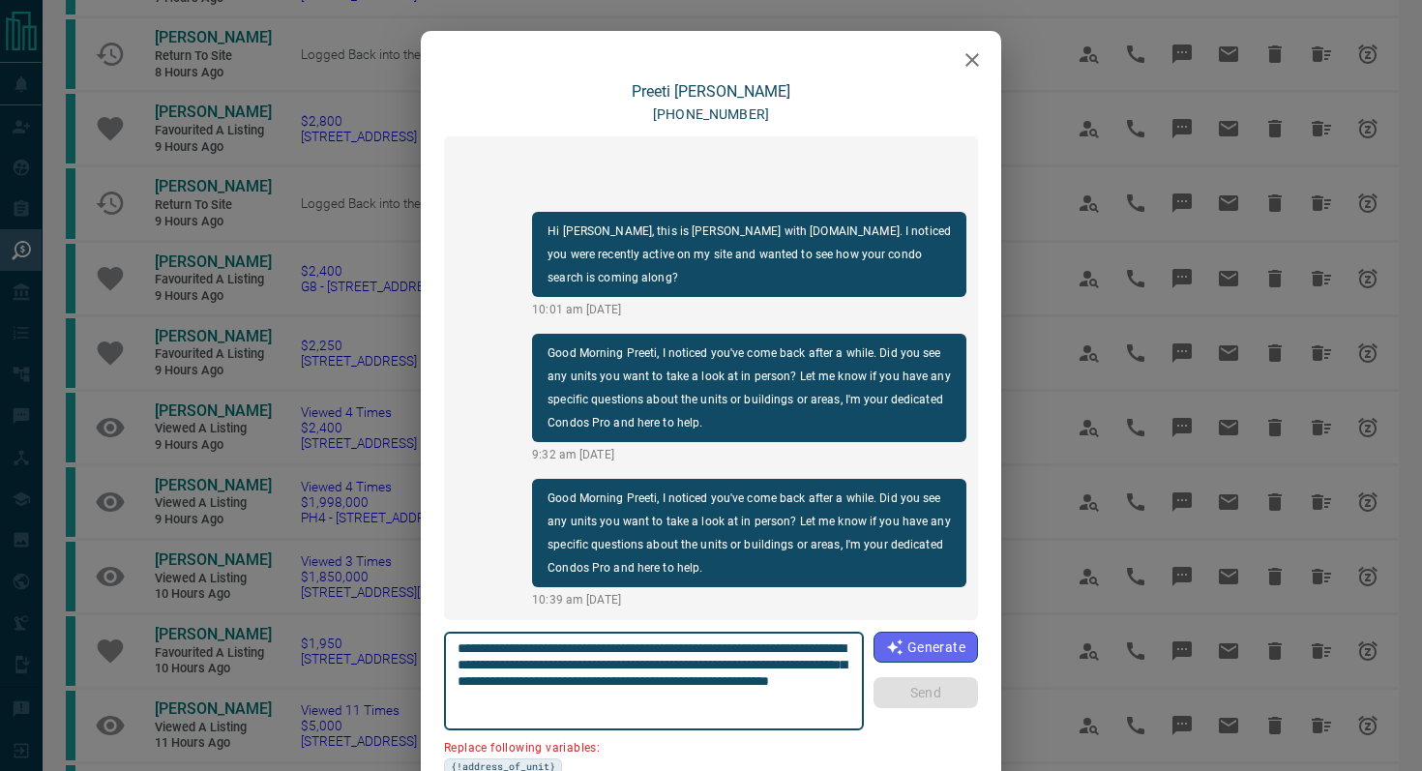
scroll to position [159, 0]
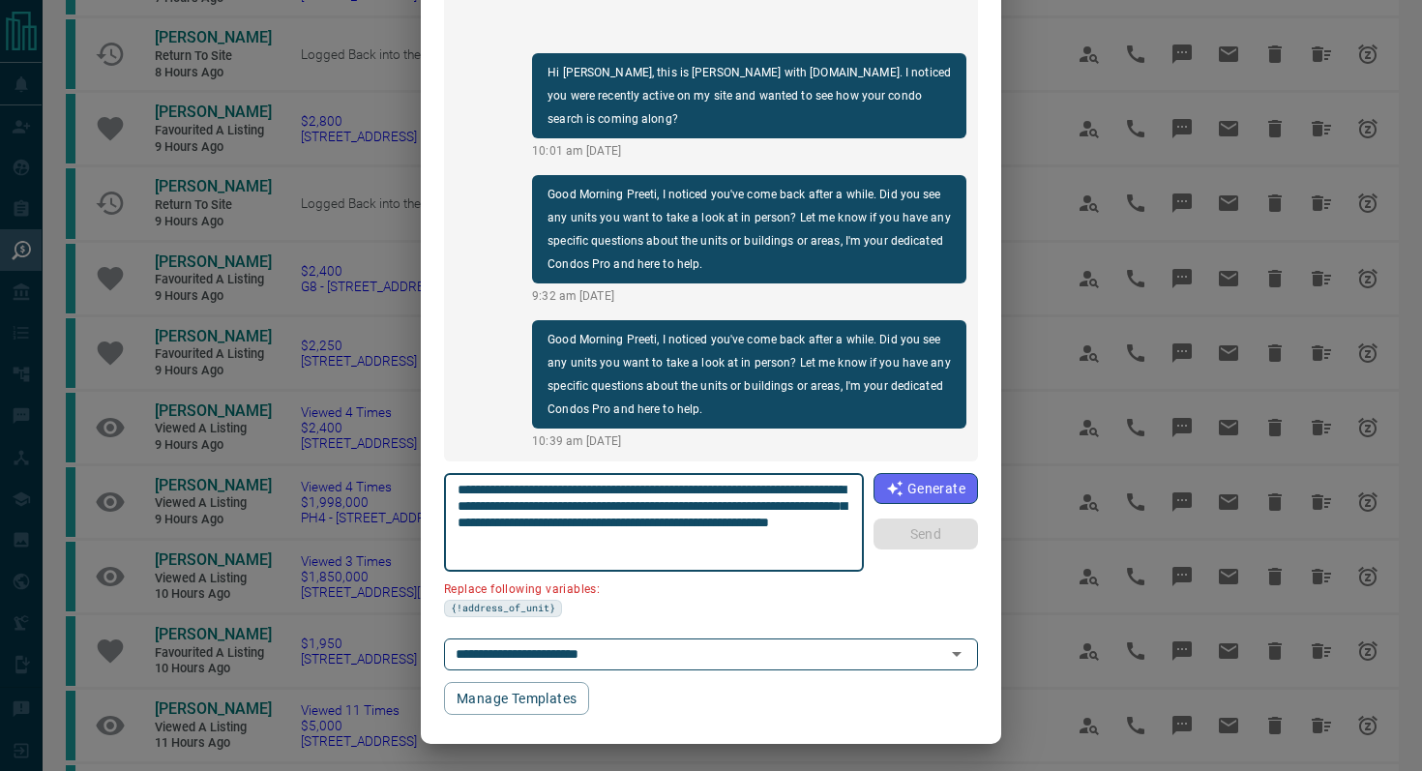
drag, startPoint x: 846, startPoint y: 485, endPoint x: 733, endPoint y: 484, distance: 113.2
click at [733, 484] on textarea "**********" at bounding box center [654, 523] width 394 height 82
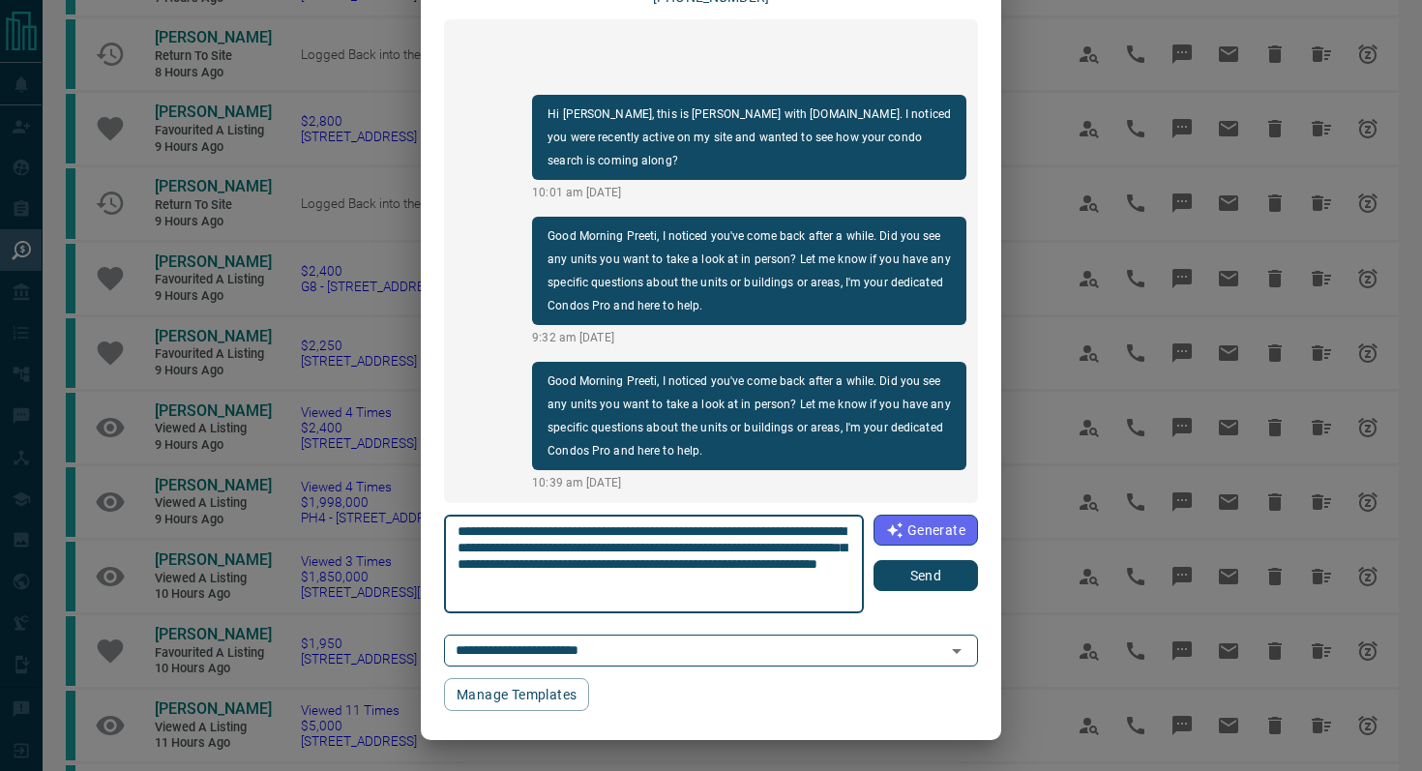
scroll to position [117, 0]
type textarea "**********"
click at [924, 585] on button "Send" at bounding box center [925, 575] width 104 height 31
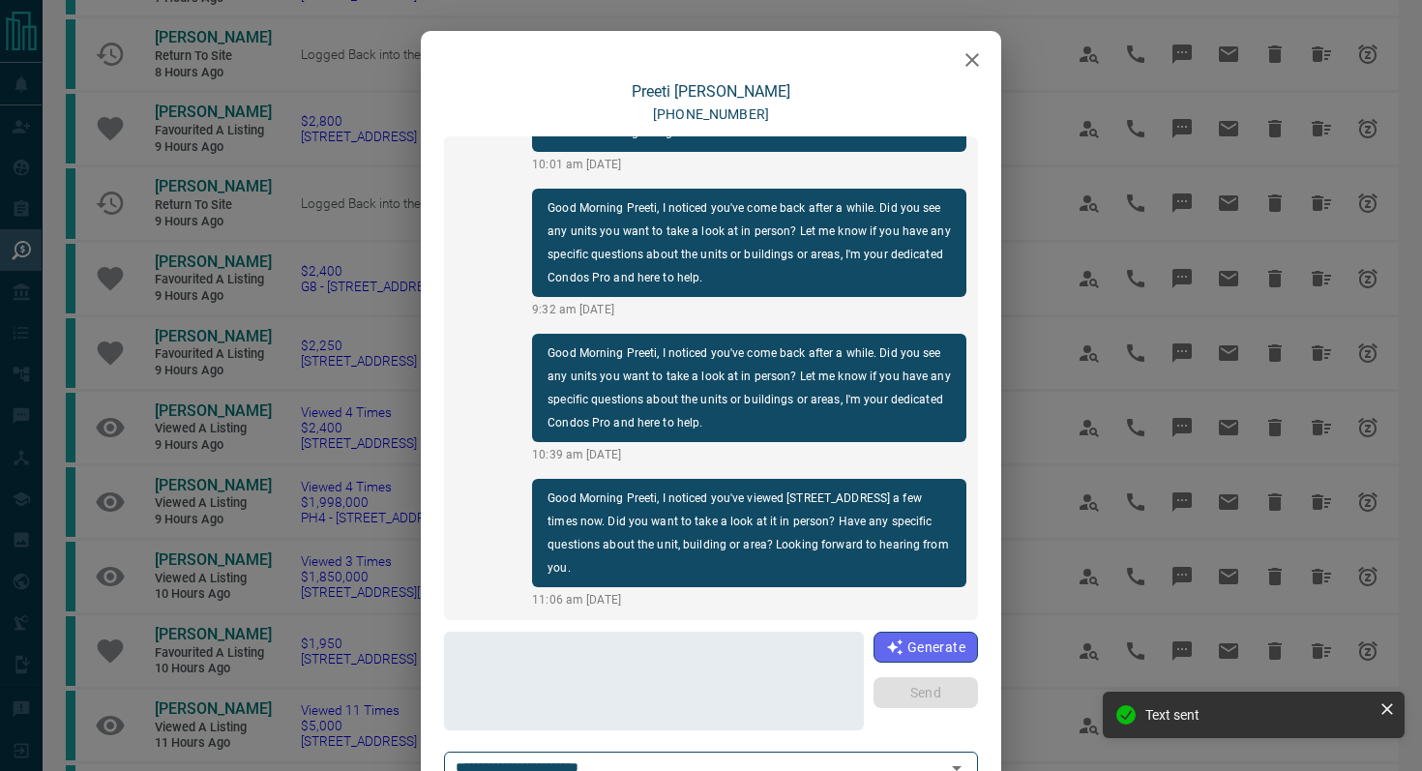
scroll to position [0, 0]
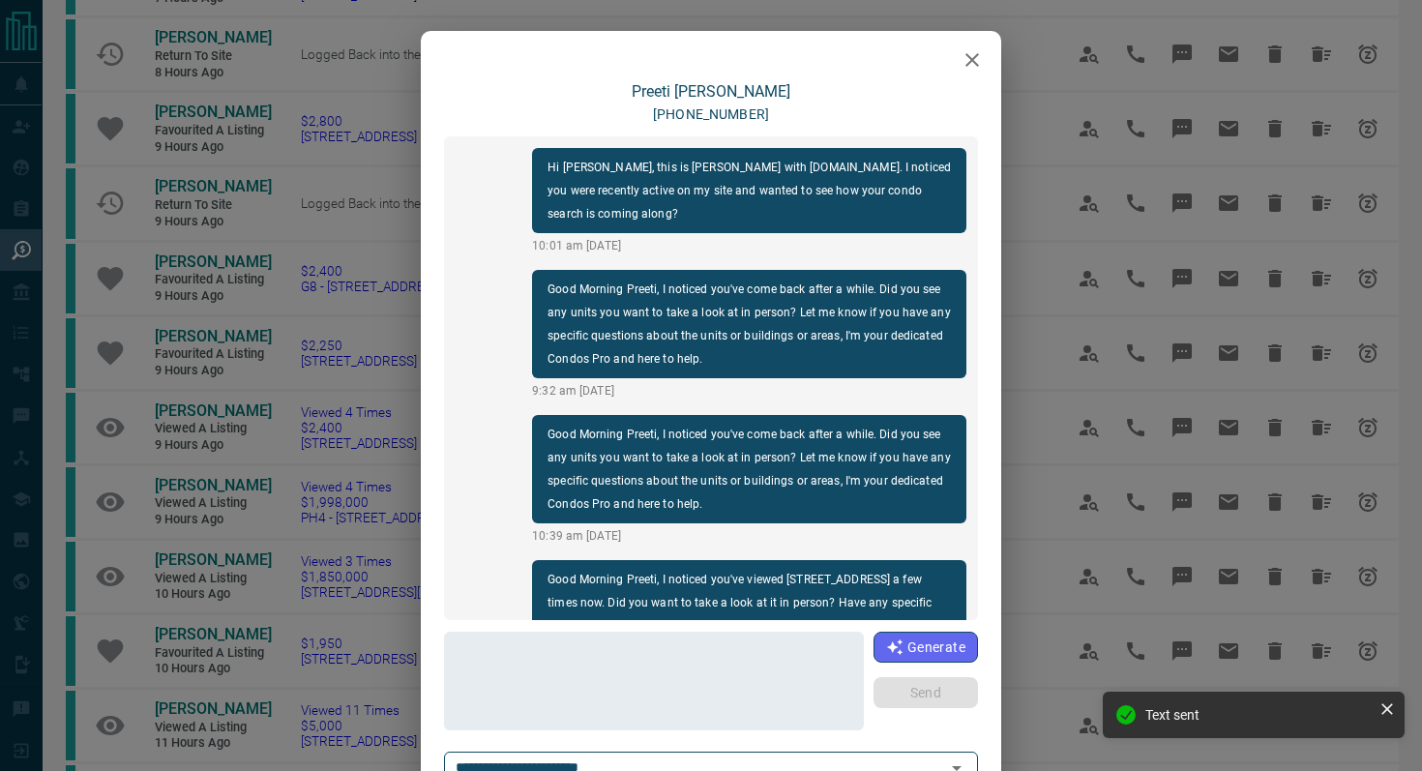
click at [974, 53] on icon "button" at bounding box center [971, 59] width 23 height 23
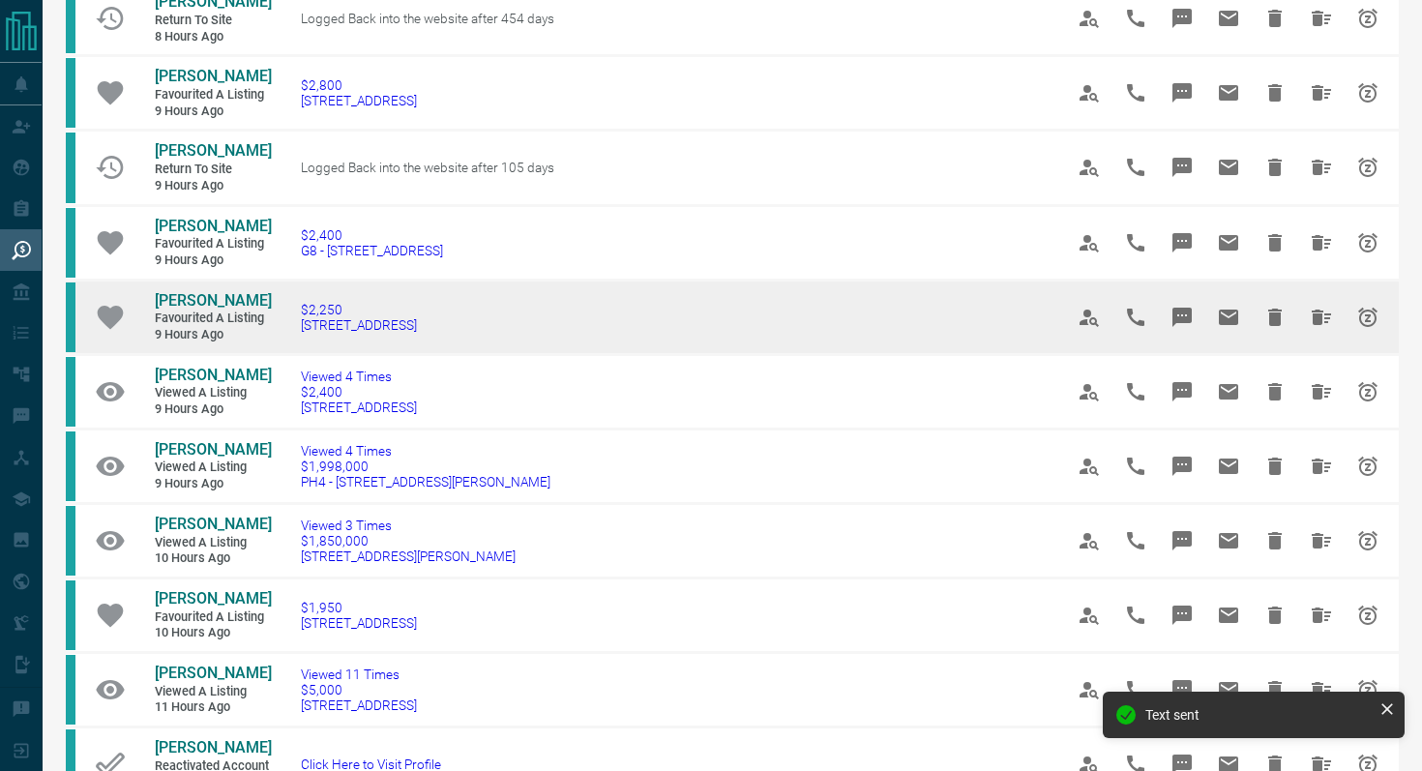
scroll to position [751, 0]
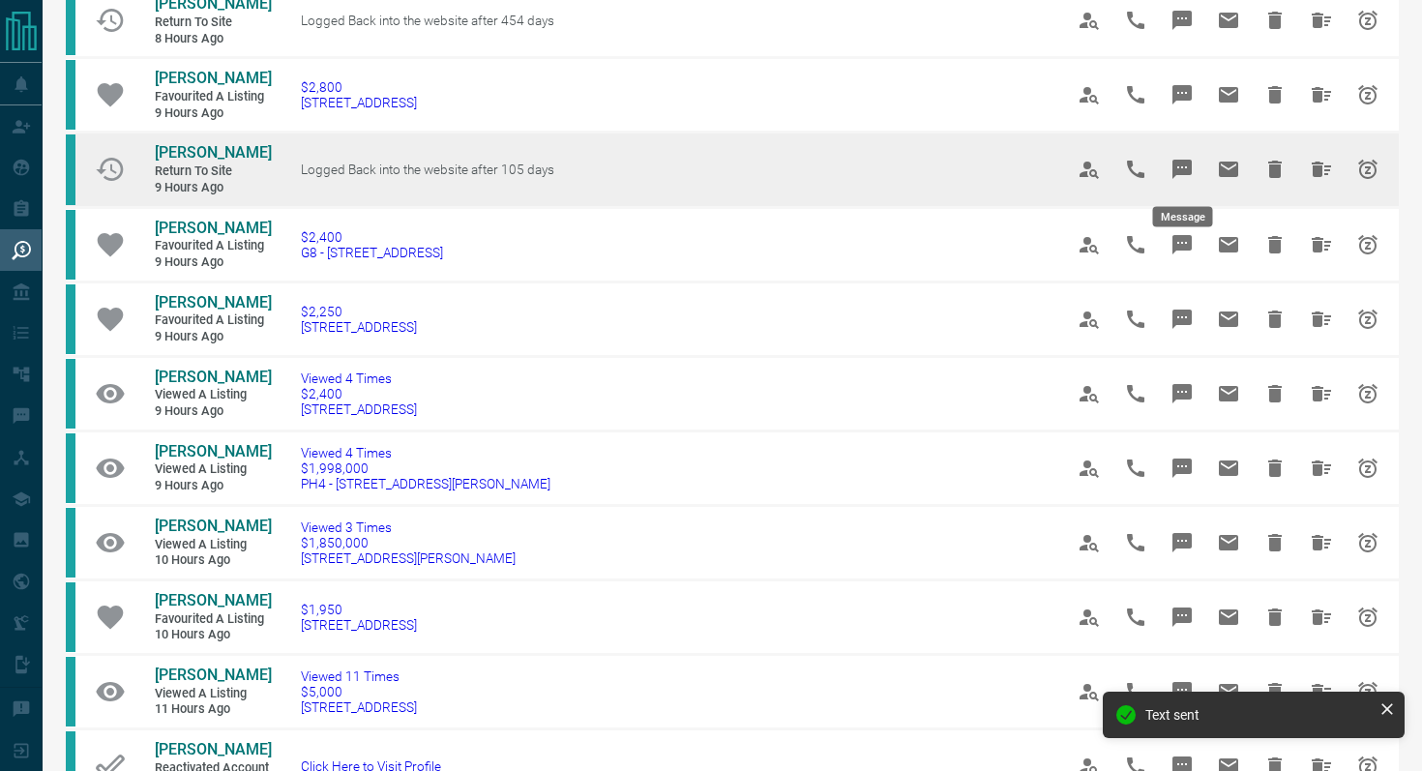
click at [1170, 168] on icon "Message" at bounding box center [1181, 169] width 23 height 23
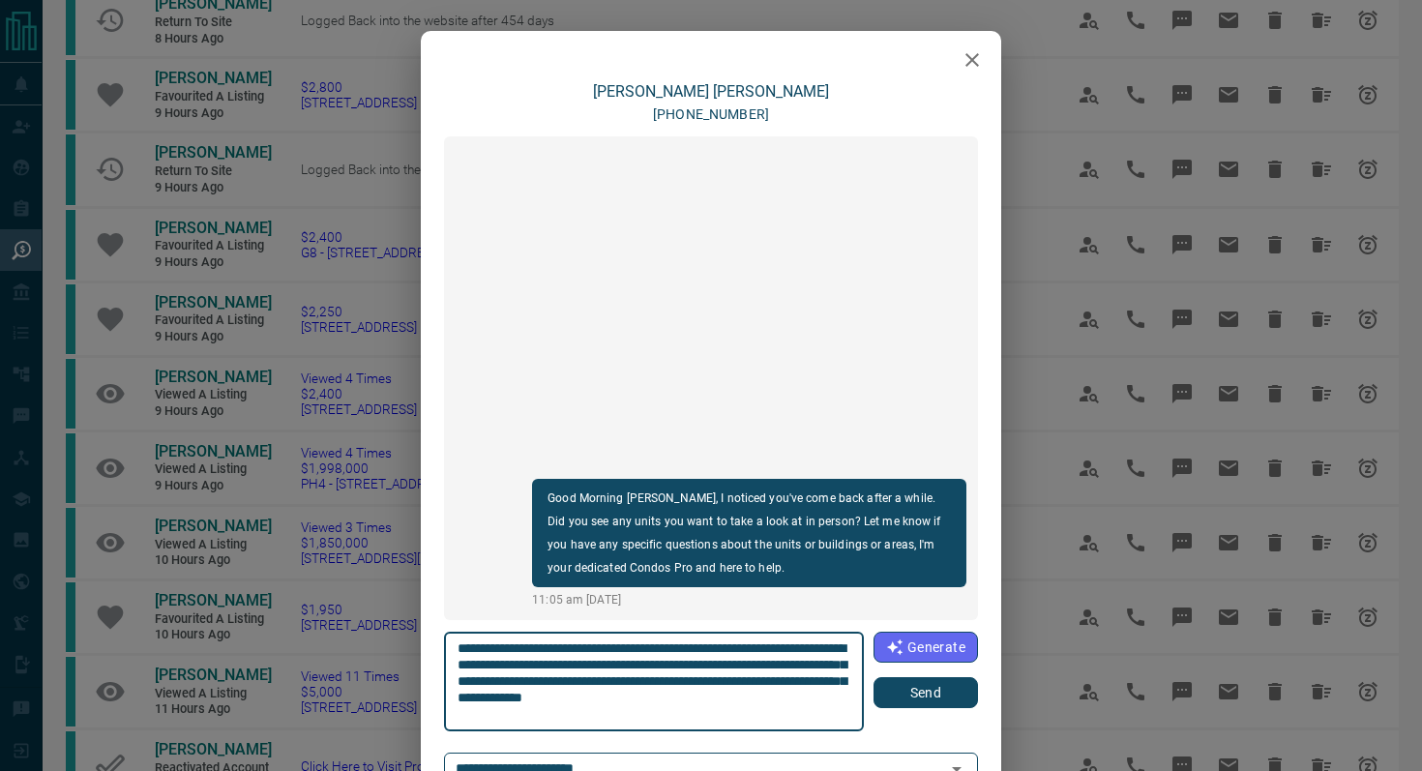
click at [964, 58] on icon "button" at bounding box center [971, 59] width 23 height 23
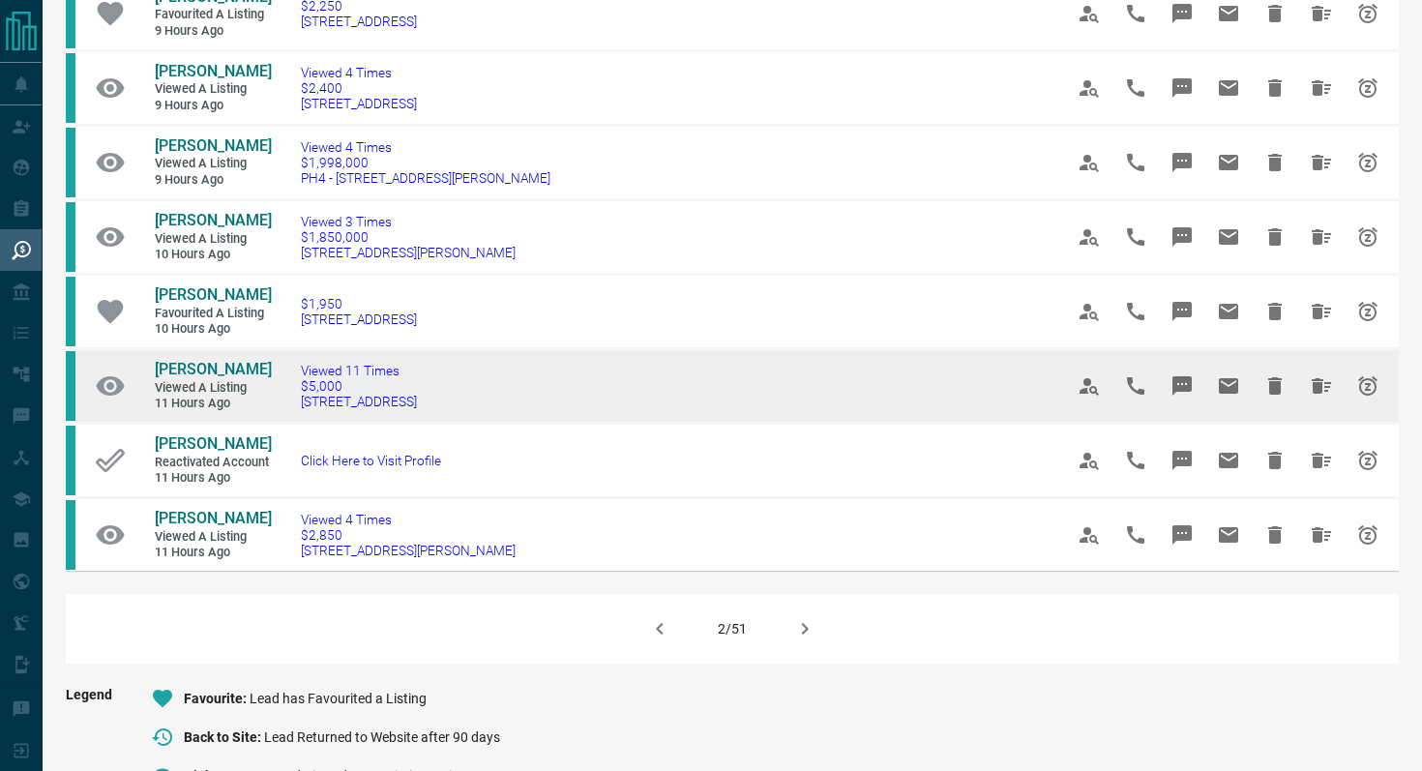
scroll to position [1061, 0]
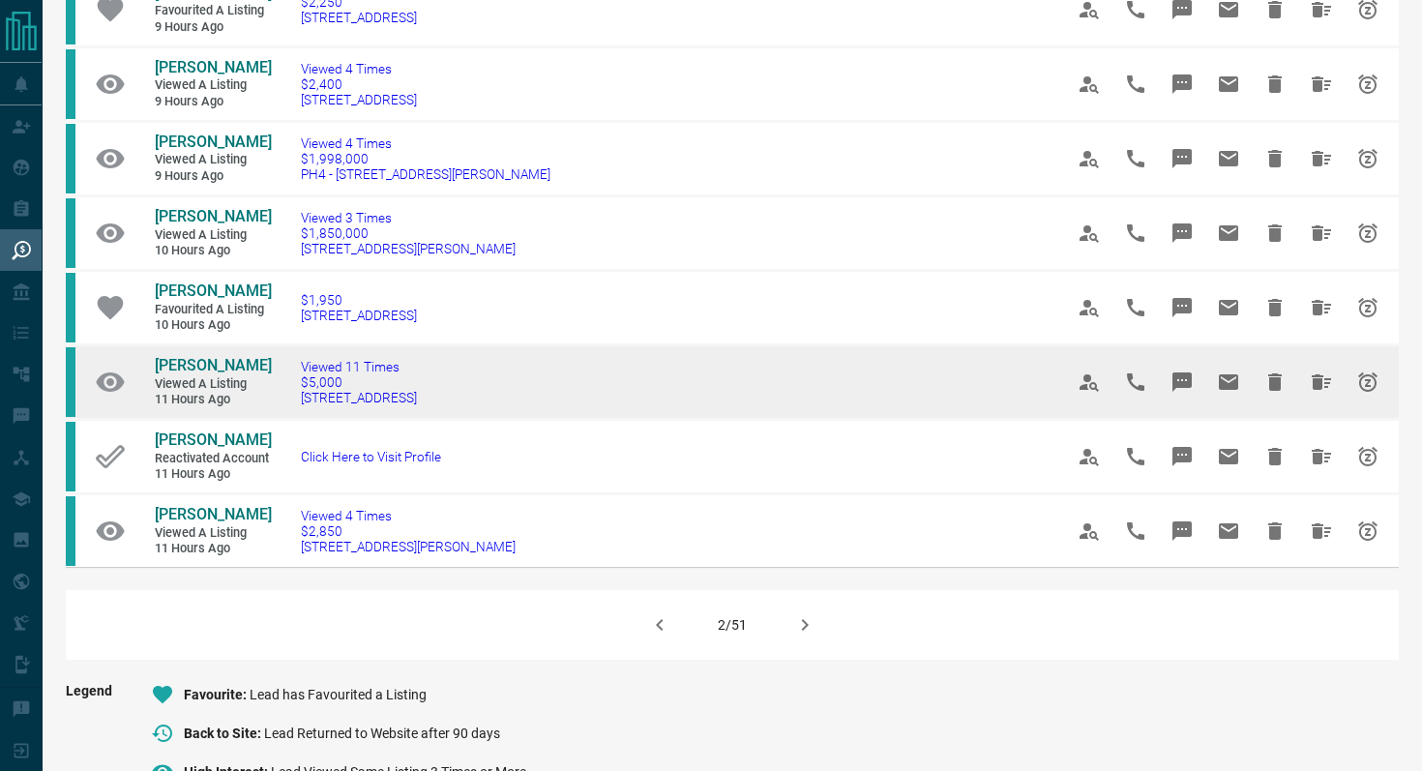
drag, startPoint x: 501, startPoint y: 446, endPoint x: 289, endPoint y: 448, distance: 211.8
click at [289, 419] on td "Viewed 11 Times $5,000 [STREET_ADDRESS]" at bounding box center [653, 381] width 762 height 74
click at [1175, 392] on icon "Message" at bounding box center [1181, 381] width 19 height 19
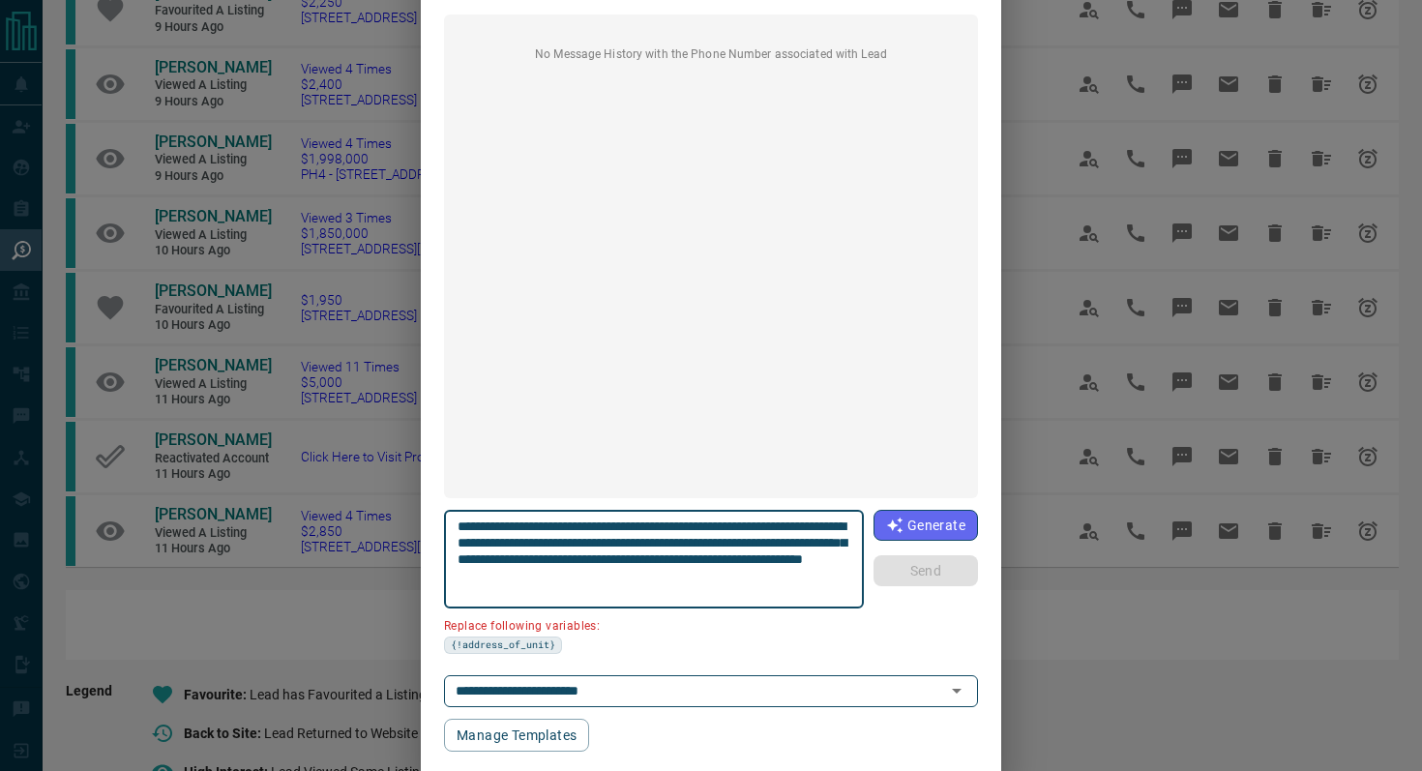
scroll to position [162, 0]
